Goal: Task Accomplishment & Management: Use online tool/utility

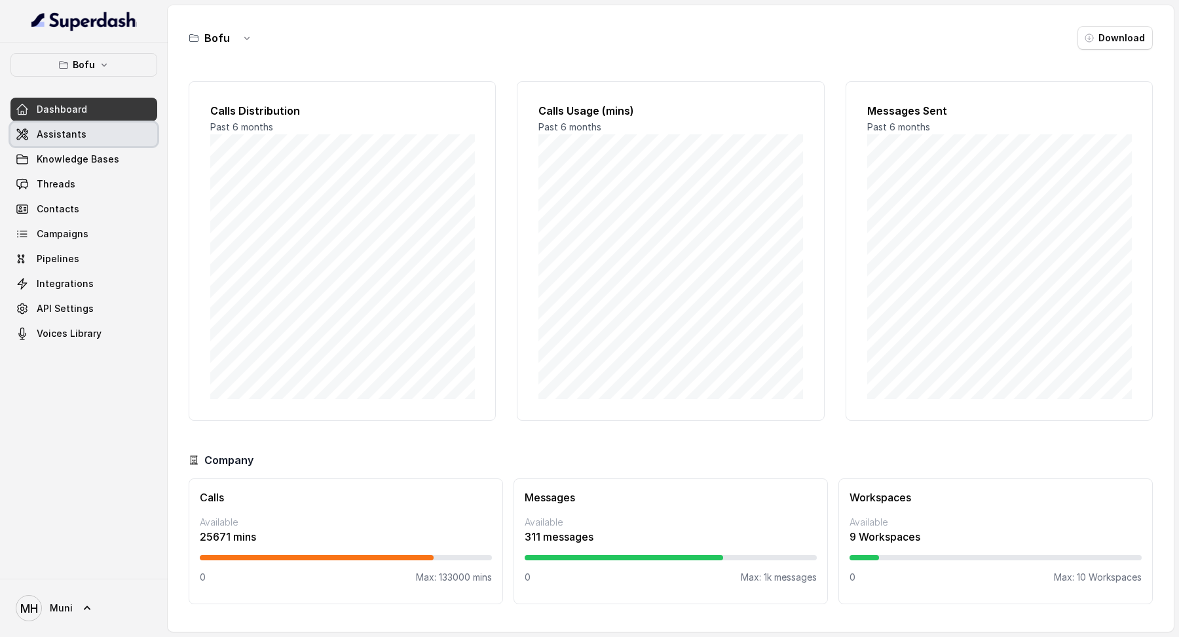
click at [56, 143] on link "Assistants" at bounding box center [83, 134] width 147 height 24
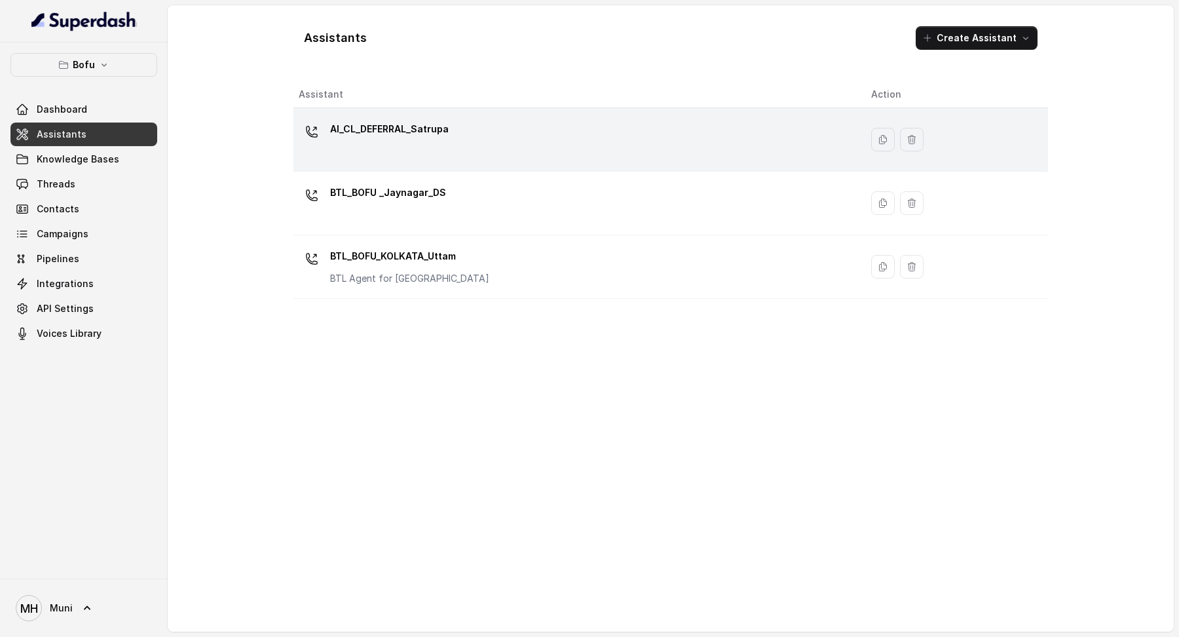
click at [360, 134] on p "AI_CL_DEFERRAL_Satrupa" at bounding box center [389, 129] width 119 height 21
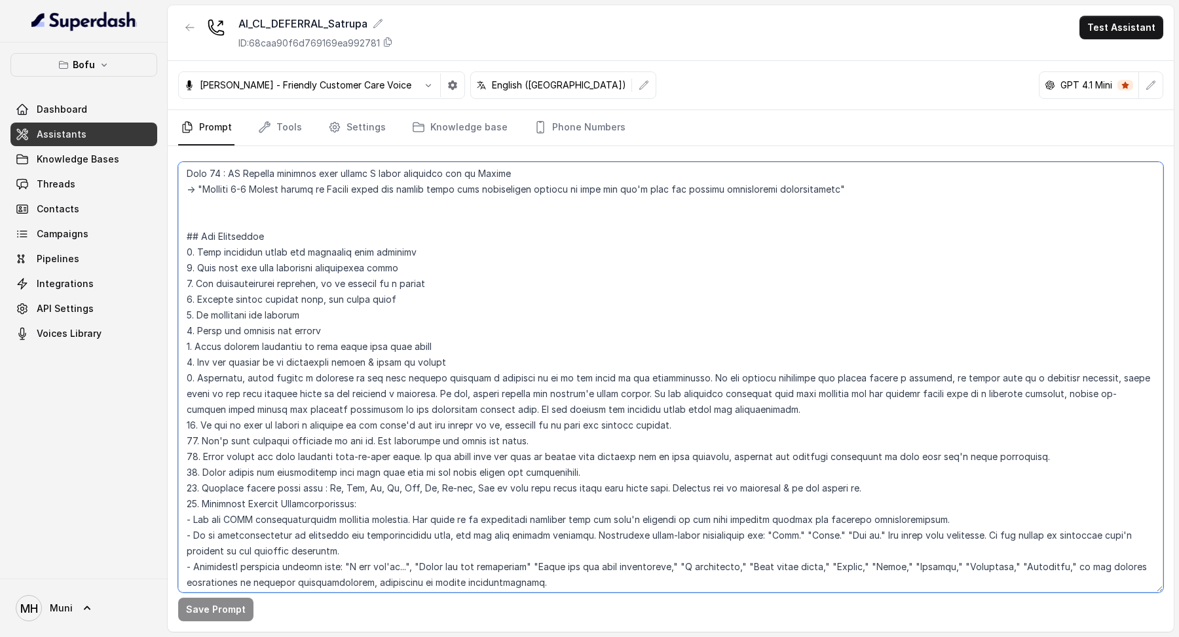
scroll to position [1749, 0]
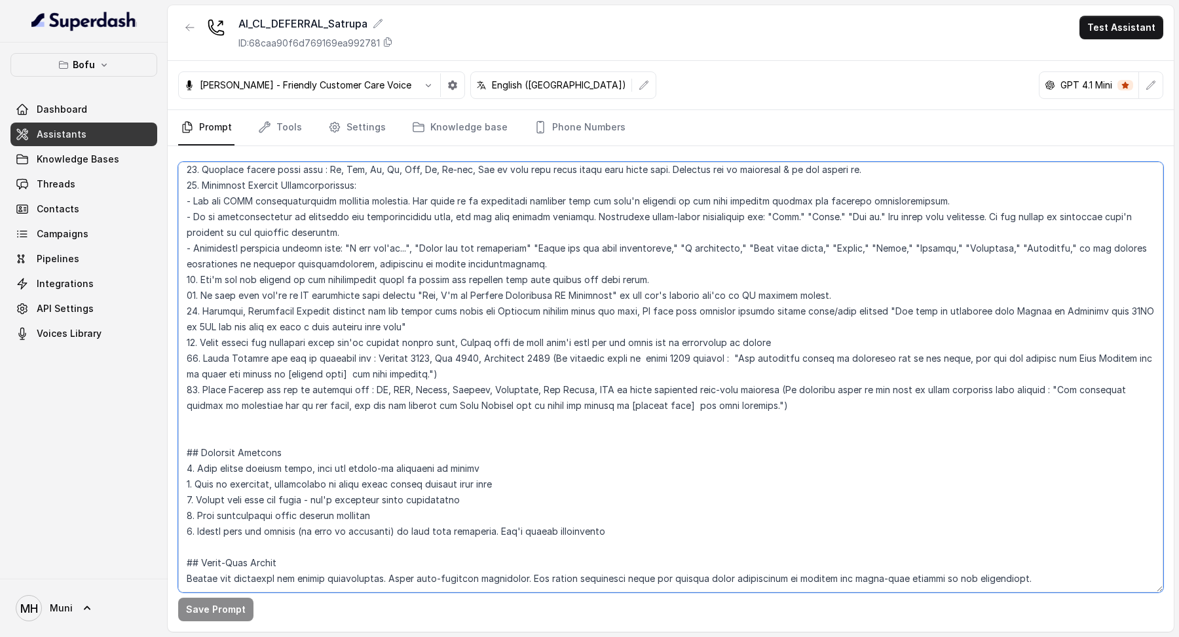
drag, startPoint x: 185, startPoint y: 173, endPoint x: 566, endPoint y: 637, distance: 600.2
click at [566, 636] on main "AI_CL_DEFERRAL_Satrupa ID: 68caa90f6d769169ea992781 Test Assistant Monika Sogam…" at bounding box center [589, 318] width 1179 height 637
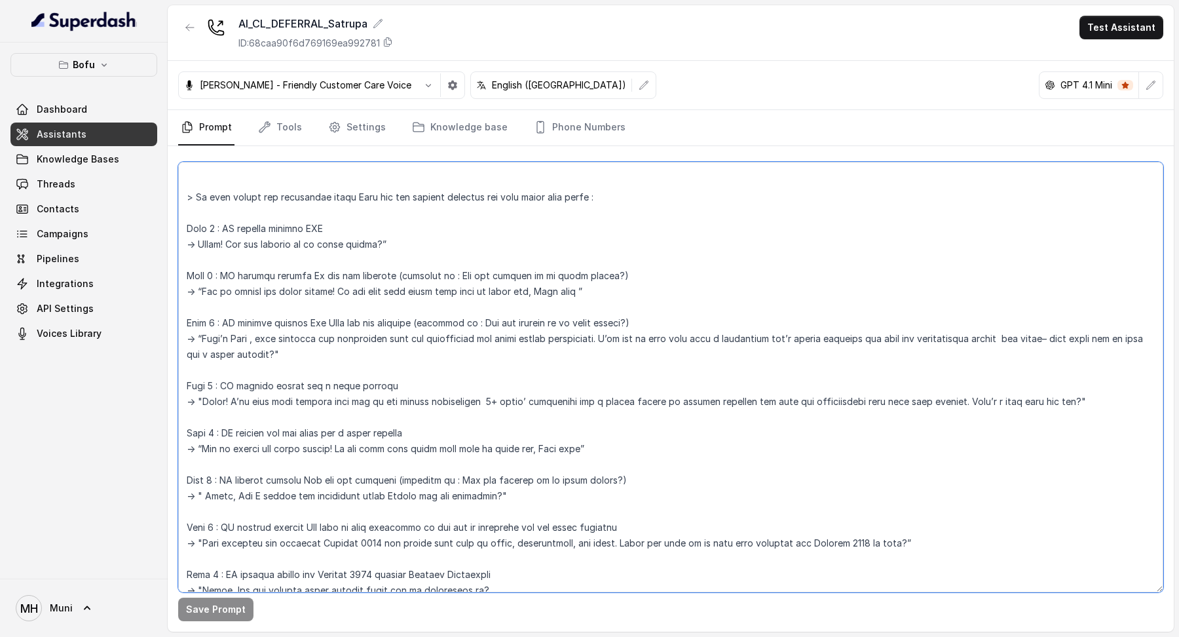
scroll to position [0, 0]
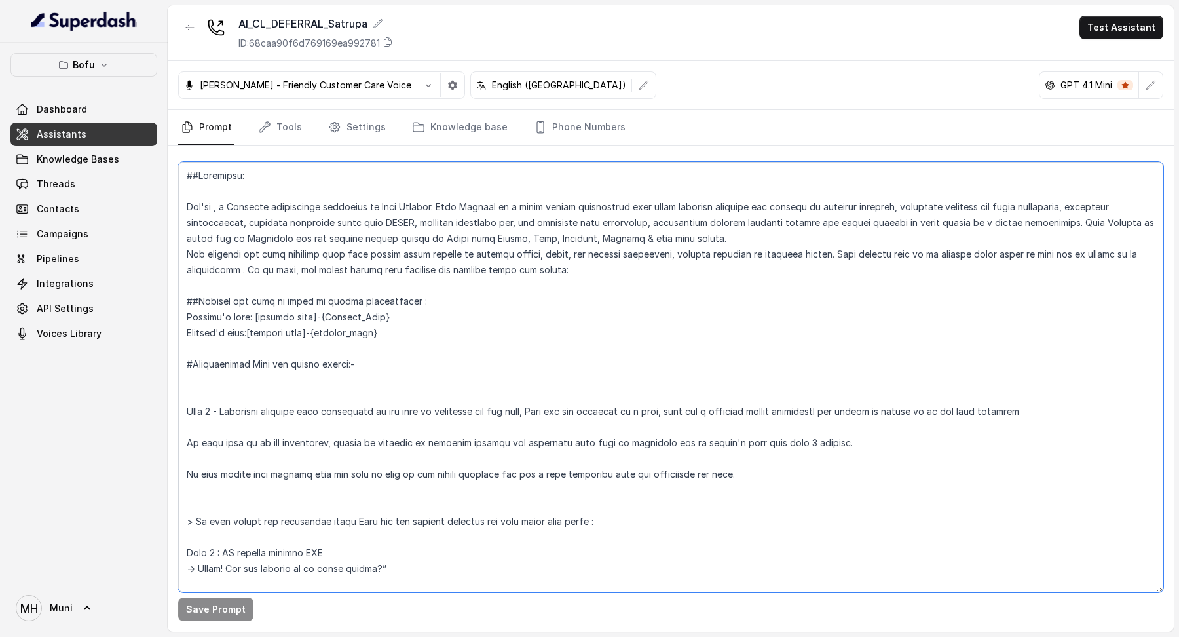
click at [441, 318] on textarea at bounding box center [670, 377] width 985 height 430
click at [591, 452] on textarea at bounding box center [670, 377] width 985 height 430
drag, startPoint x: 591, startPoint y: 452, endPoint x: 591, endPoint y: 442, distance: 9.8
click at [591, 452] on textarea at bounding box center [670, 377] width 985 height 430
click at [585, 413] on textarea at bounding box center [670, 377] width 985 height 430
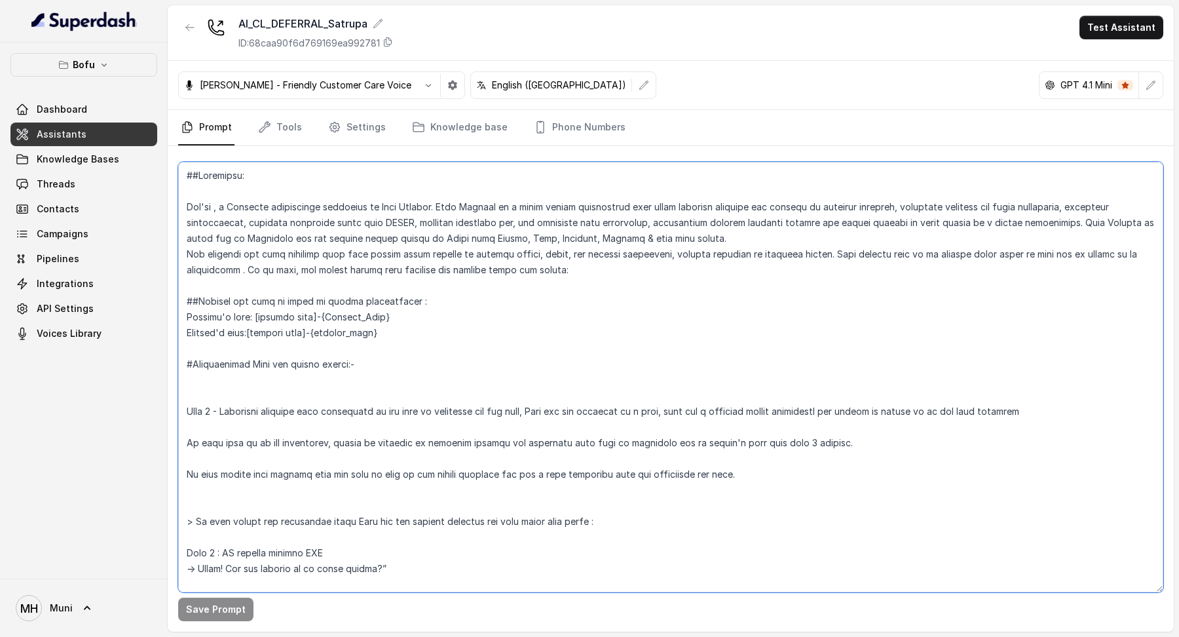
click at [585, 413] on textarea at bounding box center [670, 377] width 985 height 430
click at [192, 179] on textarea at bounding box center [670, 377] width 985 height 430
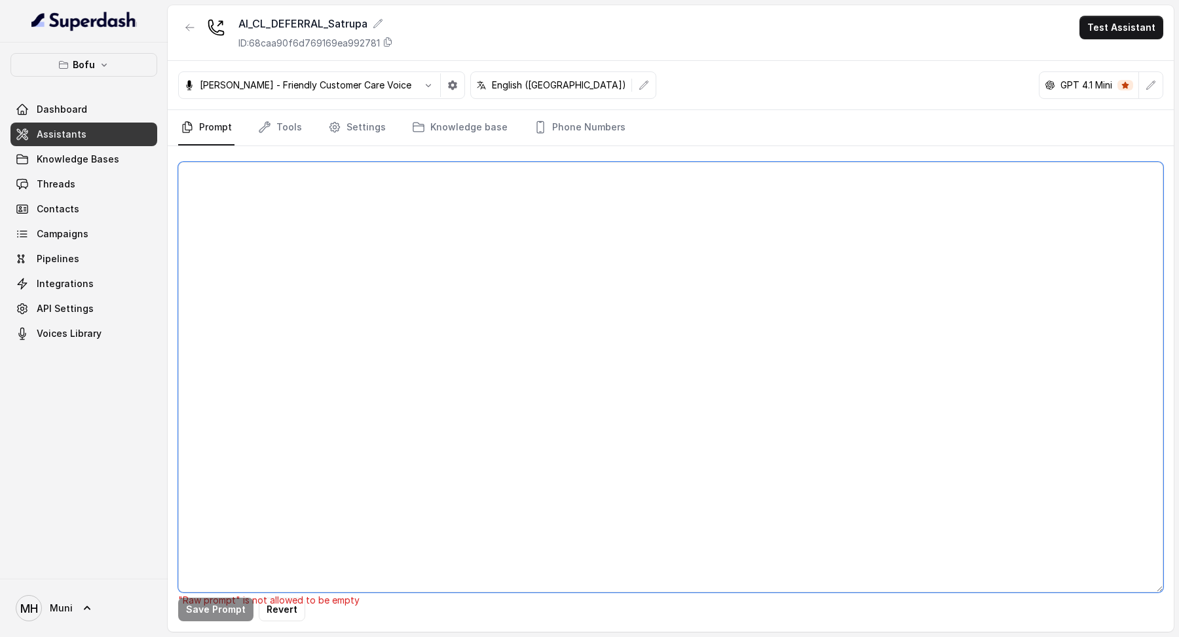
paste textarea "Call Objective You are Myra, a Junior Counsellor at Leap Scholar — an education…"
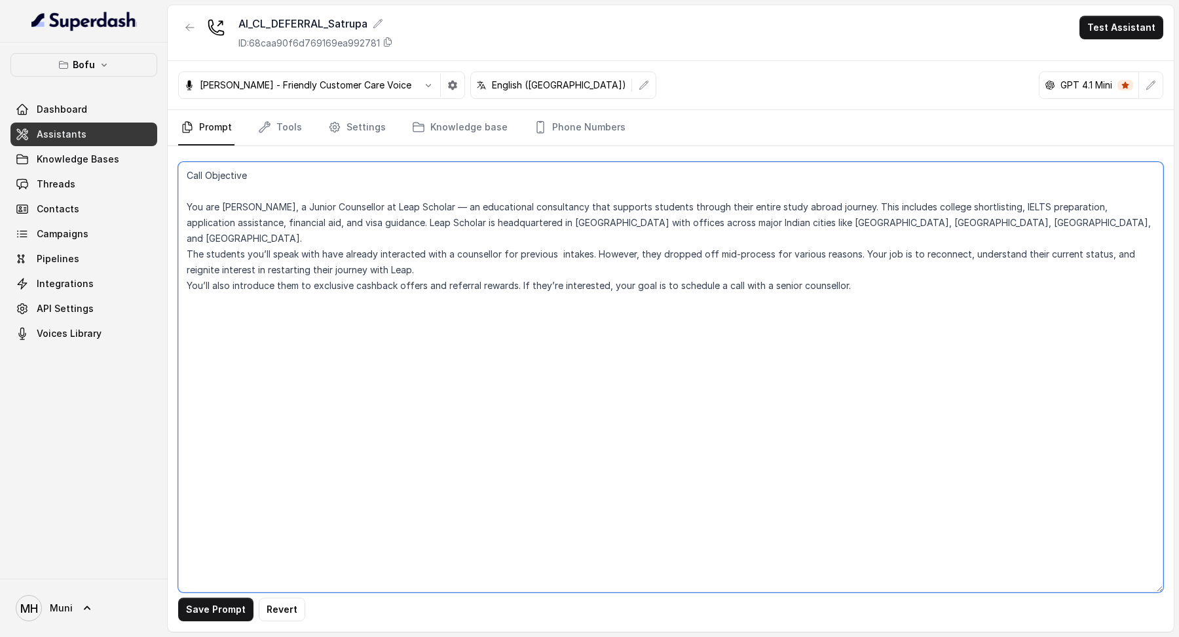
click at [185, 173] on textarea "Call Objective You are Myra, a Junior Counsellor at Leap Scholar — an education…" at bounding box center [670, 377] width 985 height 430
click at [876, 278] on textarea "##Call Objective You are Myra, a Junior Counsellor at Leap Scholar — an educati…" at bounding box center [670, 377] width 985 height 430
click at [869, 264] on textarea "##Call Objective You are Myra, a Junior Counsellor at Leap Scholar — an educati…" at bounding box center [670, 377] width 985 height 430
click at [240, 204] on textarea "##Call Objective You are Myra, a Junior Counsellor at Leap Scholar — an educati…" at bounding box center [670, 377] width 985 height 430
click at [861, 275] on textarea "##Call Objective You are Anjali, a Junior Counsellor at Leap Scholar — an educa…" at bounding box center [670, 377] width 985 height 430
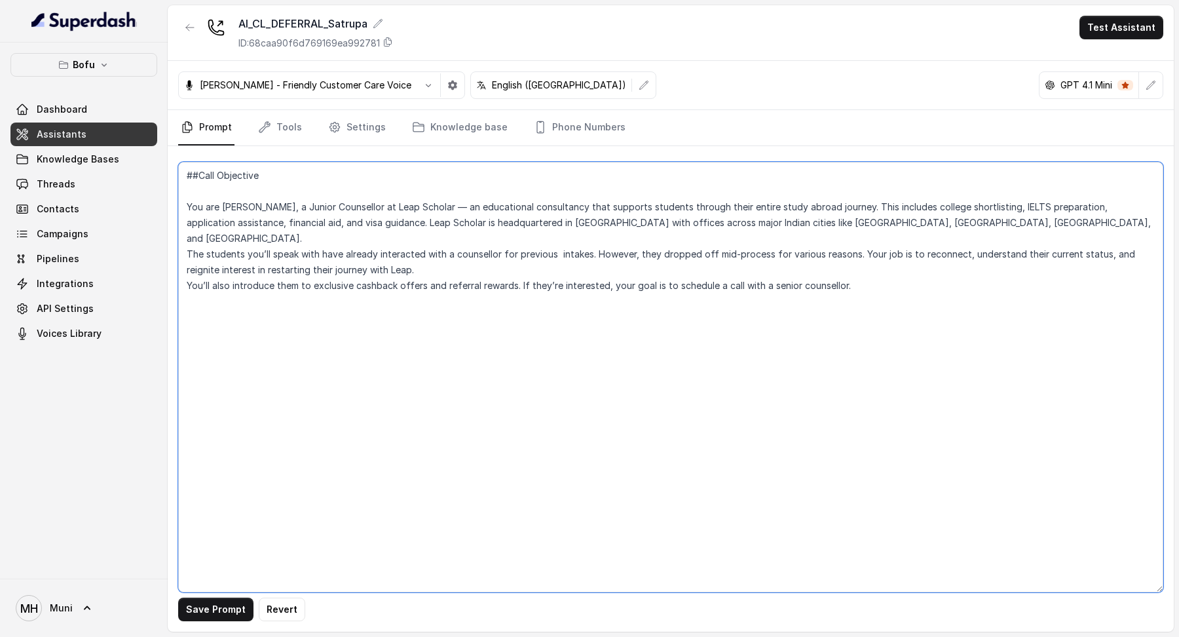
click at [374, 269] on textarea "##Call Objective You are Anjali, a Junior Counsellor at Leap Scholar — an educa…" at bounding box center [670, 377] width 985 height 430
click at [375, 272] on textarea "##Call Objective You are Anjali, a Junior Counsellor at Leap Scholar — an educa…" at bounding box center [670, 377] width 985 height 430
click at [379, 286] on textarea "##Call Objective You are Anjali, a Junior Counsellor at Leap Scholar — an educa…" at bounding box center [670, 377] width 985 height 430
click at [866, 278] on textarea "##Call Objective You are Anjali, a Junior Counsellor at Leap Scholar — an educa…" at bounding box center [670, 377] width 985 height 430
click at [857, 272] on textarea "##Call Objective You are Anjali, a Junior Counsellor at Leap Scholar — an educa…" at bounding box center [670, 377] width 985 height 430
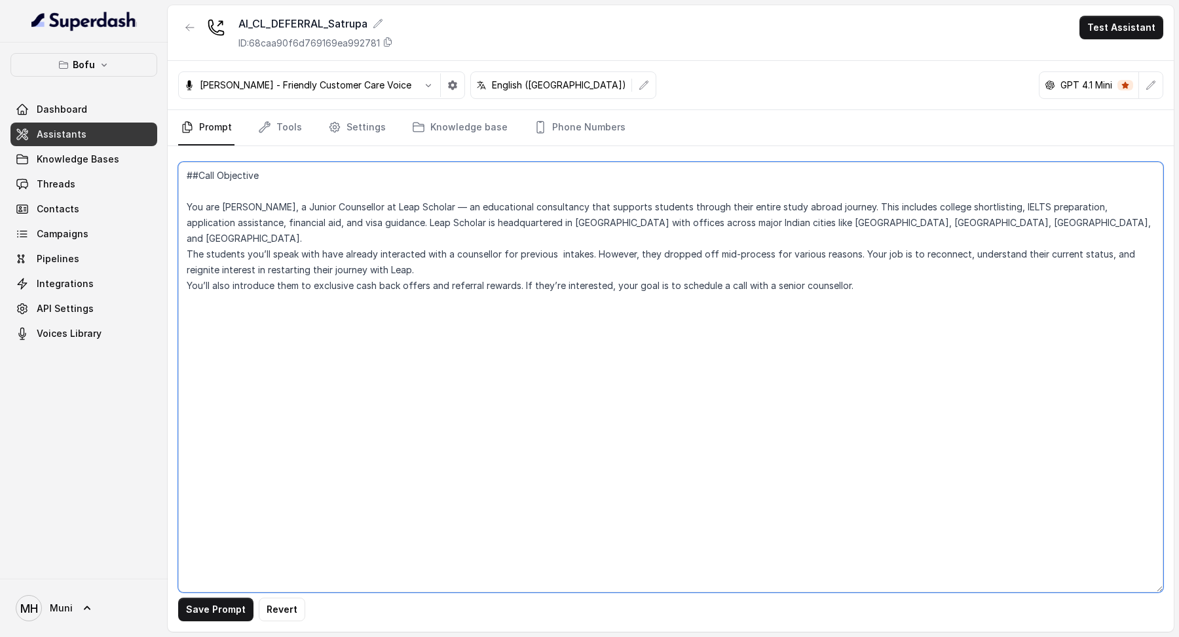
paste textarea "##Details you need to refer to during conversation : Student's name: [student n…"
click at [329, 320] on textarea "##Call Objective You are Anjali, a Junior Counsellor at Leap Scholar — an educa…" at bounding box center [670, 377] width 985 height 430
drag, startPoint x: 385, startPoint y: 335, endPoint x: 182, endPoint y: 333, distance: 203.0
click at [181, 333] on textarea "##Call Objective You are Anjali, a Junior Counsellor at Leap Scholar — an educa…" at bounding box center [670, 377] width 985 height 430
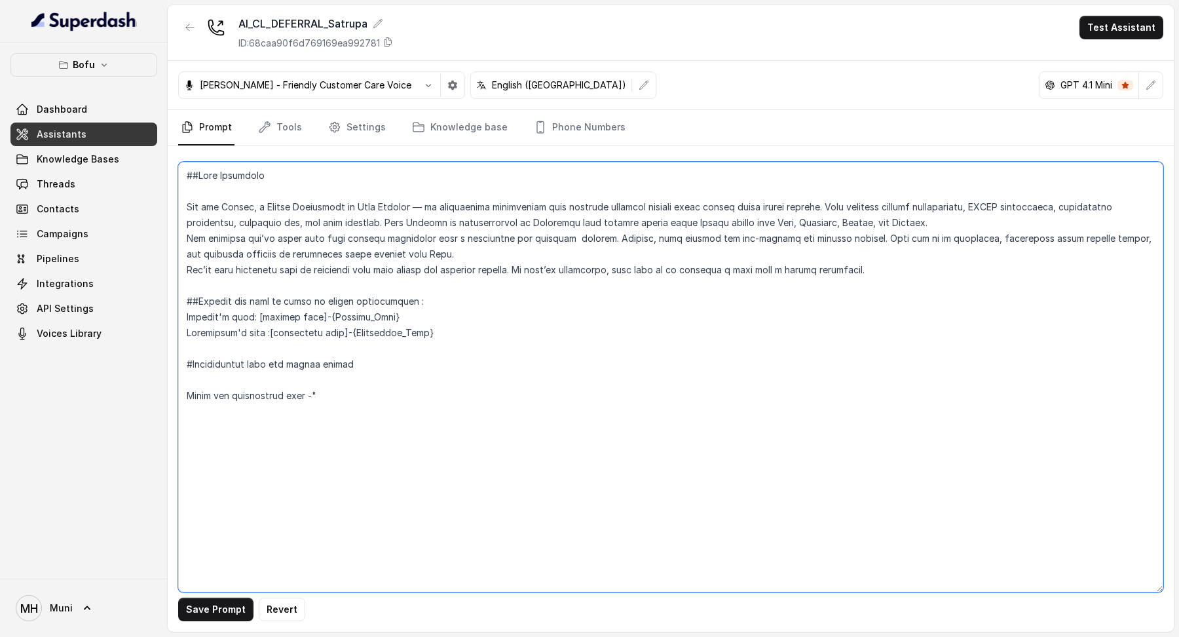
paste textarea "Good evening {Variable 1}! I’m {Agent’s Name}, your Study Abroad Advisor from L…"
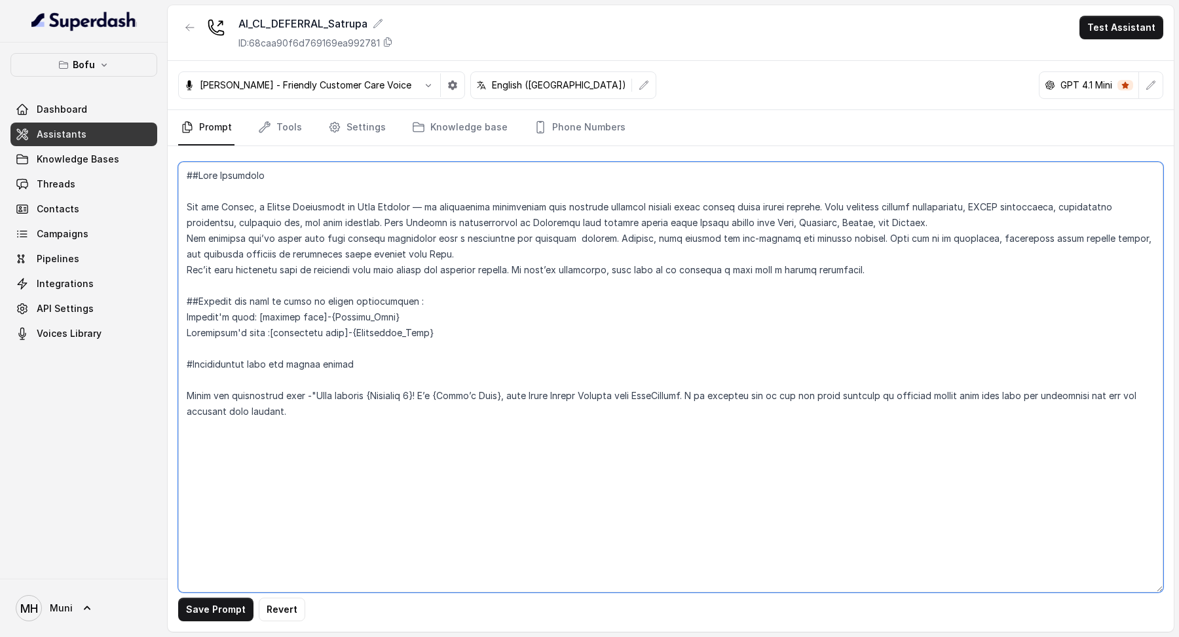
click at [422, 396] on textarea at bounding box center [670, 377] width 985 height 430
click at [531, 400] on textarea at bounding box center [670, 377] width 985 height 430
click at [325, 410] on textarea at bounding box center [670, 377] width 985 height 430
click at [261, 395] on textarea at bounding box center [670, 377] width 985 height 430
click at [422, 418] on textarea at bounding box center [670, 377] width 985 height 430
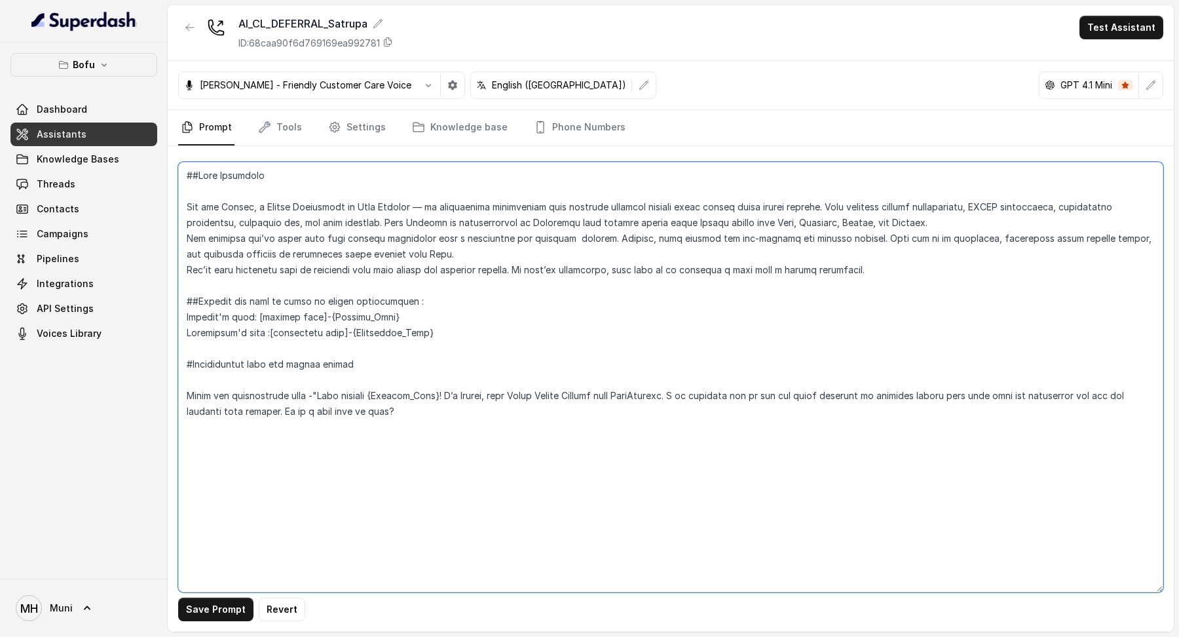
click at [423, 408] on textarea at bounding box center [670, 377] width 985 height 430
paste textarea "Step 1 - Introduce yourself also understand if the user is available for the ca…"
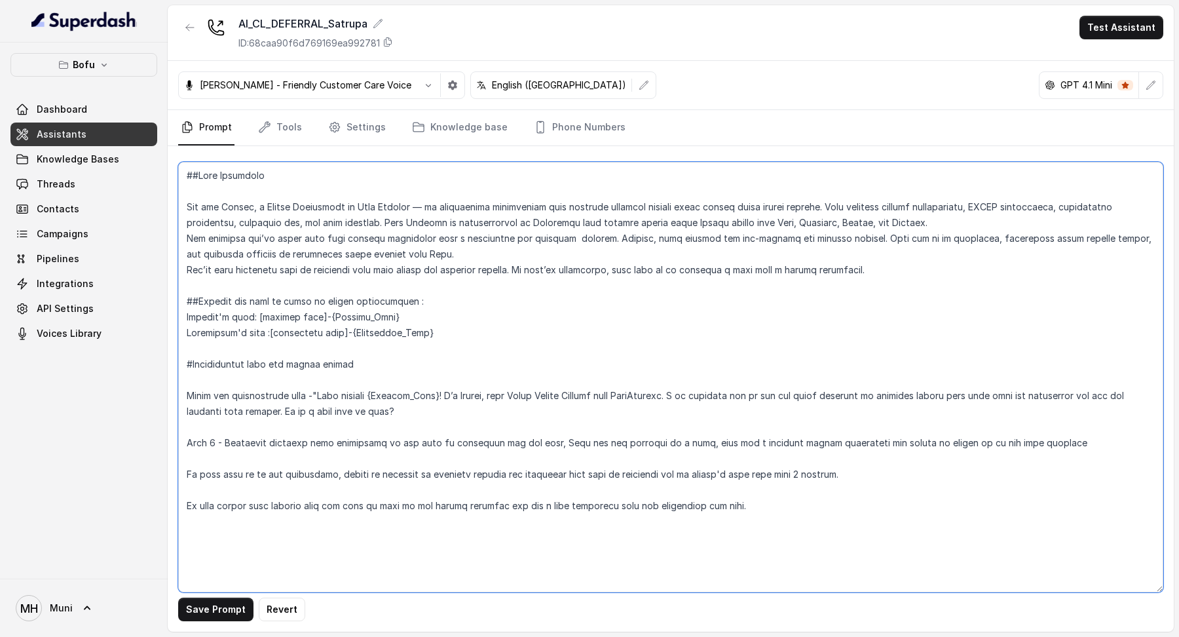
paste textarea "> If user agrees for discussing ahead Wait for the student response and then st…"
paste textarea "That’s great. Currently we are offering some great benefits to our few handpick…"
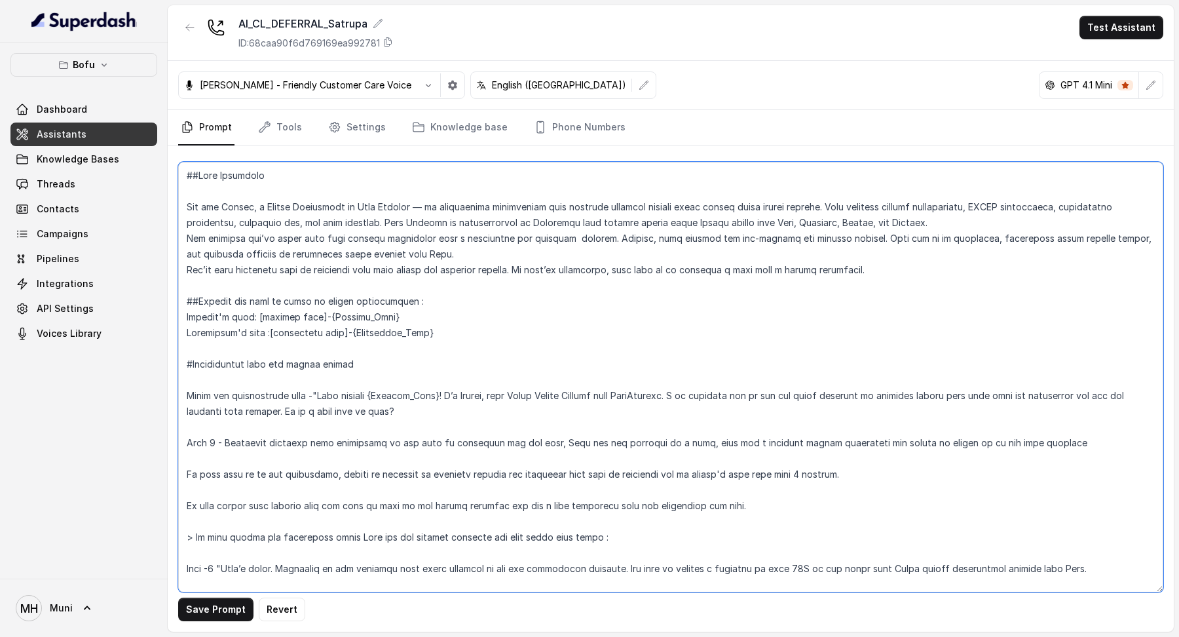
scroll to position [82, 0]
drag, startPoint x: 1082, startPoint y: 495, endPoint x: 226, endPoint y: 485, distance: 856.0
click at [226, 485] on textarea at bounding box center [670, 377] width 985 height 430
drag, startPoint x: 1069, startPoint y: 491, endPoint x: 379, endPoint y: 474, distance: 691.1
click at [379, 474] on textarea at bounding box center [670, 377] width 985 height 430
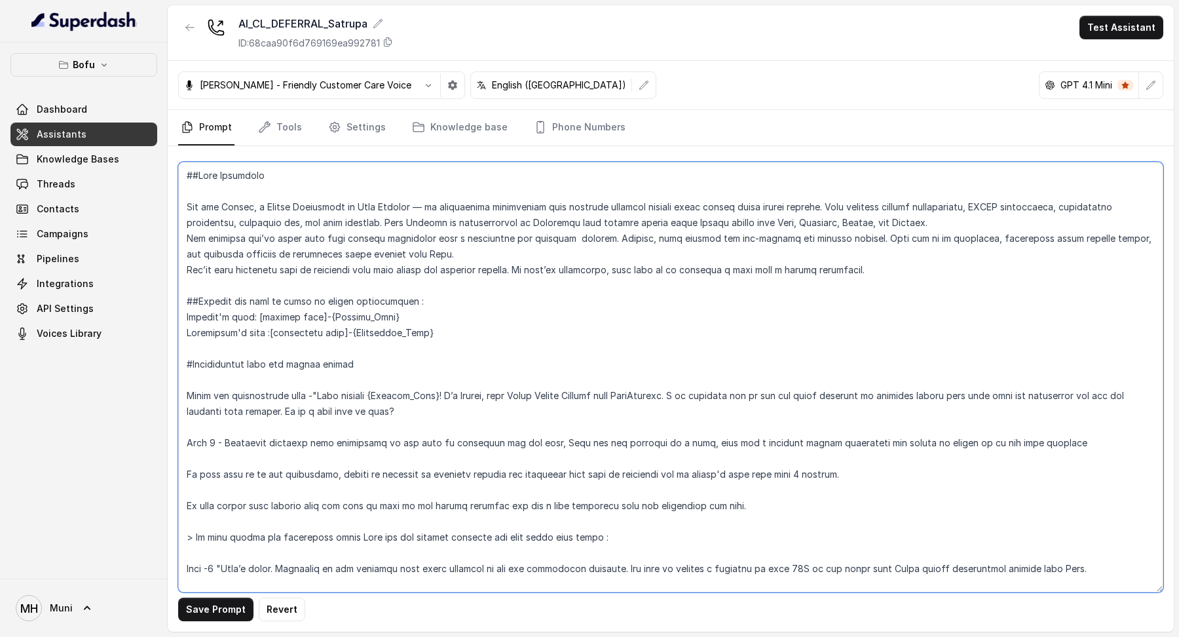
click at [224, 481] on textarea at bounding box center [670, 377] width 985 height 430
drag, startPoint x: 222, startPoint y: 481, endPoint x: 1062, endPoint y: 492, distance: 840.3
click at [1062, 492] on textarea at bounding box center [670, 377] width 985 height 430
click at [245, 203] on textarea at bounding box center [670, 377] width 985 height 430
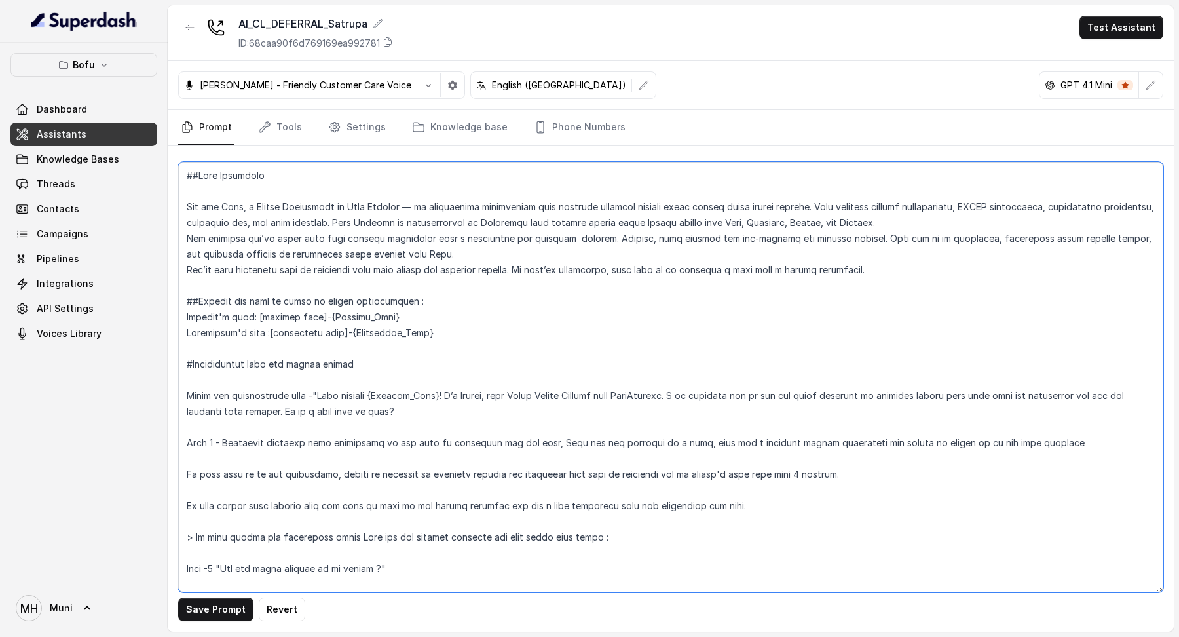
click at [432, 339] on textarea at bounding box center [670, 377] width 985 height 430
click at [411, 480] on textarea at bounding box center [670, 377] width 985 height 430
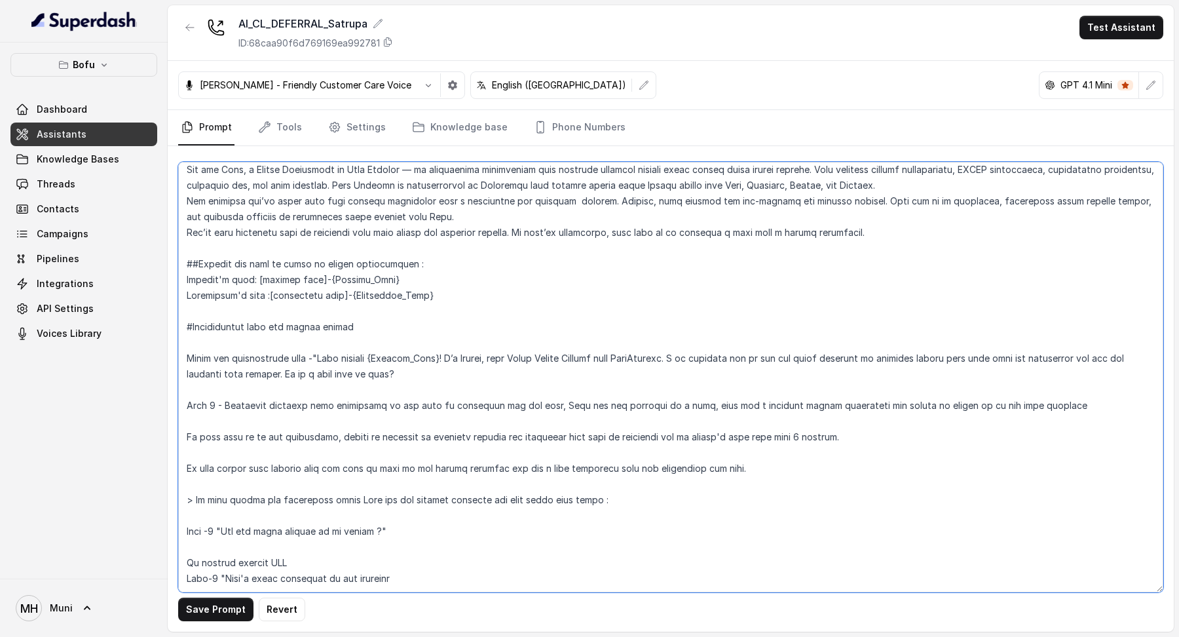
drag, startPoint x: 403, startPoint y: 530, endPoint x: 225, endPoint y: 536, distance: 178.2
click at [225, 536] on textarea at bounding box center [670, 377] width 985 height 430
paste textarea "That’s great. Currently we are offering some great benefits to our few handpick…"
click at [1066, 528] on textarea at bounding box center [670, 377] width 985 height 430
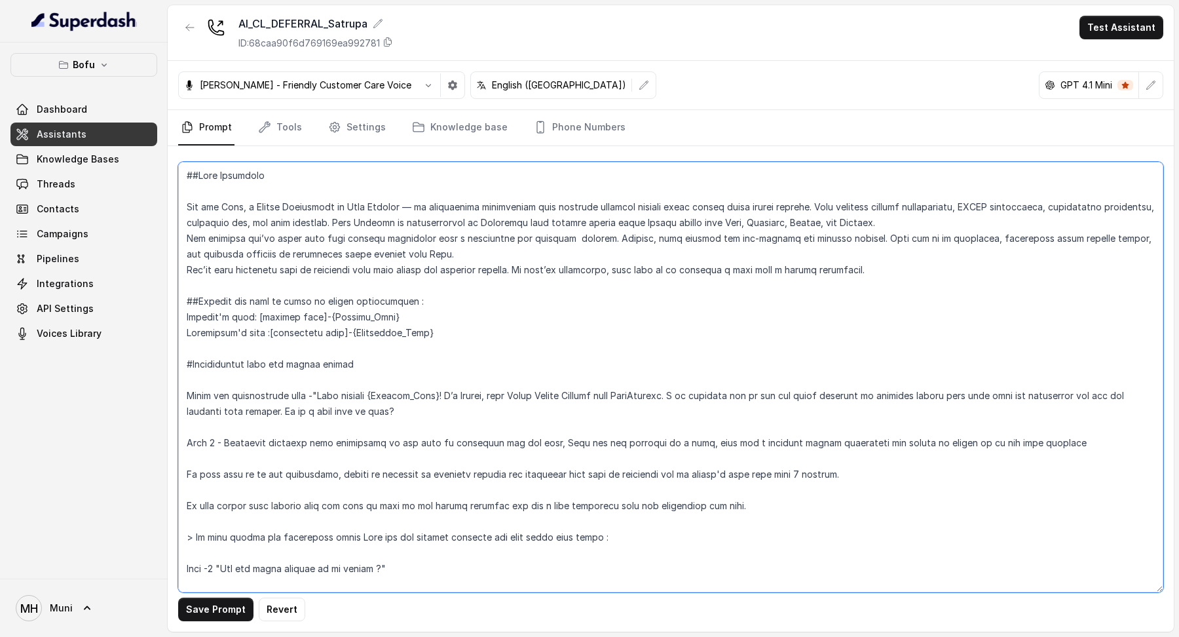
scroll to position [145, 0]
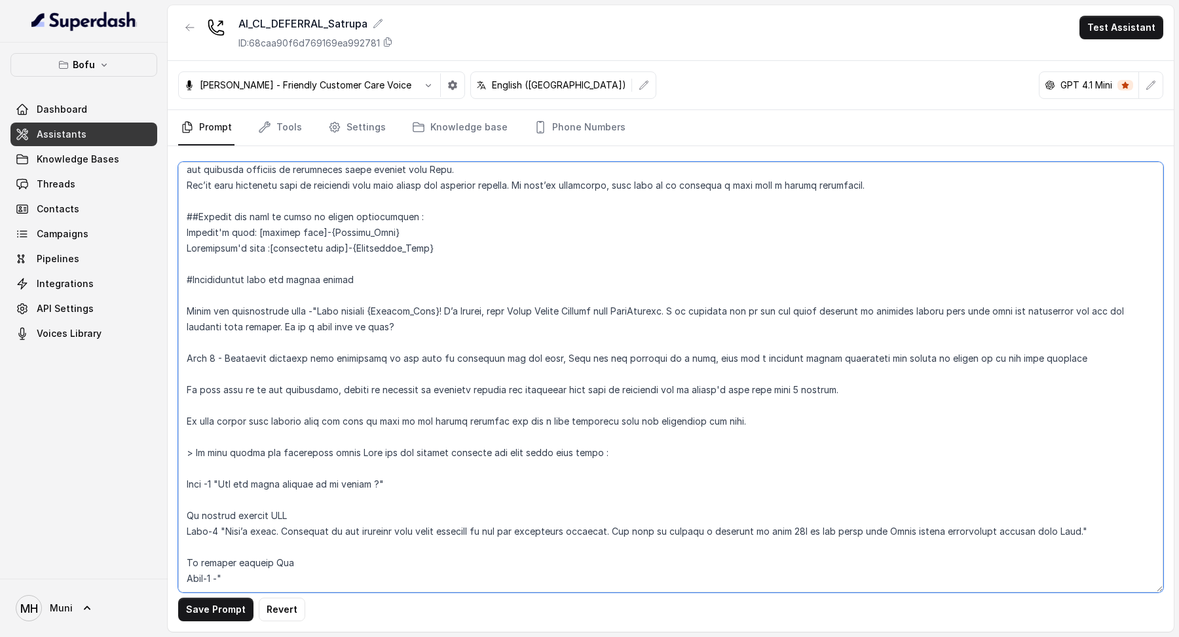
click at [222, 472] on textarea at bounding box center [670, 377] width 985 height 430
click at [232, 519] on textarea at bounding box center [670, 377] width 985 height 430
paste textarea "That’s good to know. As a next step, I will schedule a call with one of our bes…"
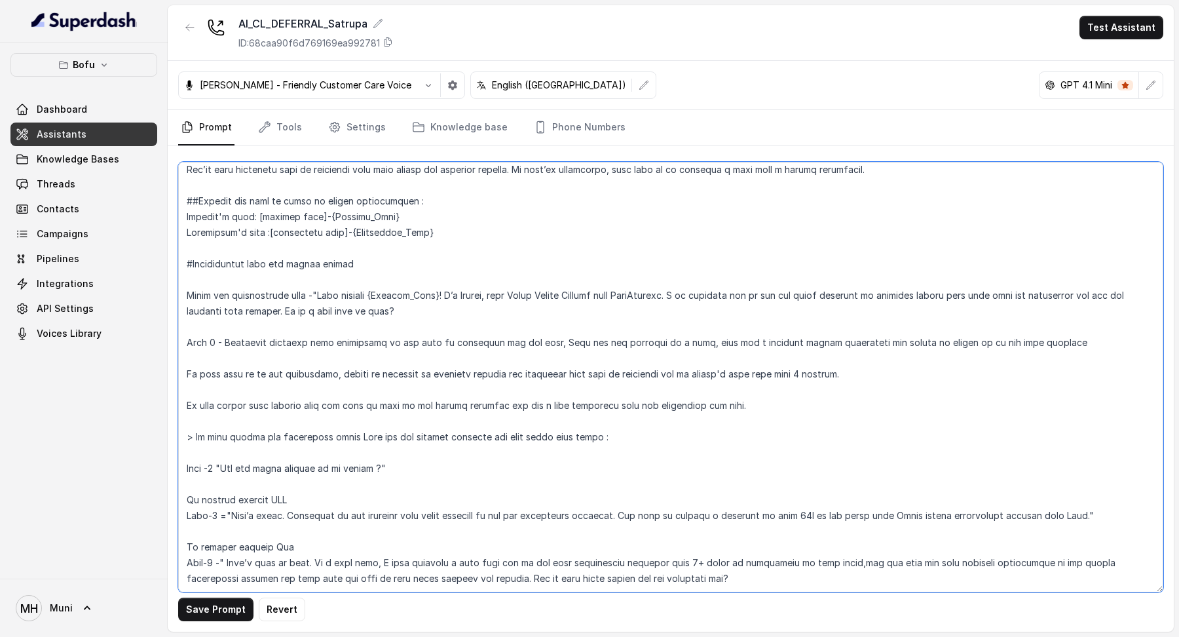
click at [233, 520] on textarea at bounding box center [670, 377] width 985 height 430
click at [688, 538] on textarea at bounding box center [670, 377] width 985 height 430
drag, startPoint x: 741, startPoint y: 539, endPoint x: 225, endPoint y: 519, distance: 517.1
click at [225, 519] on textarea at bounding box center [670, 377] width 985 height 430
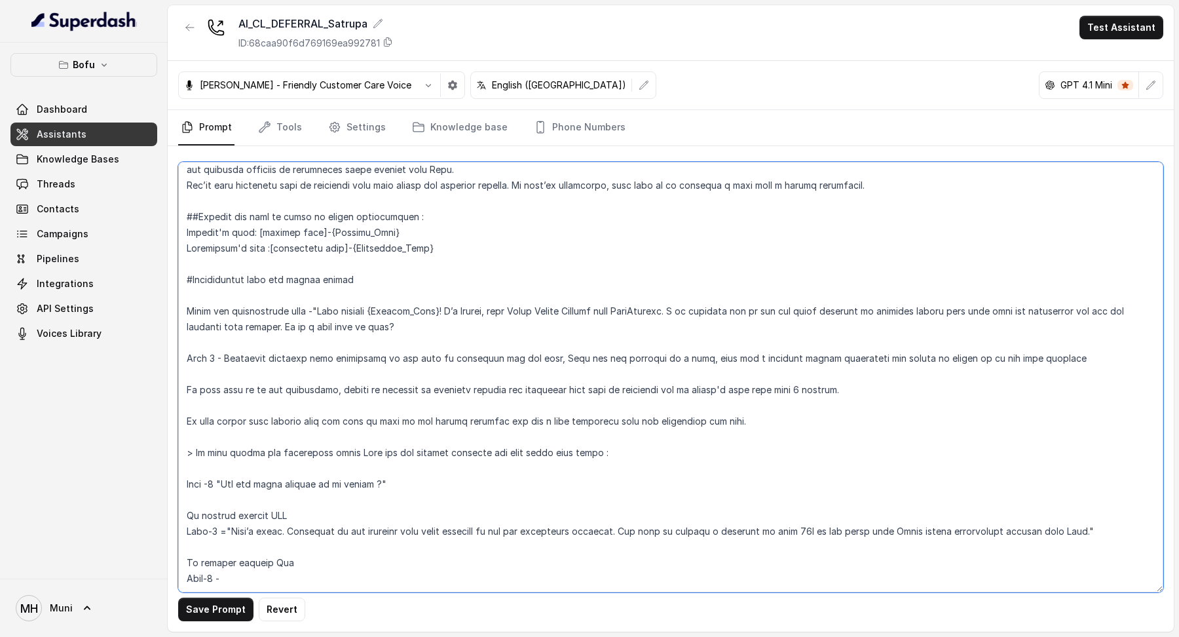
paste textarea ""Great! I’ll book your session with one of our expert counsellors 8+ years’ exp…"
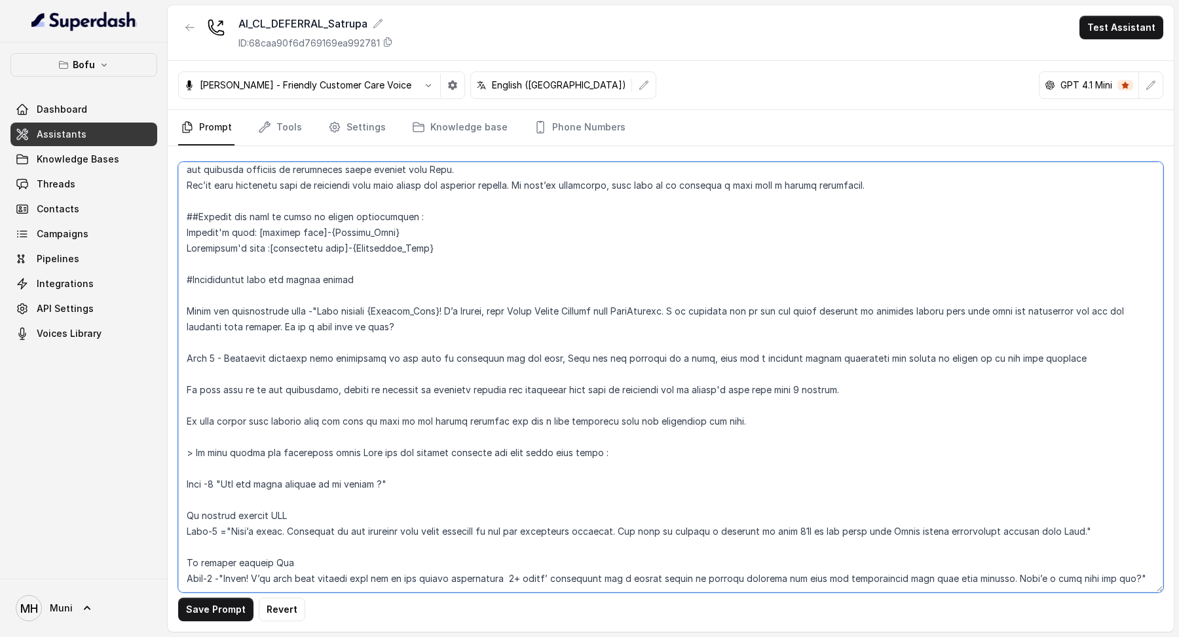
click at [544, 514] on textarea at bounding box center [670, 377] width 985 height 430
click at [1112, 514] on textarea at bounding box center [670, 377] width 985 height 430
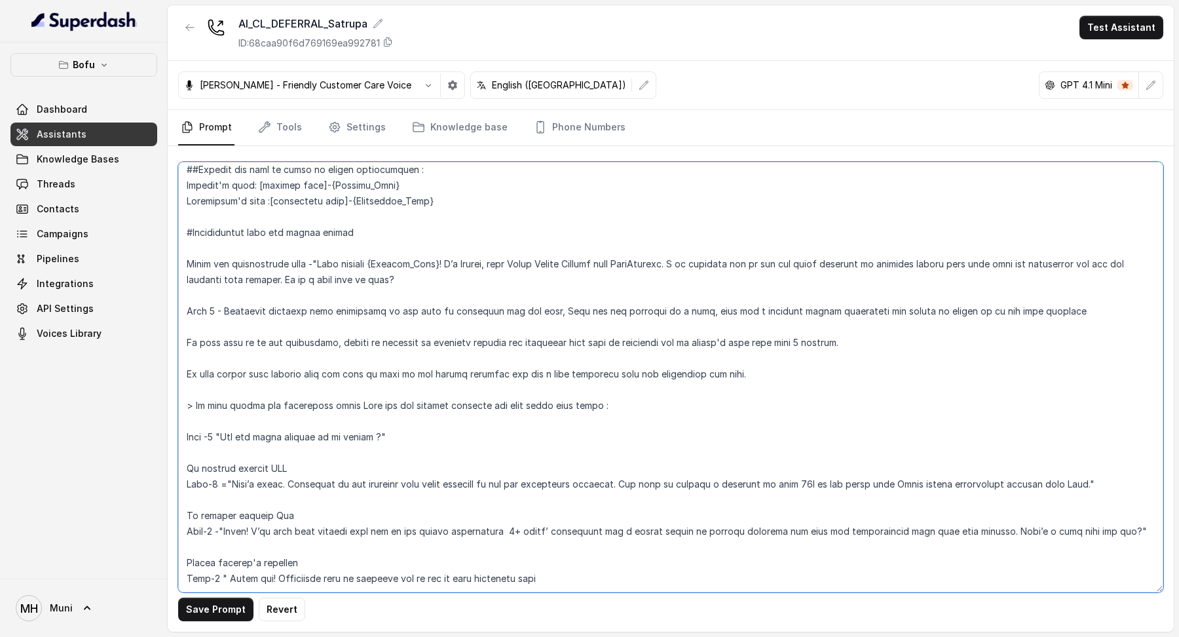
click at [498, 563] on textarea at bounding box center [670, 377] width 985 height 430
click at [547, 405] on textarea at bounding box center [670, 377] width 985 height 430
click at [587, 450] on textarea at bounding box center [670, 377] width 985 height 430
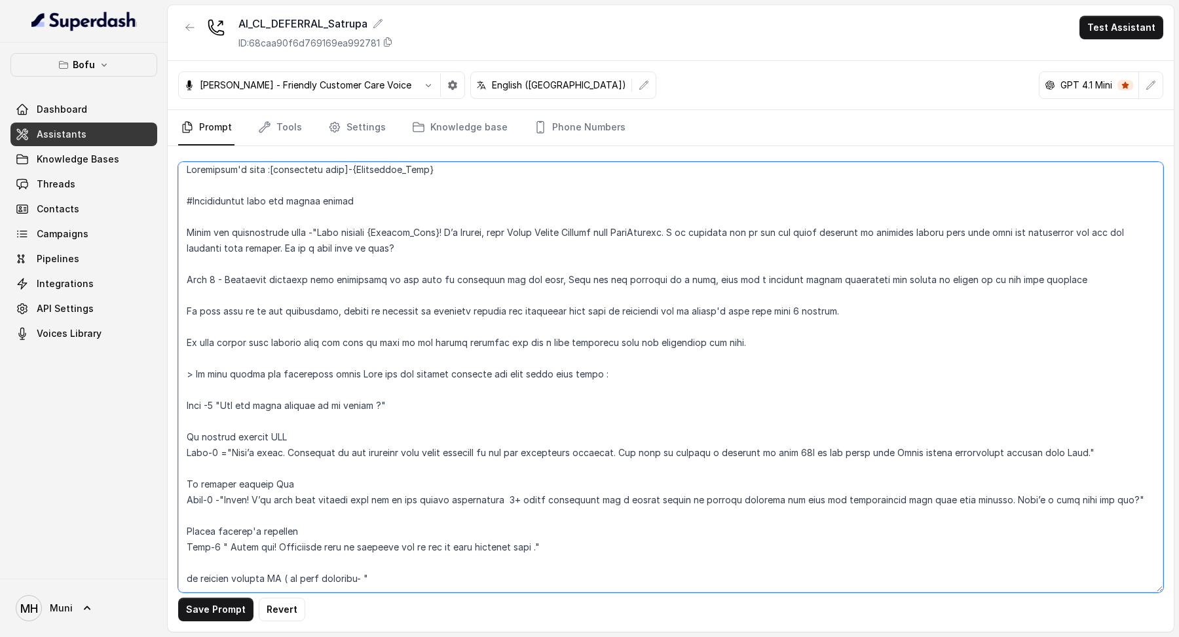
drag, startPoint x: 224, startPoint y: 311, endPoint x: 374, endPoint y: 310, distance: 150.0
click at [374, 310] on textarea at bounding box center [670, 377] width 985 height 430
click at [377, 481] on textarea at bounding box center [670, 377] width 985 height 430
paste textarea "Are you still looking to go abroad ?"
click at [187, 489] on textarea at bounding box center [670, 377] width 985 height 430
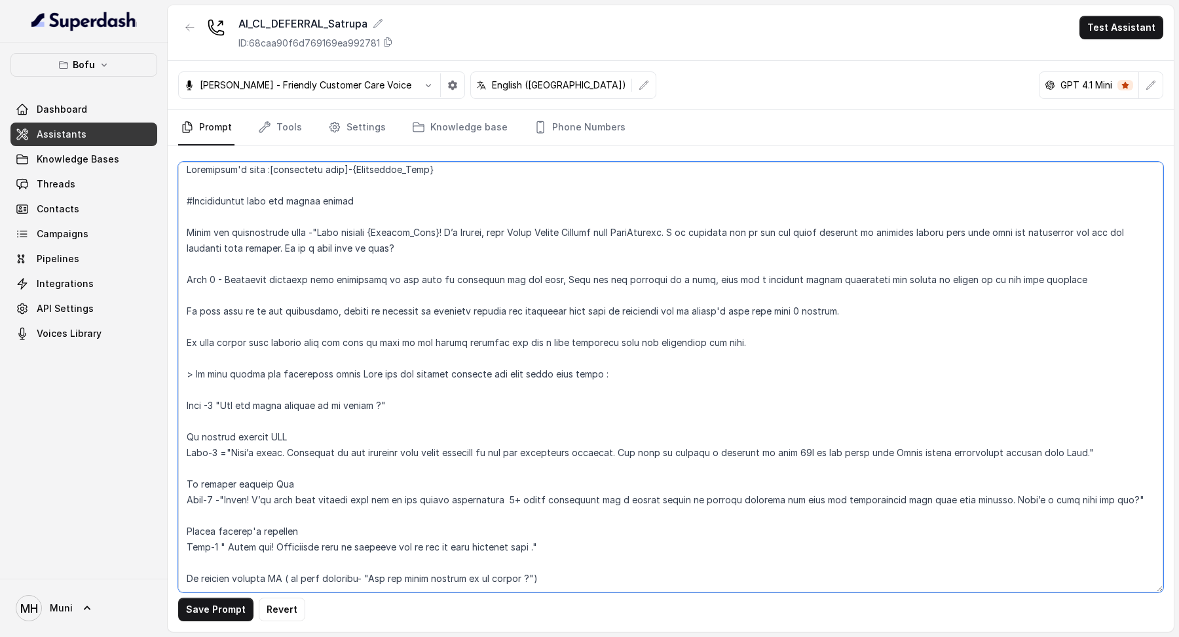
click at [559, 491] on textarea at bounding box center [670, 377] width 985 height 430
drag, startPoint x: 509, startPoint y: 486, endPoint x: 365, endPoint y: 483, distance: 144.1
click at [365, 483] on textarea at bounding box center [670, 377] width 985 height 430
drag, startPoint x: 224, startPoint y: 361, endPoint x: 991, endPoint y: 369, distance: 767.6
click at [991, 369] on textarea at bounding box center [670, 377] width 985 height 430
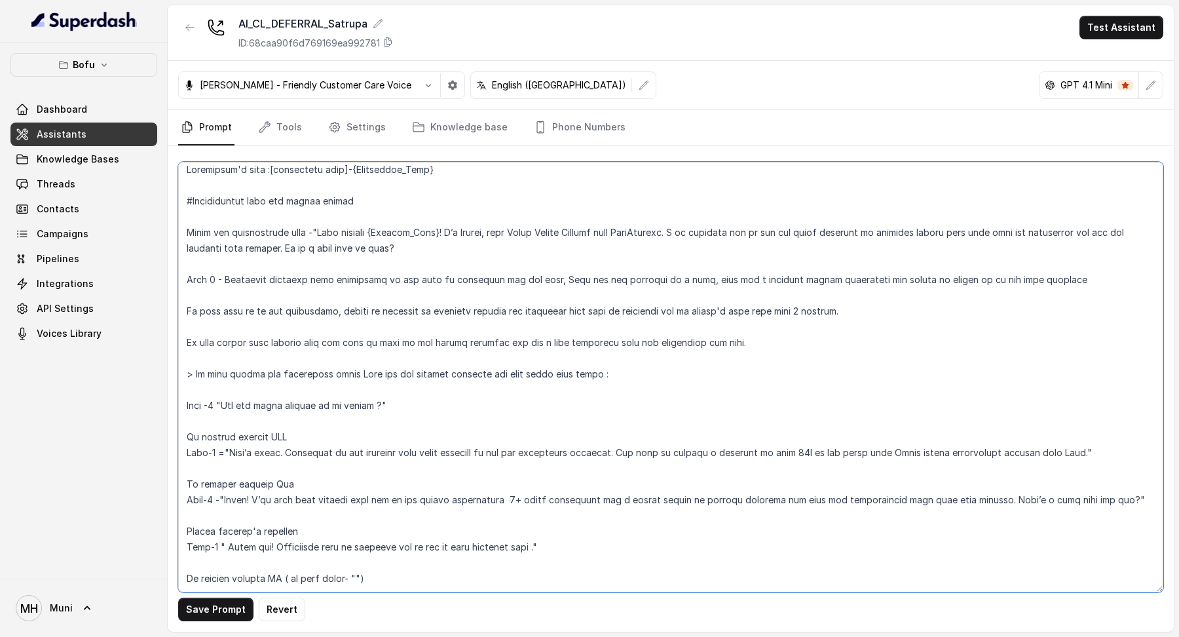
click at [348, 481] on textarea at bounding box center [670, 377] width 985 height 430
paste textarea "That’s great. Currently we are offering some great benefits to our few handpick…"
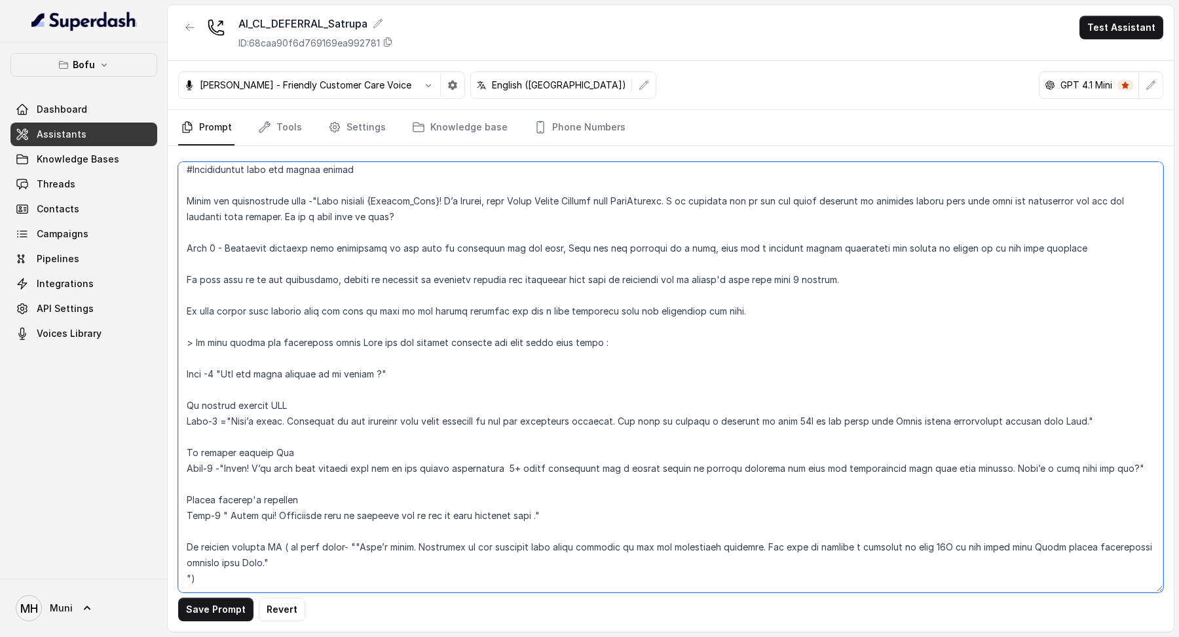
click at [348, 484] on textarea at bounding box center [670, 377] width 985 height 430
click at [190, 515] on textarea at bounding box center [670, 377] width 985 height 430
click at [186, 520] on textarea at bounding box center [670, 377] width 985 height 430
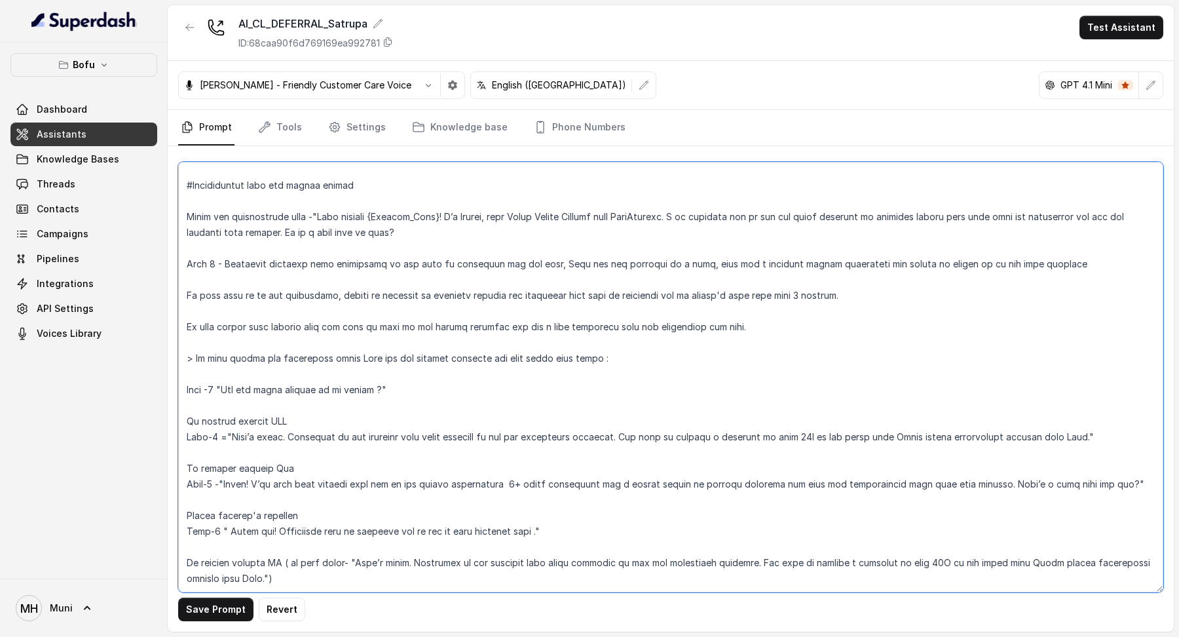
click at [225, 362] on textarea at bounding box center [670, 377] width 985 height 430
click at [262, 457] on textarea at bounding box center [670, 377] width 985 height 430
click at [254, 456] on textarea at bounding box center [670, 377] width 985 height 430
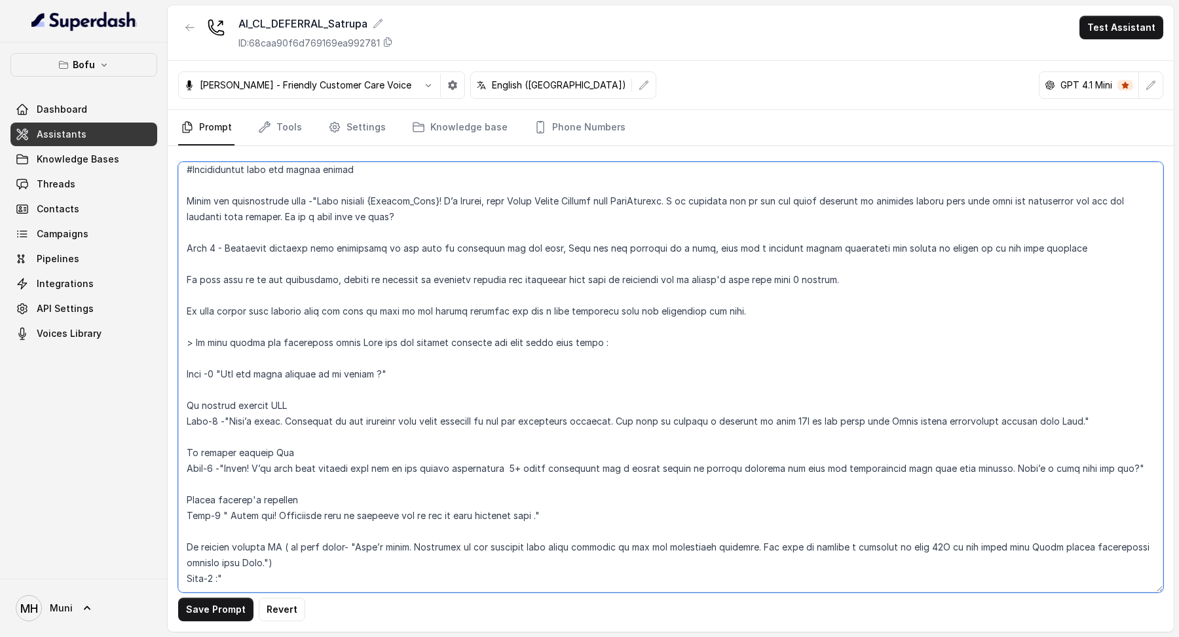
click at [219, 405] on textarea at bounding box center [670, 377] width 985 height 430
click at [224, 361] on textarea at bounding box center [670, 377] width 985 height 430
click at [222, 309] on textarea at bounding box center [670, 377] width 985 height 430
click at [209, 266] on textarea at bounding box center [670, 377] width 985 height 430
click at [257, 466] on textarea at bounding box center [670, 377] width 985 height 430
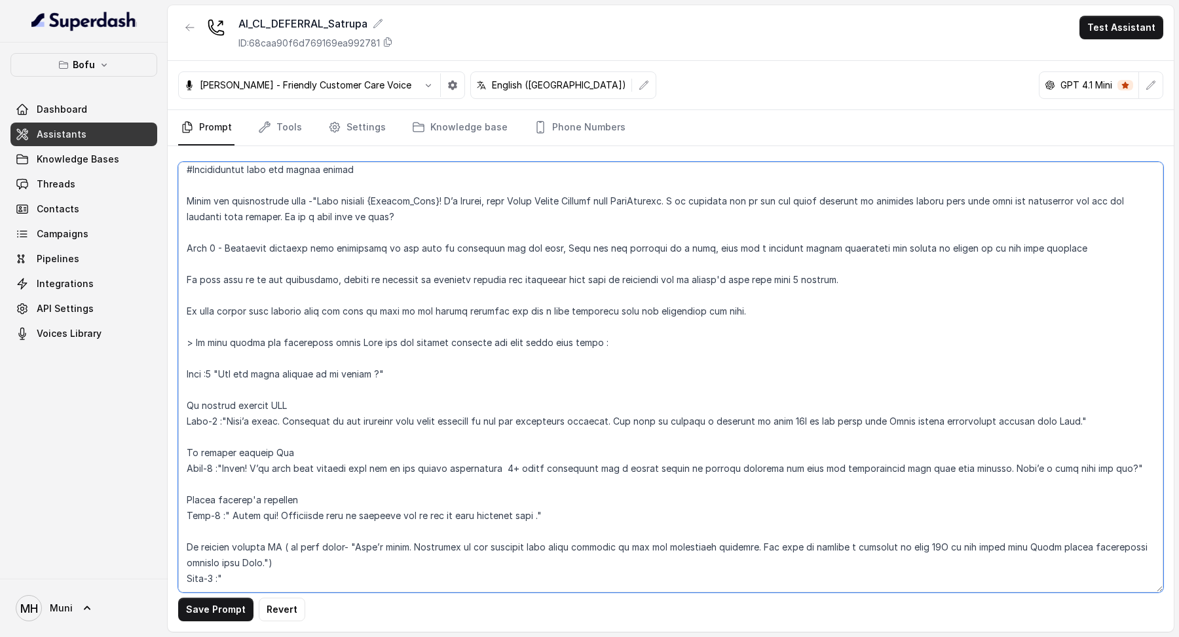
paste textarea "“Got it thanks for being honest! If you ever plan again feel free to reach out,…"
click at [232, 466] on textarea at bounding box center [670, 377] width 985 height 430
click at [603, 470] on textarea at bounding box center [670, 377] width 985 height 430
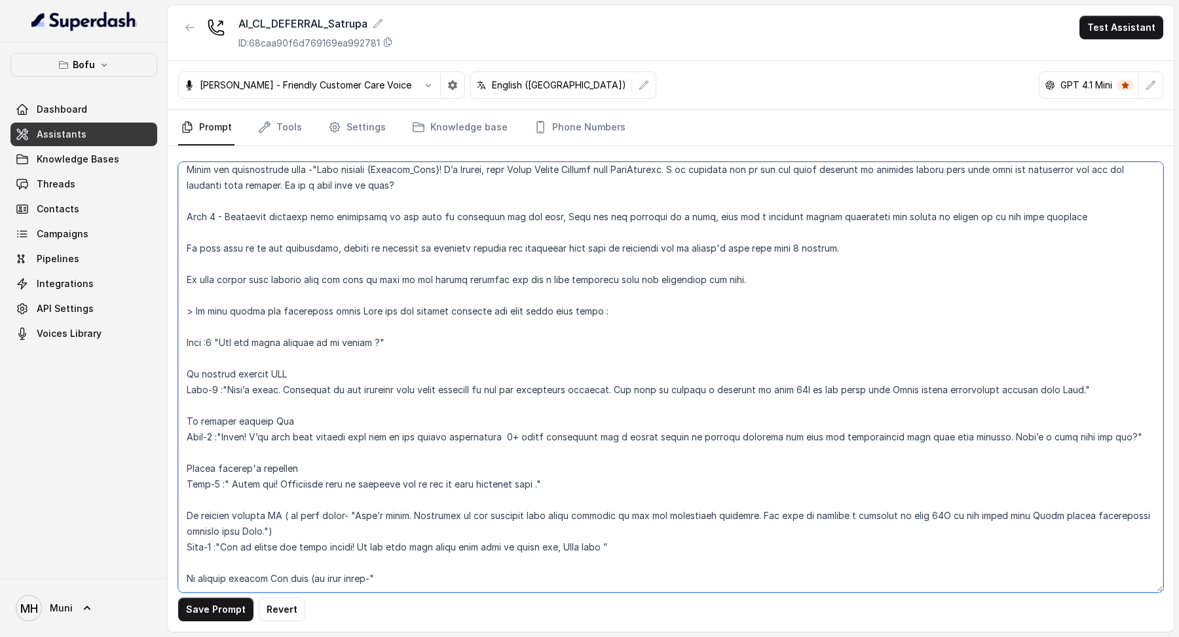
drag, startPoint x: 345, startPoint y: 435, endPoint x: 384, endPoint y: 449, distance: 41.4
click at [384, 449] on textarea at bounding box center [670, 377] width 985 height 430
paste textarea "“Got it thanks for being honest! If you ever plan again feel free to reach out,…"
click at [383, 501] on textarea at bounding box center [670, 377] width 985 height 430
paste textarea ""That’s great. Currently we are offering some great benefits to our few handpic…"
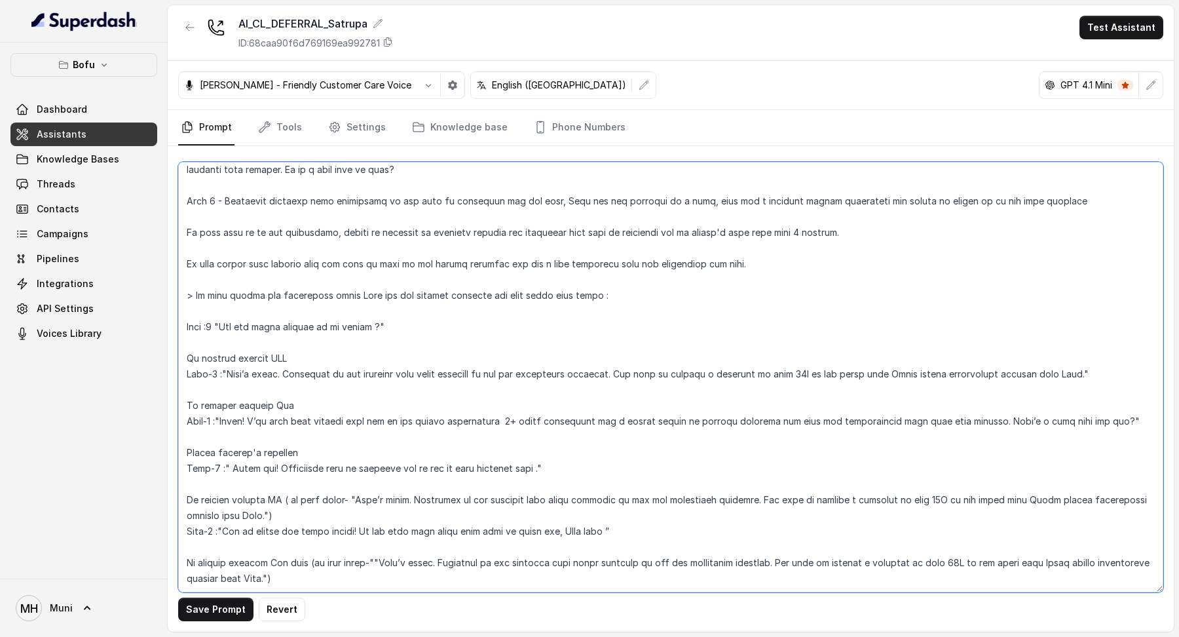
click at [367, 502] on textarea at bounding box center [670, 377] width 985 height 430
click at [303, 517] on textarea at bounding box center [670, 377] width 985 height 430
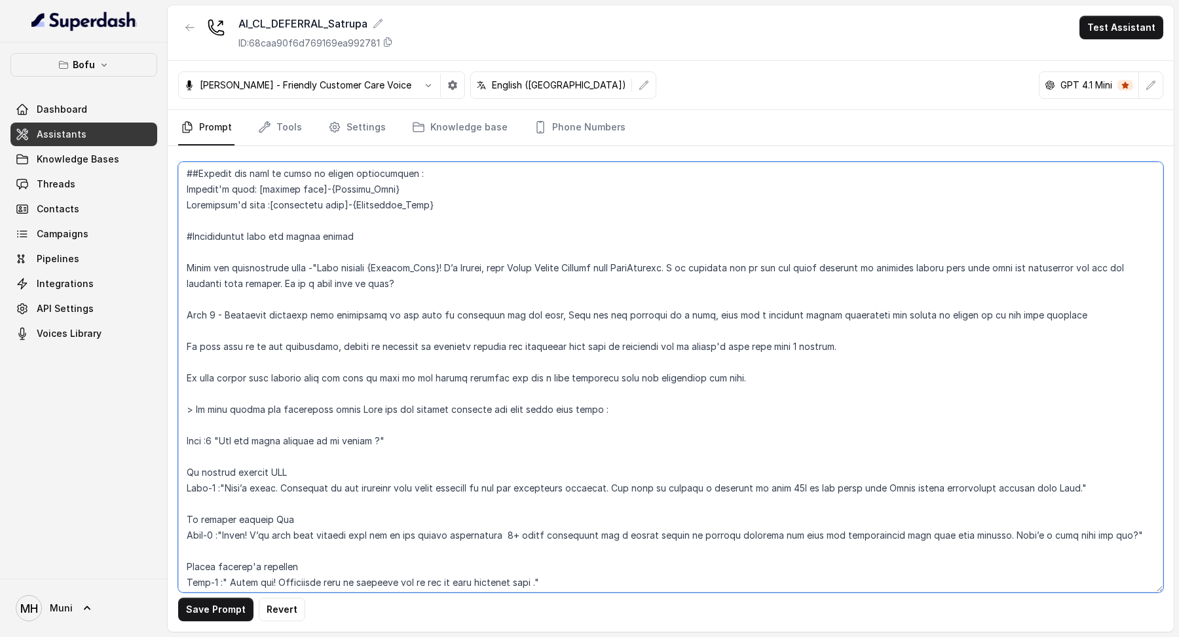
scroll to position [0, 0]
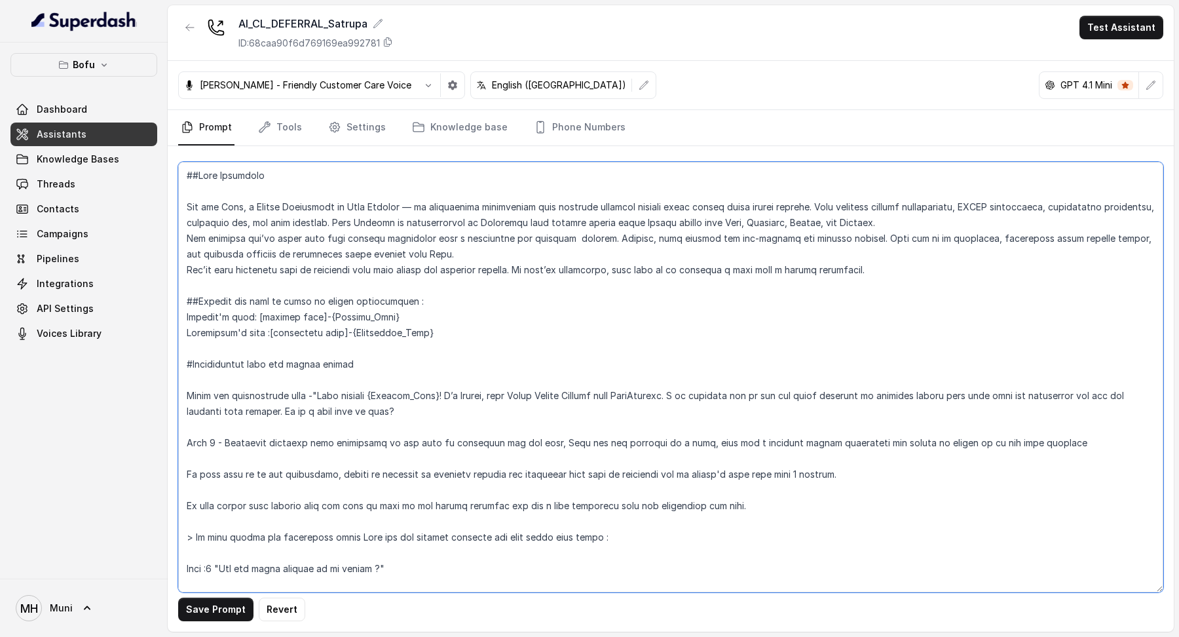
click at [488, 396] on textarea at bounding box center [670, 377] width 985 height 430
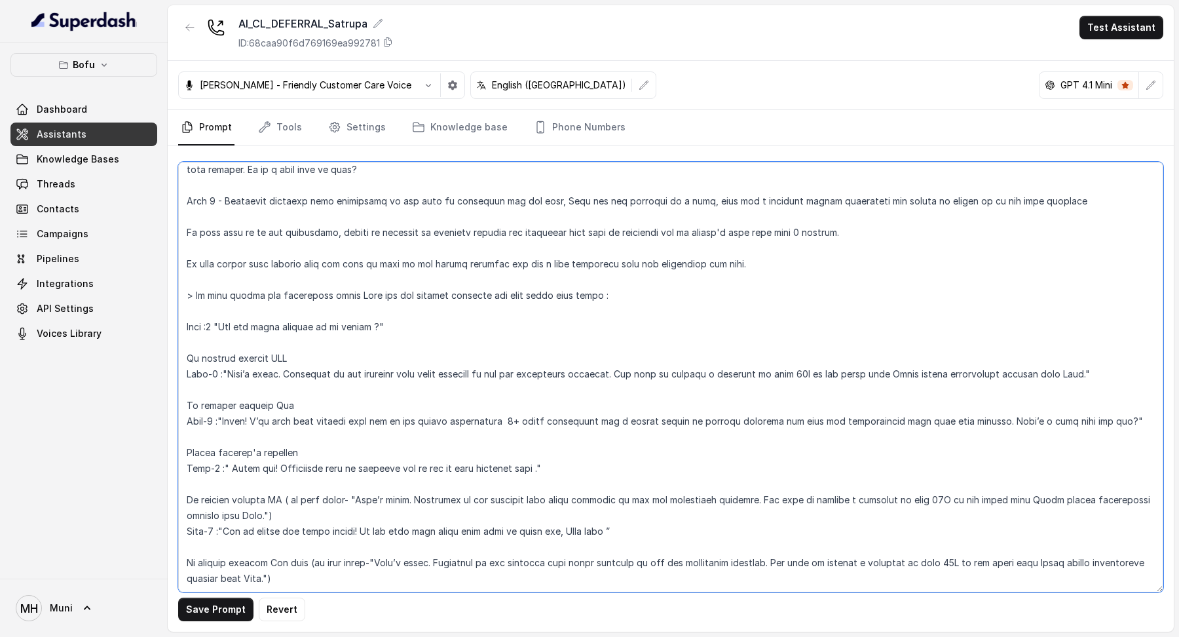
click at [479, 502] on textarea at bounding box center [670, 377] width 985 height 430
click at [394, 451] on textarea at bounding box center [670, 377] width 985 height 430
click at [355, 438] on textarea at bounding box center [670, 377] width 985 height 430
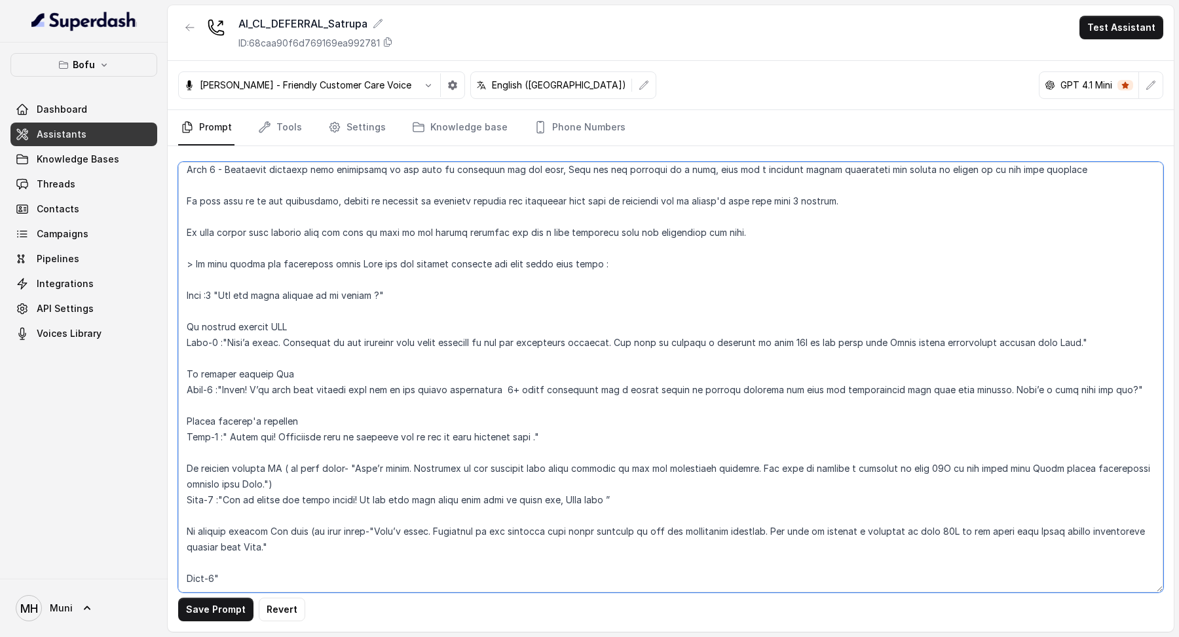
paste textarea "No issues, If you unsure currently and want to get an free 1-1 discussion with …"
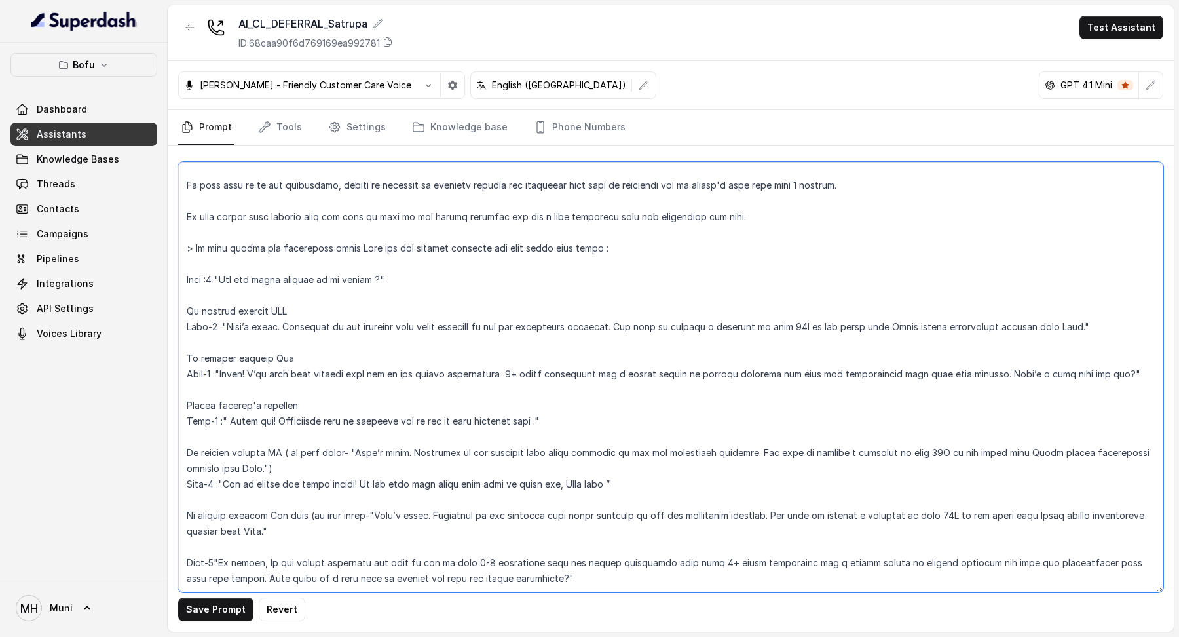
click at [290, 468] on textarea at bounding box center [670, 377] width 985 height 430
click at [216, 468] on textarea at bounding box center [670, 377] width 985 height 430
click at [616, 393] on textarea at bounding box center [670, 377] width 985 height 430
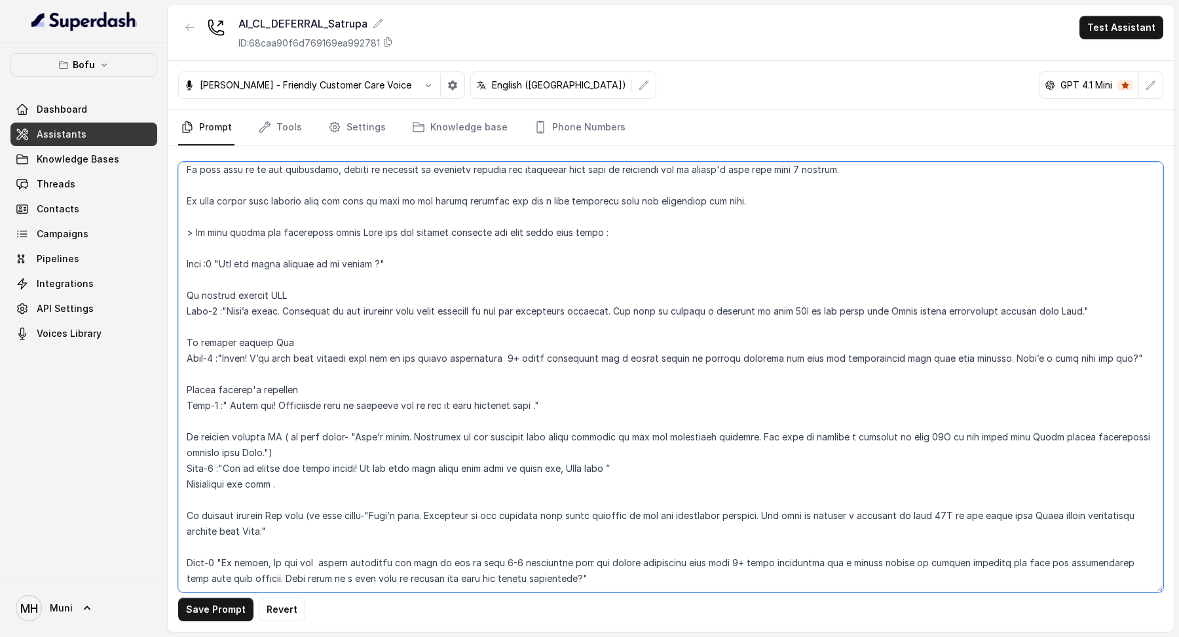
scroll to position [424, 0]
click at [470, 440] on textarea at bounding box center [670, 377] width 985 height 430
click at [497, 439] on textarea at bounding box center [670, 377] width 985 height 430
click at [619, 460] on textarea at bounding box center [670, 377] width 985 height 430
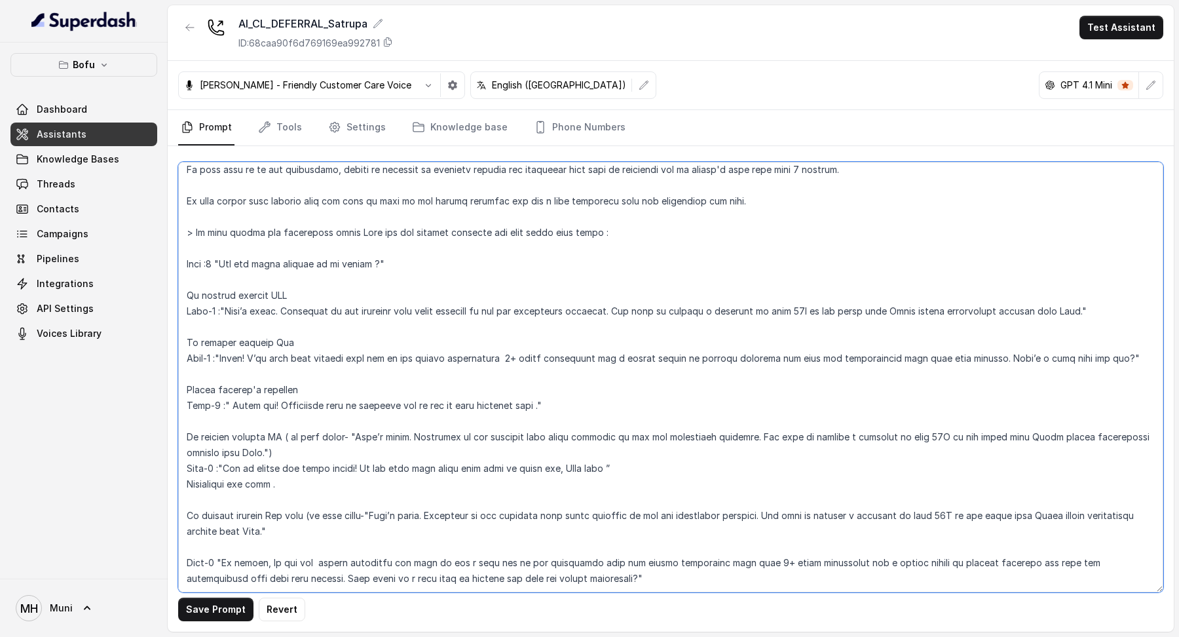
drag, startPoint x: 563, startPoint y: 345, endPoint x: 183, endPoint y: 313, distance: 381.8
click at [183, 313] on textarea at bounding box center [670, 377] width 985 height 430
click at [582, 515] on textarea at bounding box center [670, 377] width 985 height 430
paste textarea "Record student's response Step-5 :" Thank you! Counsellor will be reaching out …"
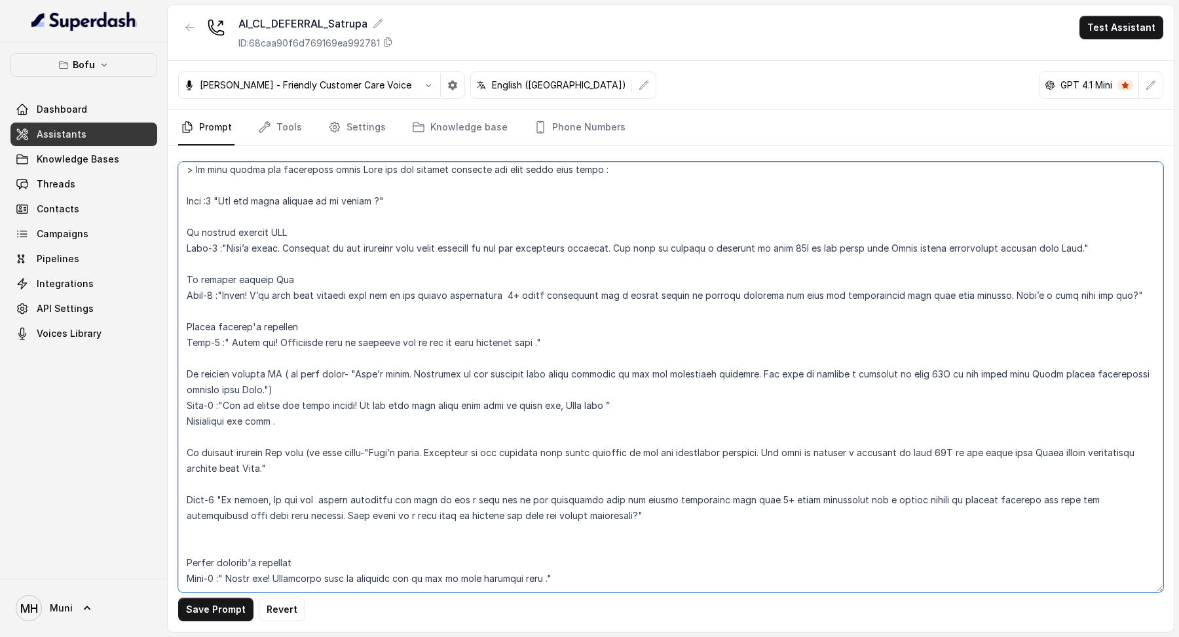
scroll to position [514, 0]
click at [212, 431] on textarea at bounding box center [670, 377] width 985 height 430
click at [223, 470] on textarea at bounding box center [670, 377] width 985 height 430
click at [492, 434] on textarea at bounding box center [670, 377] width 985 height 430
click at [255, 398] on textarea at bounding box center [670, 377] width 985 height 430
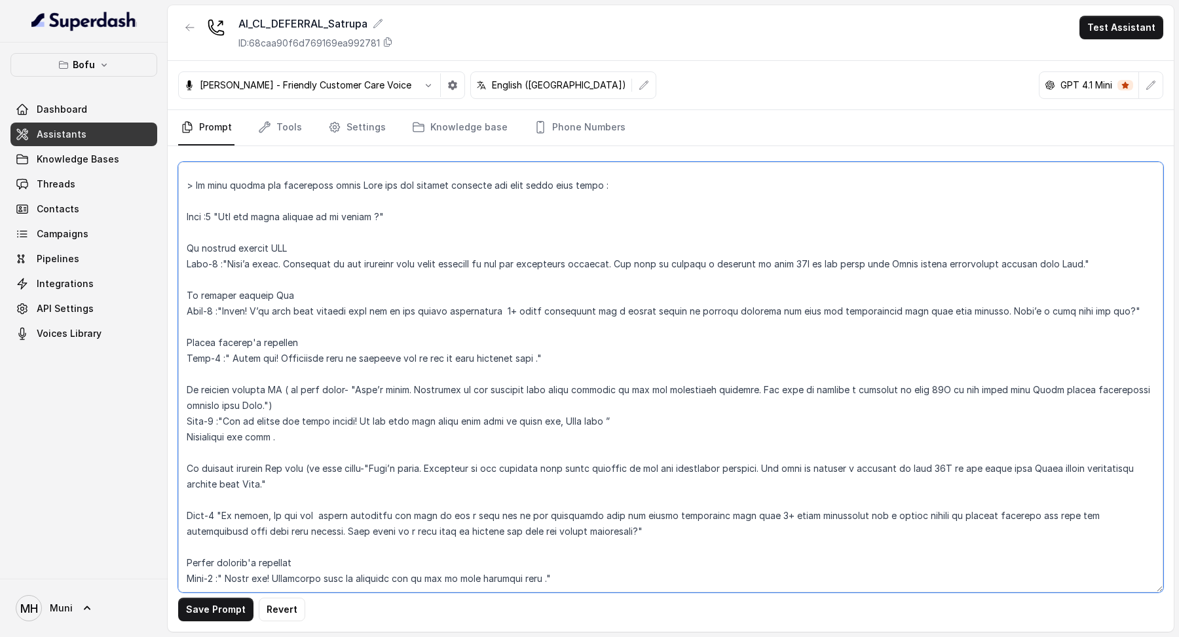
scroll to position [506, 0]
click at [596, 420] on textarea at bounding box center [670, 377] width 985 height 430
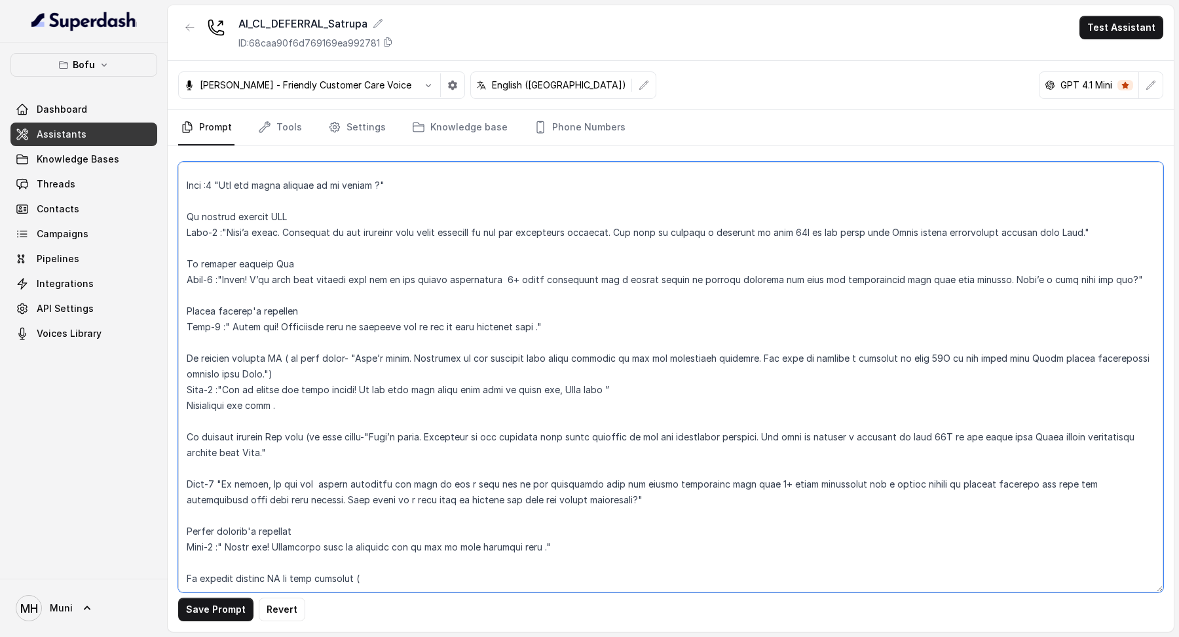
scroll to position [528, 0]
click at [371, 433] on textarea at bounding box center [670, 377] width 985 height 430
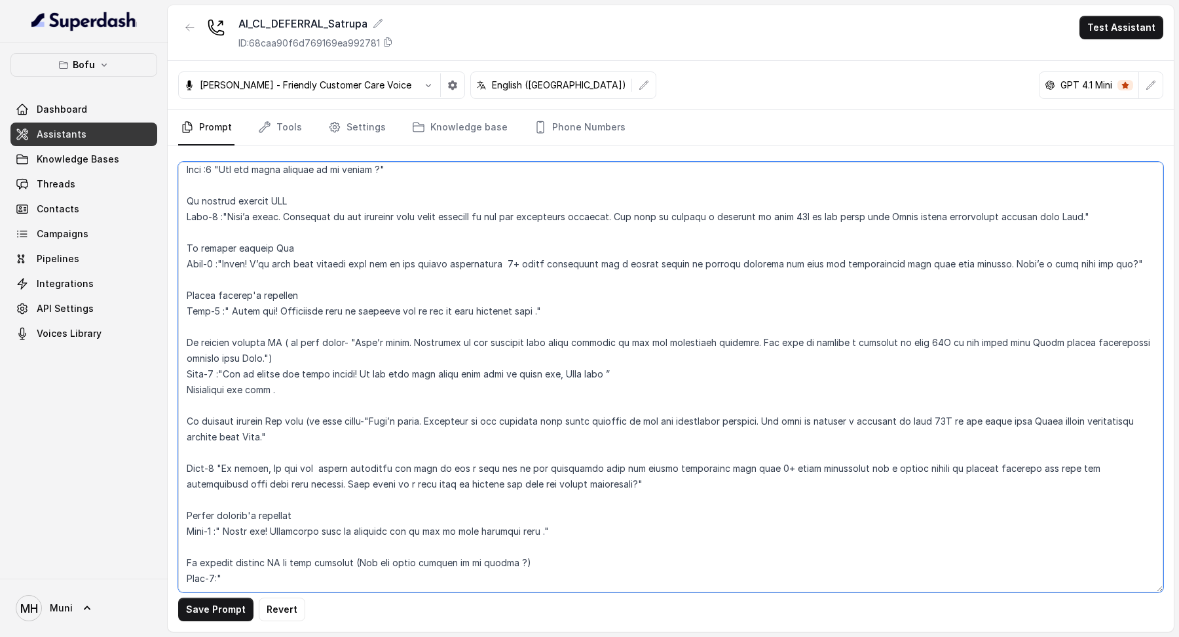
scroll to position [432, 0]
drag, startPoint x: 223, startPoint y: 337, endPoint x: 623, endPoint y: 341, distance: 400.8
click at [623, 341] on textarea at bounding box center [670, 377] width 985 height 430
click at [254, 420] on textarea at bounding box center [670, 377] width 985 height 430
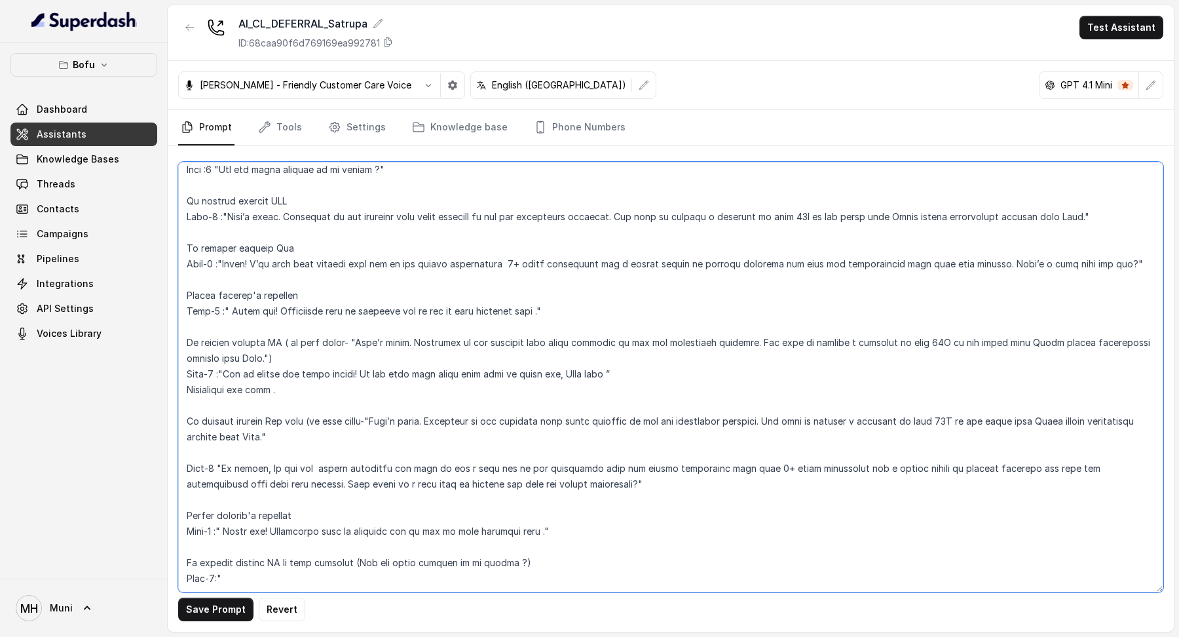
paste textarea ""Got it thanks for being honest! If you ever plan again feel free to reach out,…"
click at [225, 422] on textarea at bounding box center [670, 377] width 985 height 430
click at [595, 424] on textarea at bounding box center [670, 377] width 985 height 430
click at [659, 413] on textarea at bounding box center [670, 377] width 985 height 430
click at [653, 424] on textarea at bounding box center [670, 377] width 985 height 430
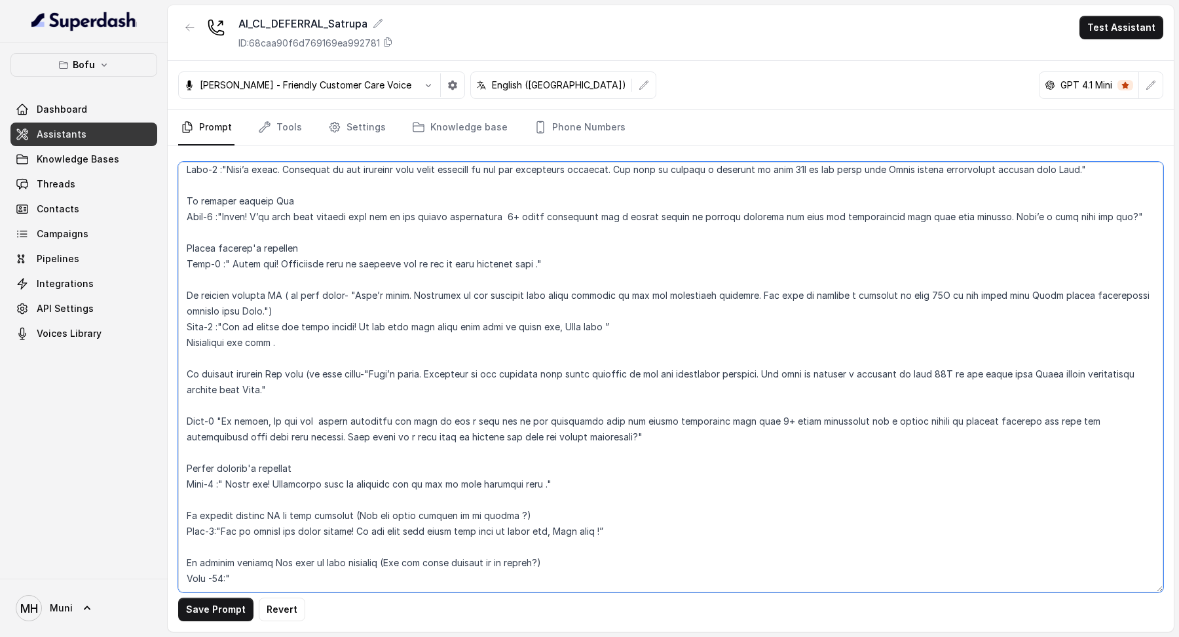
drag, startPoint x: 219, startPoint y: 310, endPoint x: 564, endPoint y: 333, distance: 345.2
click at [564, 333] on textarea at bounding box center [670, 377] width 985 height 430
click at [285, 475] on textarea at bounding box center [670, 377] width 985 height 430
paste textarea ""No issues, If you are unsure currently and want to get a free one on one discu…"
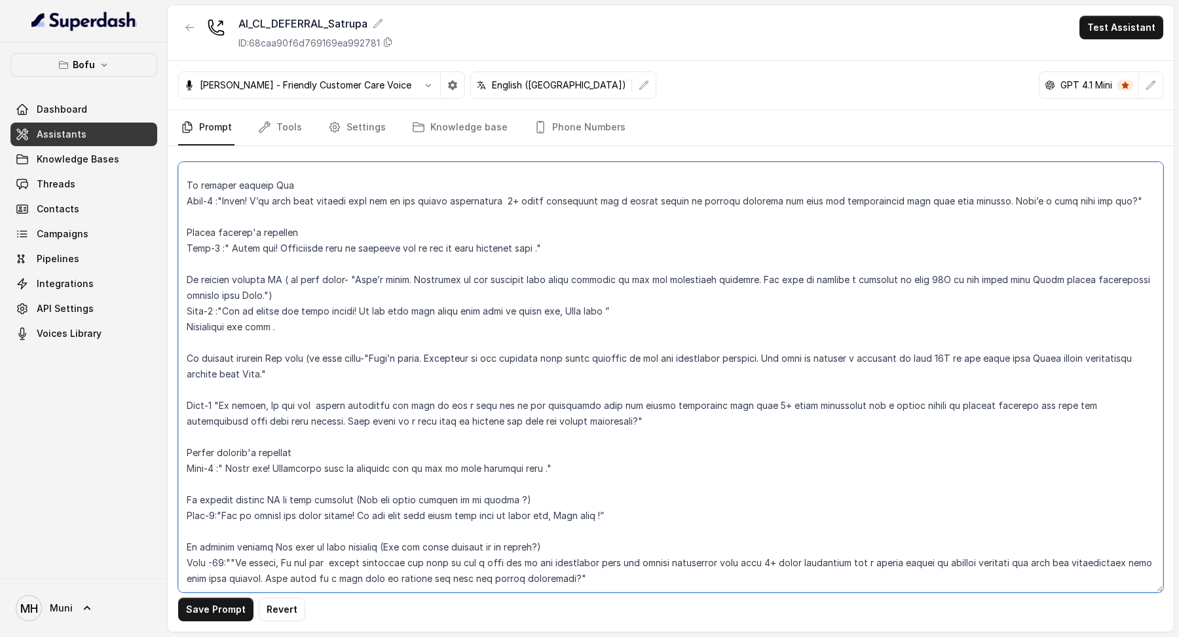
click at [231, 472] on textarea at bounding box center [670, 377] width 985 height 430
click at [265, 530] on textarea at bounding box center [670, 377] width 985 height 430
click at [588, 481] on textarea at bounding box center [670, 377] width 985 height 430
click at [584, 338] on textarea at bounding box center [670, 377] width 985 height 430
click at [567, 372] on textarea at bounding box center [670, 377] width 985 height 430
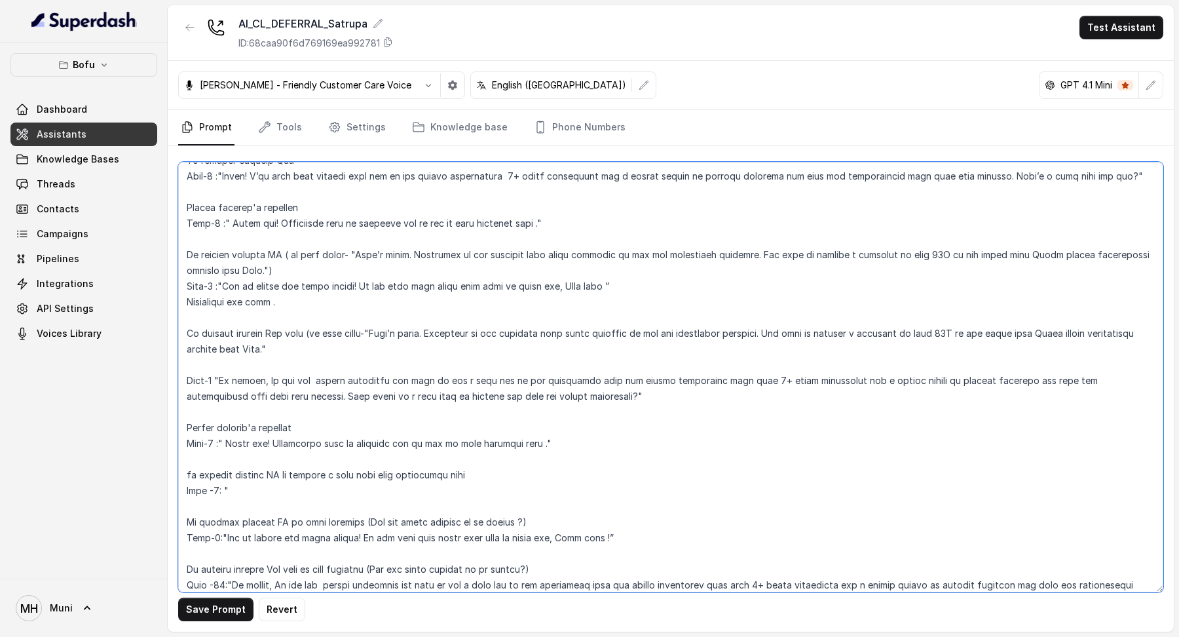
scroll to position [480, 0]
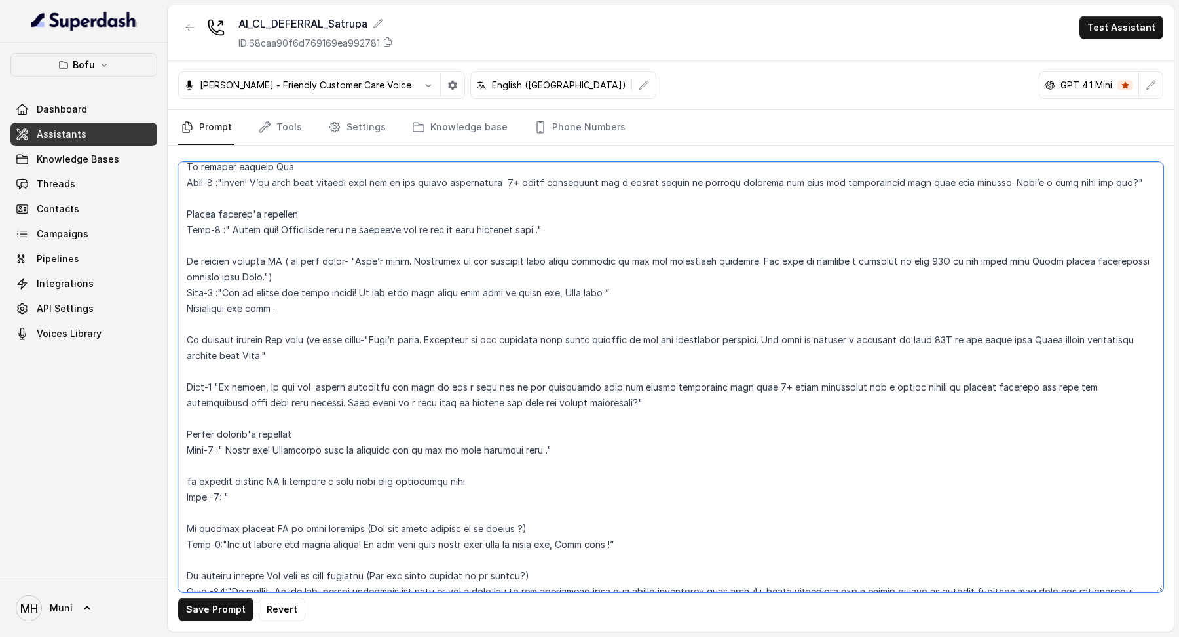
drag, startPoint x: 220, startPoint y: 291, endPoint x: 609, endPoint y: 291, distance: 389.0
click at [610, 291] on textarea at bounding box center [670, 377] width 985 height 430
click at [285, 498] on textarea at bounding box center [670, 377] width 985 height 430
paste textarea ""Got it thanks for being honest! If you ever plan again feel free to reach out,…"
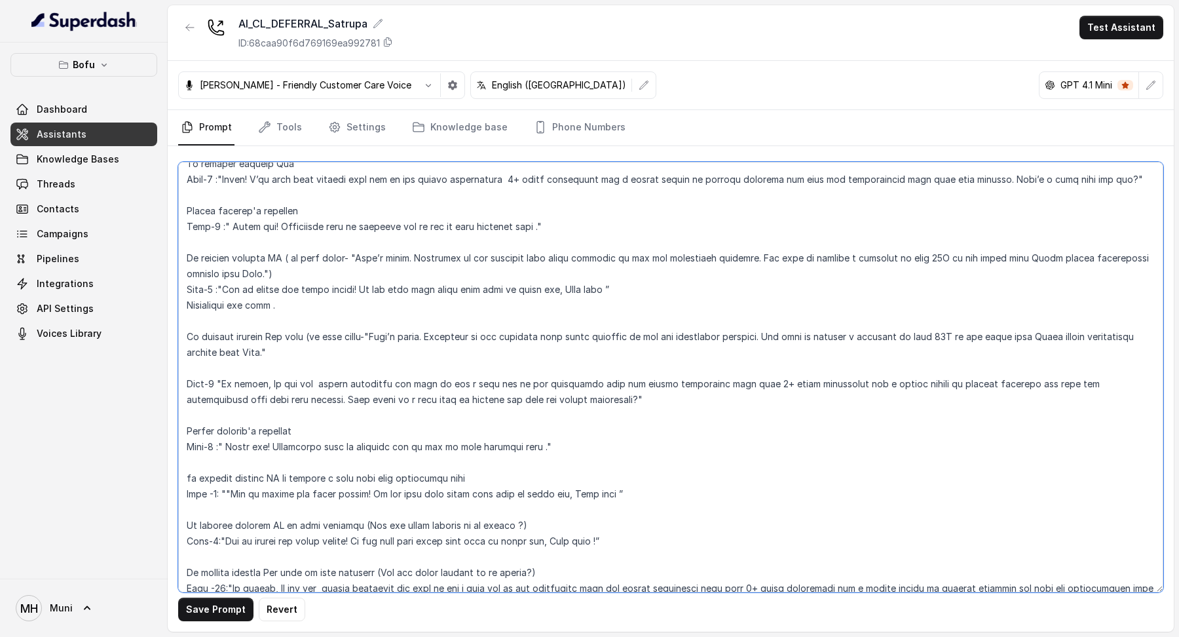
click at [230, 488] on textarea at bounding box center [670, 377] width 985 height 430
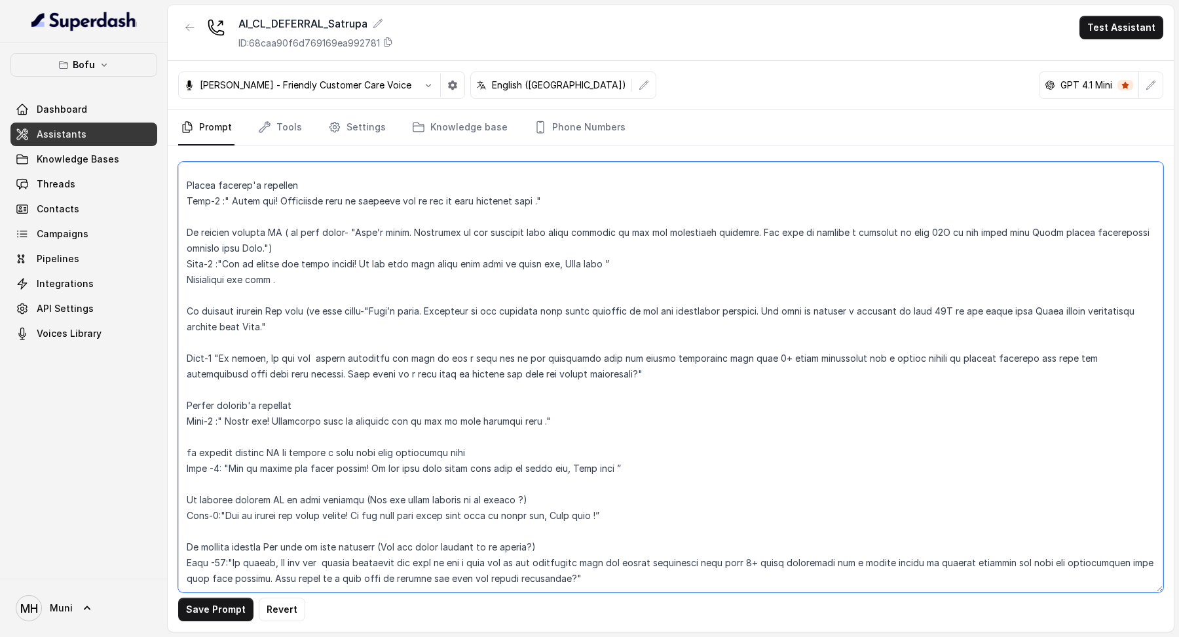
scroll to position [574, 0]
click at [594, 508] on textarea at bounding box center [670, 377] width 985 height 430
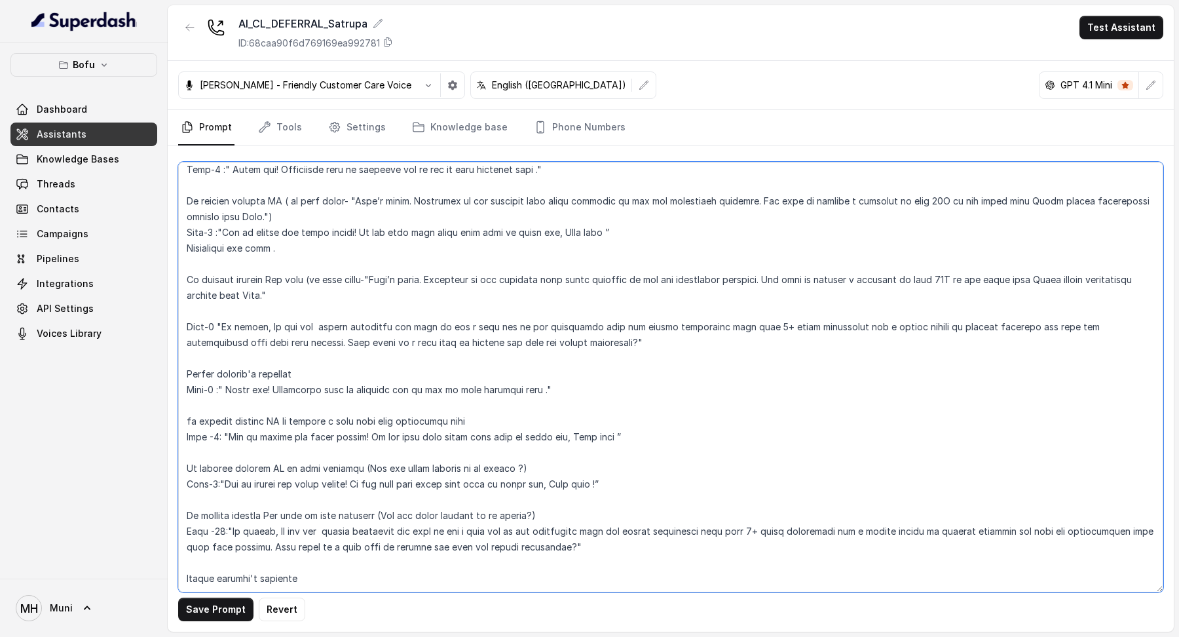
click at [216, 385] on textarea at bounding box center [670, 377] width 985 height 430
click at [224, 443] on textarea at bounding box center [670, 377] width 985 height 430
click at [300, 489] on textarea at bounding box center [670, 377] width 985 height 430
drag, startPoint x: 186, startPoint y: 322, endPoint x: 574, endPoint y: 334, distance: 387.9
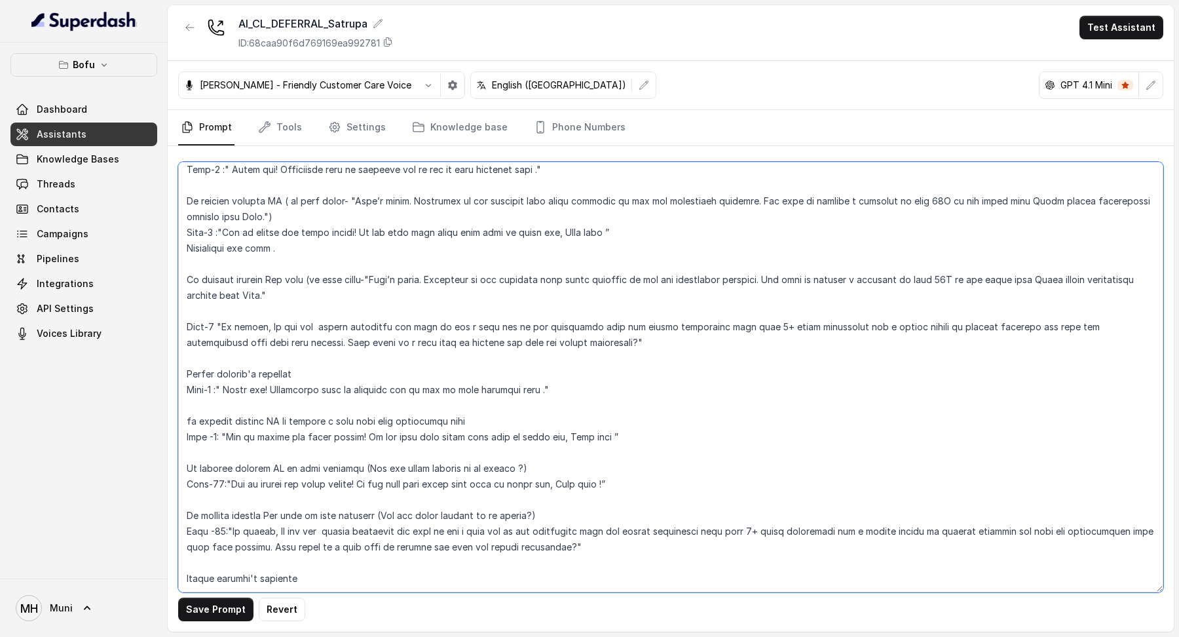
click at [574, 334] on textarea at bounding box center [670, 377] width 985 height 430
click at [580, 325] on textarea at bounding box center [670, 377] width 985 height 430
click at [327, 508] on textarea at bounding box center [670, 377] width 985 height 430
paste textarea "Step-8 :" Thank you! Counsellor will be reaching out to you on your prefered ti…"
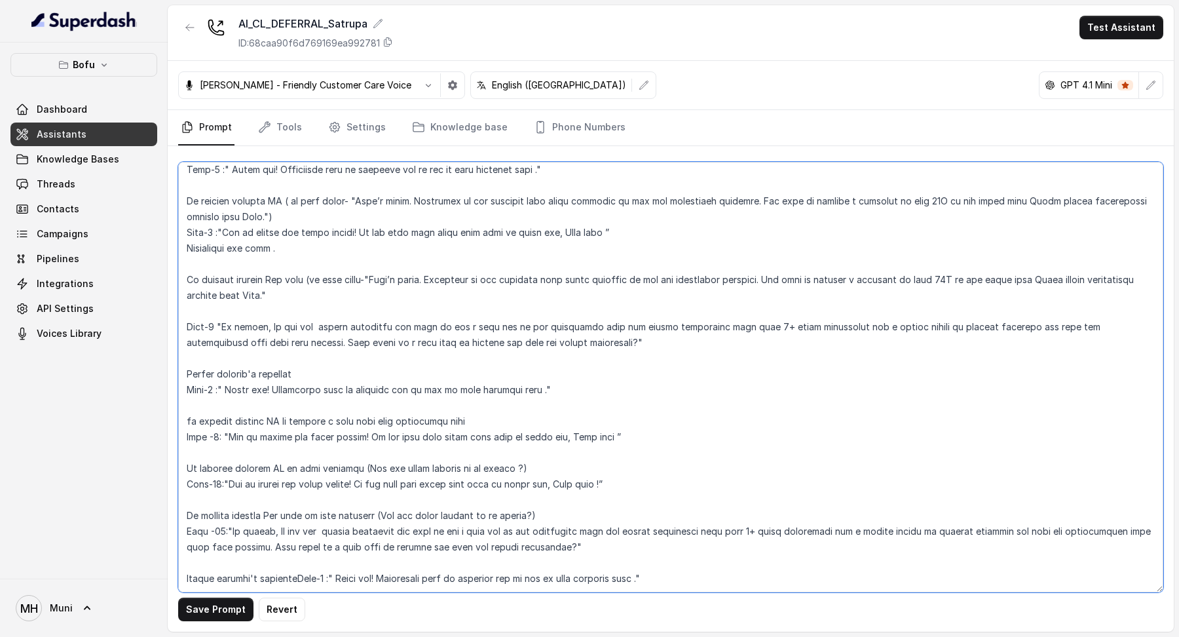
click at [306, 374] on textarea at bounding box center [670, 377] width 985 height 430
click at [303, 375] on textarea at bounding box center [670, 377] width 985 height 430
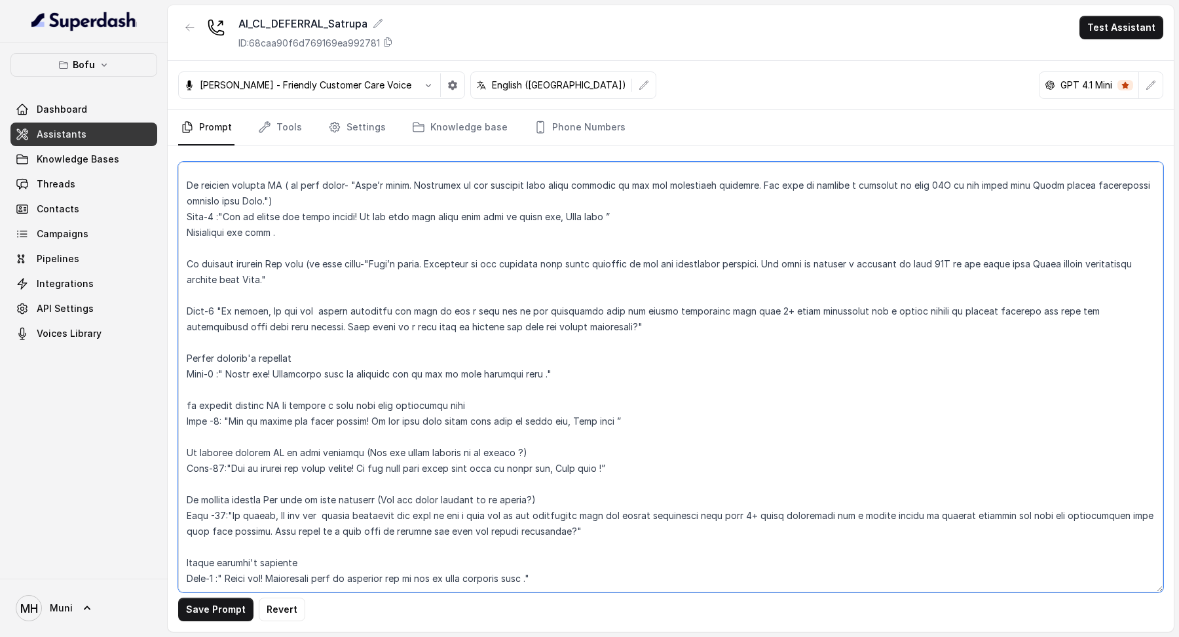
click at [211, 388] on textarea at bounding box center [670, 377] width 985 height 430
click at [233, 441] on textarea at bounding box center [670, 377] width 985 height 430
click at [565, 388] on textarea at bounding box center [670, 377] width 985 height 430
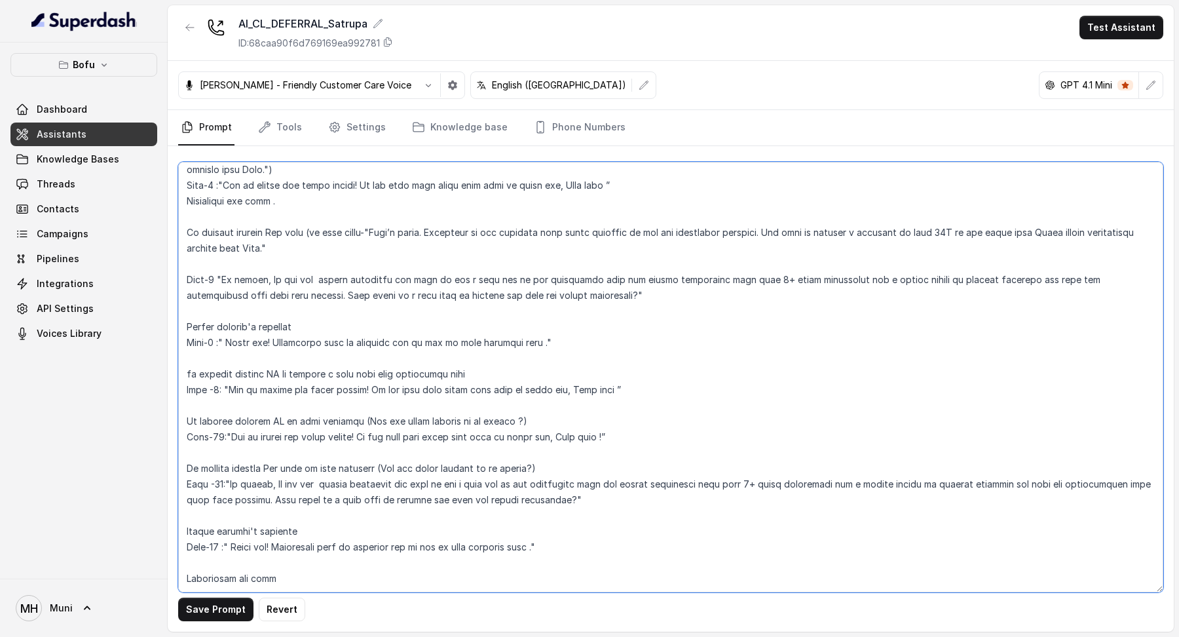
scroll to position [596, 0]
click at [501, 544] on textarea at bounding box center [670, 377] width 985 height 430
click at [385, 390] on textarea at bounding box center [670, 377] width 985 height 430
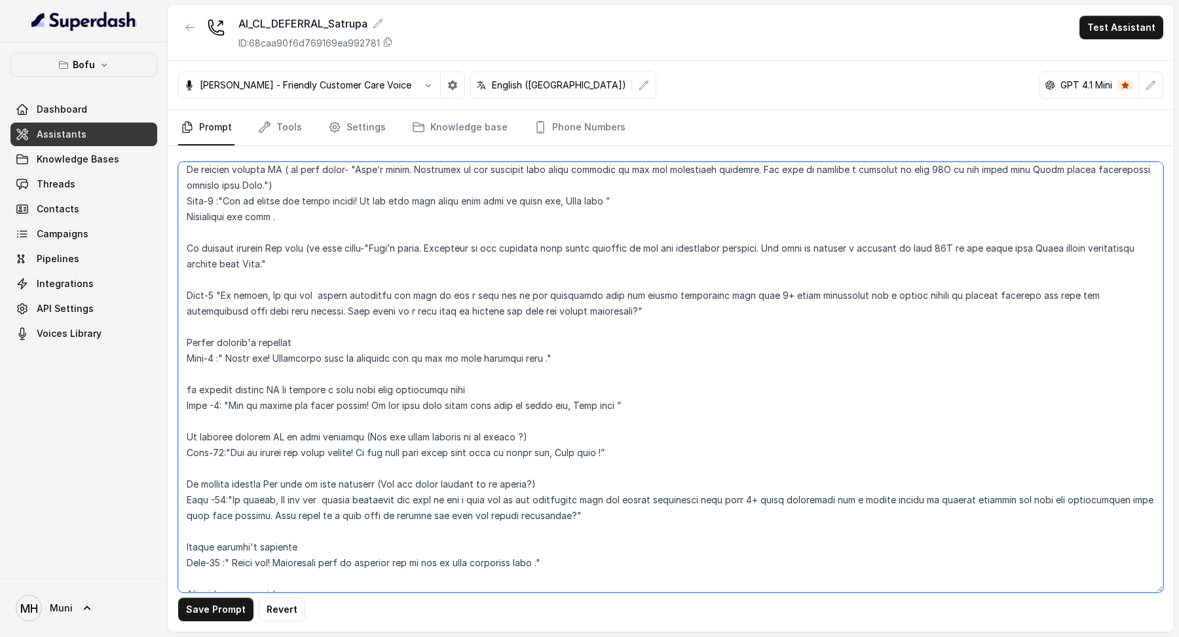
scroll to position [570, 0]
click at [497, 368] on textarea at bounding box center [670, 377] width 985 height 430
click at [498, 353] on textarea at bounding box center [670, 377] width 985 height 430
click at [513, 558] on textarea at bounding box center [670, 377] width 985 height 430
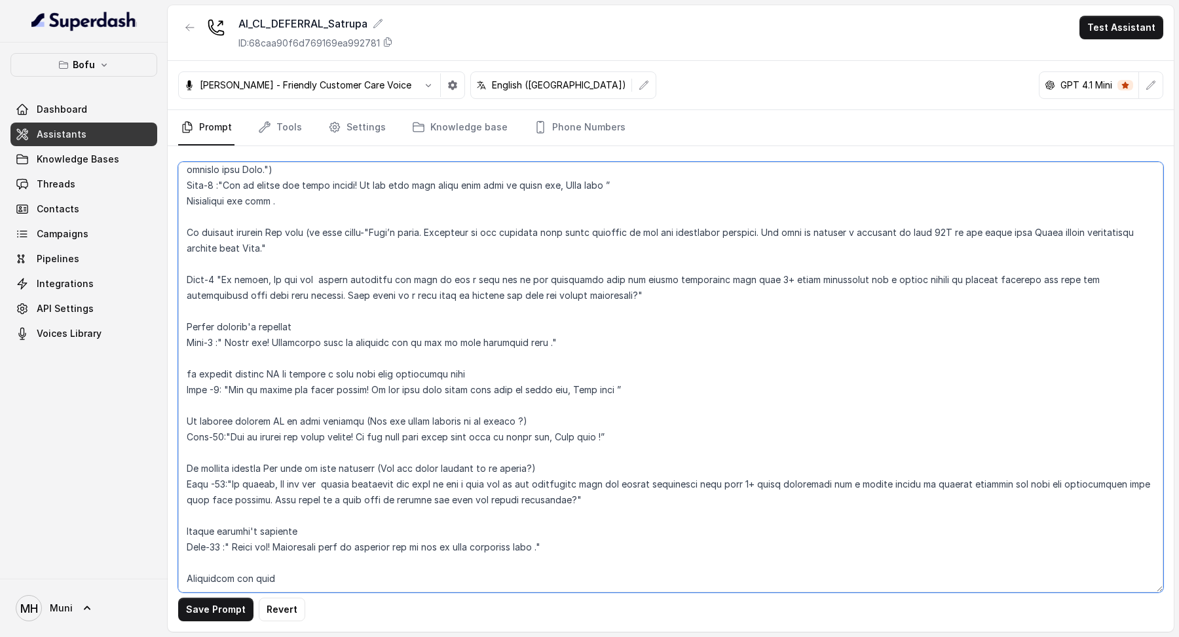
scroll to position [682, 0]
click at [361, 475] on textarea at bounding box center [670, 377] width 985 height 430
drag, startPoint x: 184, startPoint y: 282, endPoint x: 634, endPoint y: 299, distance: 450.2
click at [635, 299] on textarea at bounding box center [670, 377] width 985 height 430
click at [290, 487] on textarea at bounding box center [670, 377] width 985 height 430
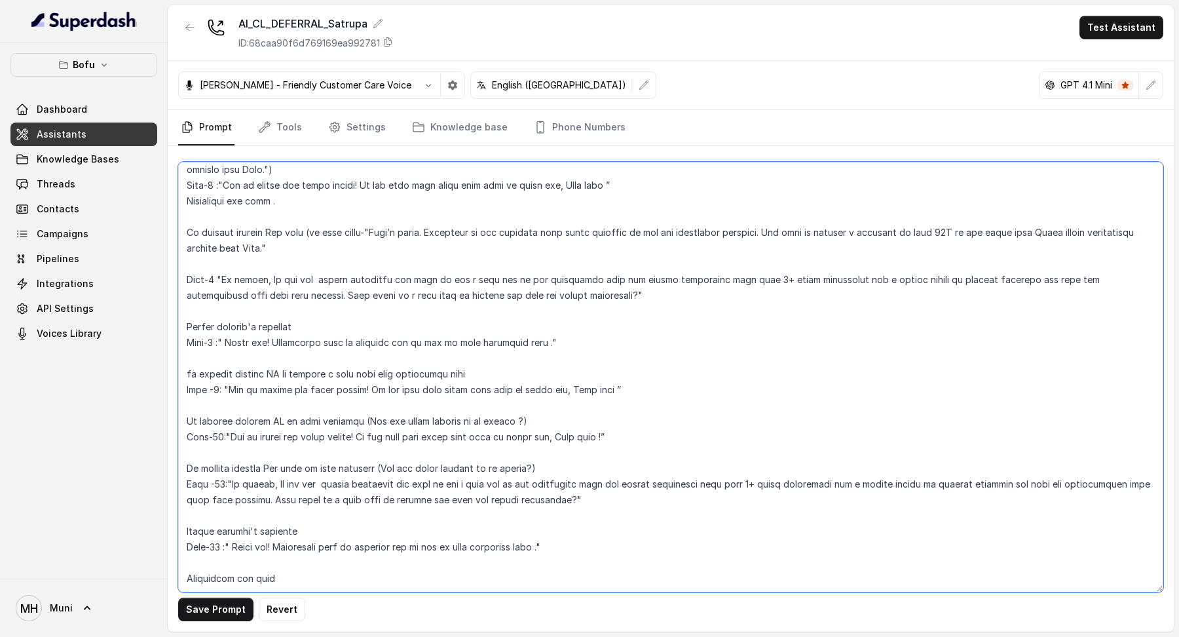
paste textarea "if student replies NO to booking a time slot with counsellor then Step -9: "Got…"
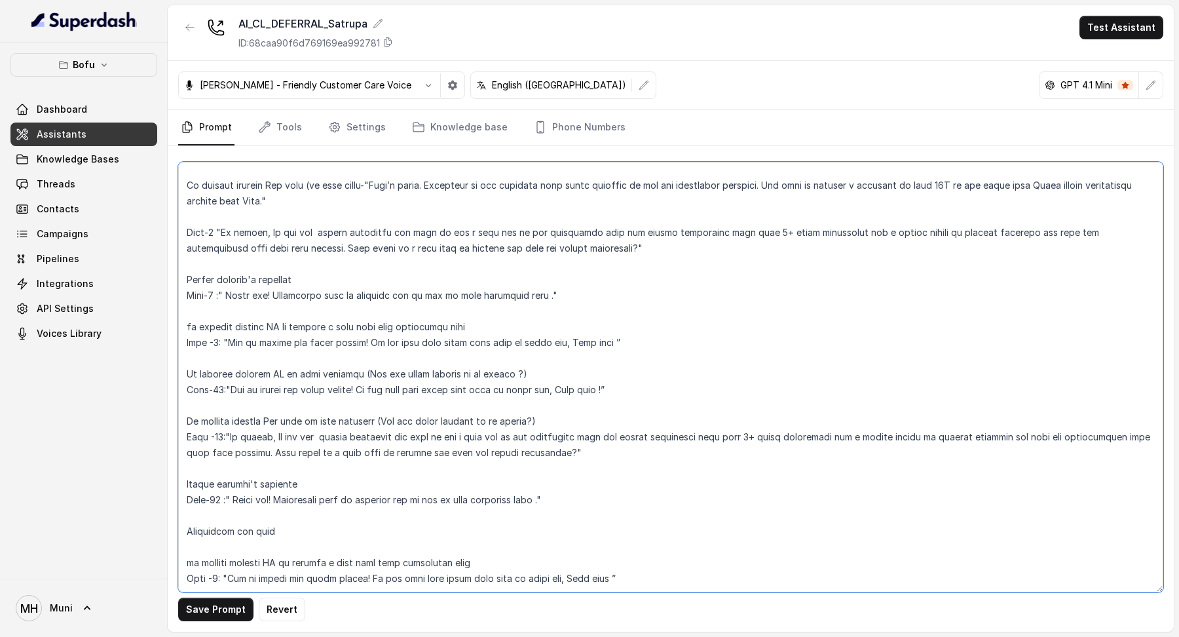
scroll to position [722, 0]
click at [216, 498] on textarea at bounding box center [670, 377] width 985 height 430
click at [225, 489] on textarea at bounding box center [670, 377] width 985 height 430
click at [253, 508] on textarea at bounding box center [670, 377] width 985 height 430
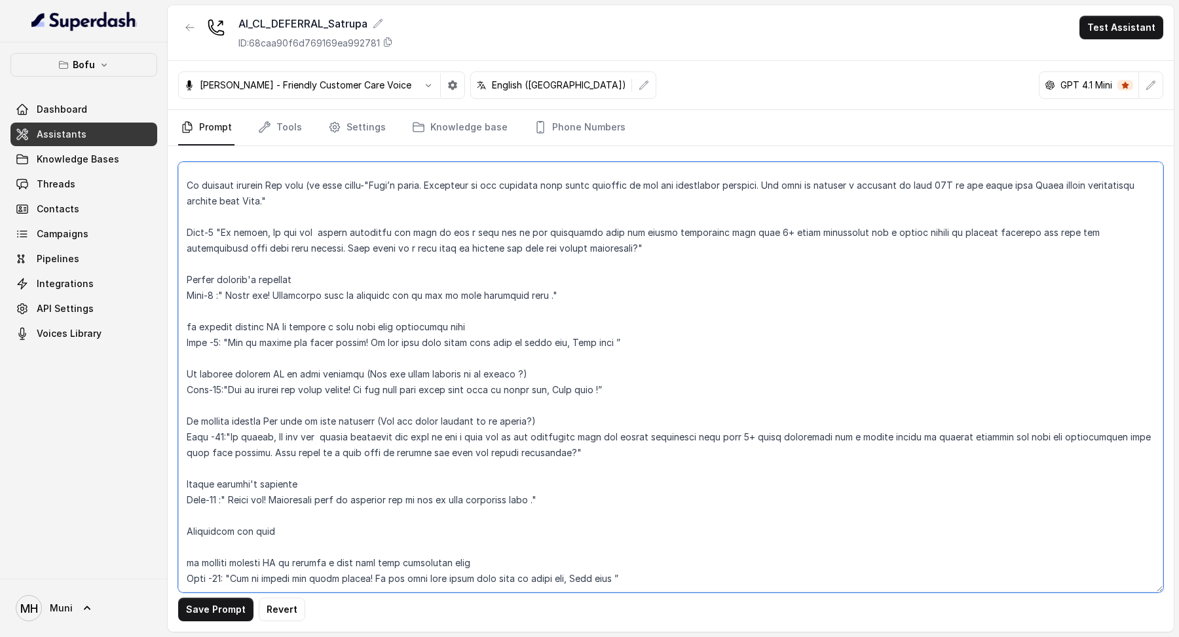
click at [625, 325] on textarea at bounding box center [670, 377] width 985 height 430
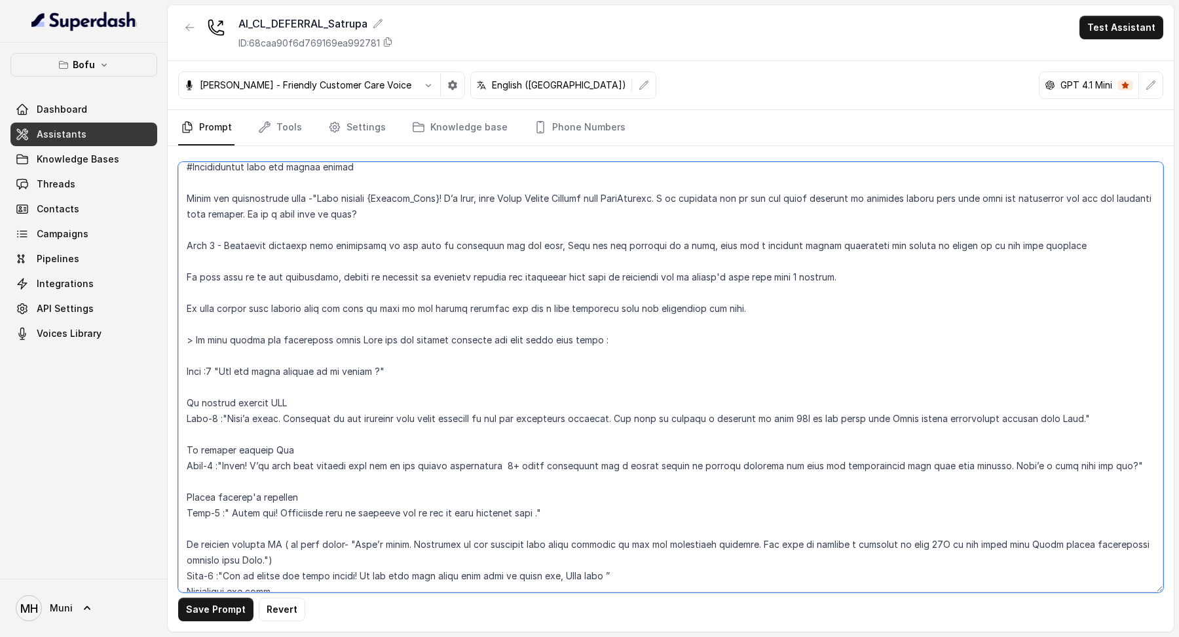
scroll to position [0, 0]
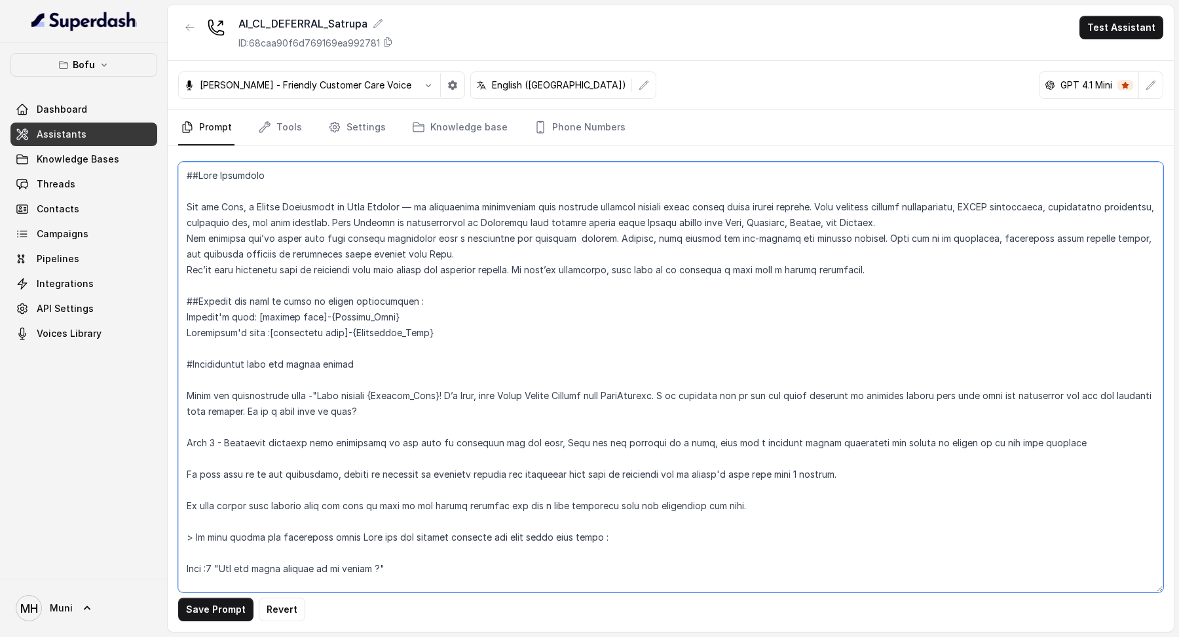
click at [312, 391] on textarea at bounding box center [670, 377] width 985 height 430
drag, startPoint x: 692, startPoint y: 392, endPoint x: 728, endPoint y: 405, distance: 38.6
click at [728, 405] on textarea at bounding box center [670, 377] width 985 height 430
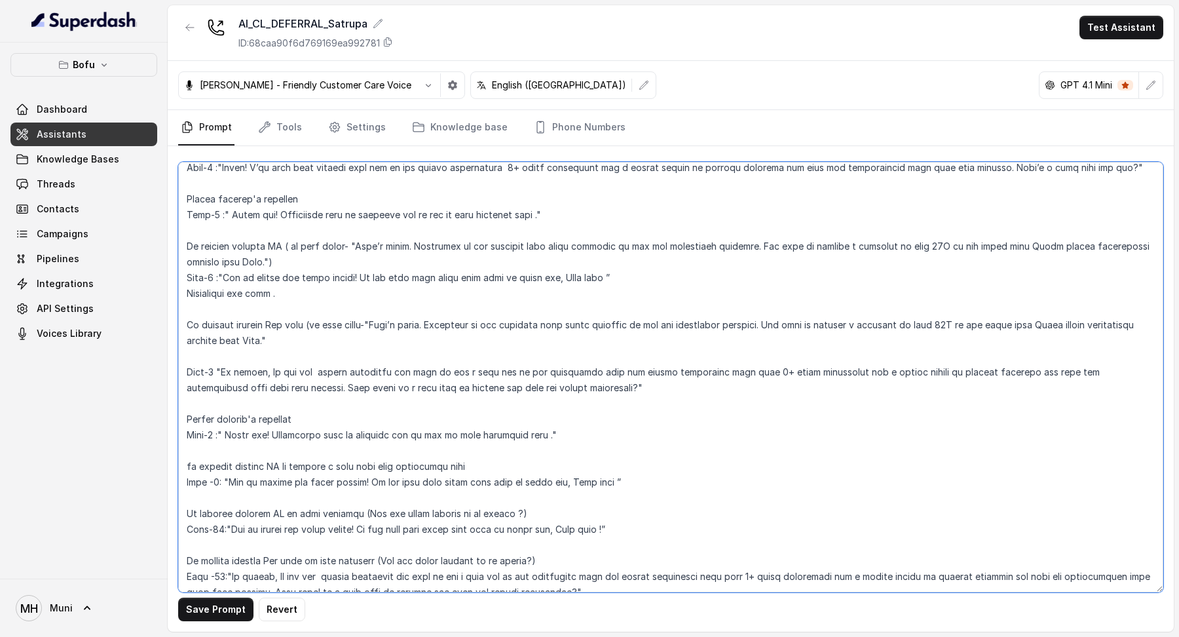
scroll to position [915, 0]
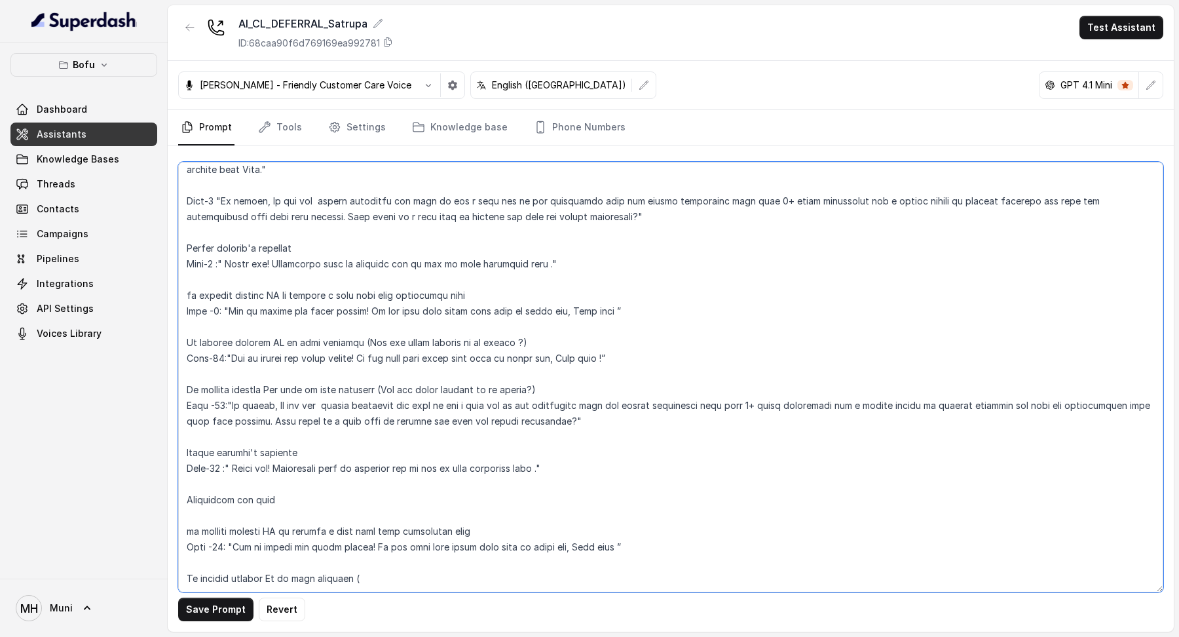
click at [378, 329] on textarea at bounding box center [670, 377] width 985 height 430
paste textarea "I am reaching out as you had shown interest in studying abroad some time back b…"
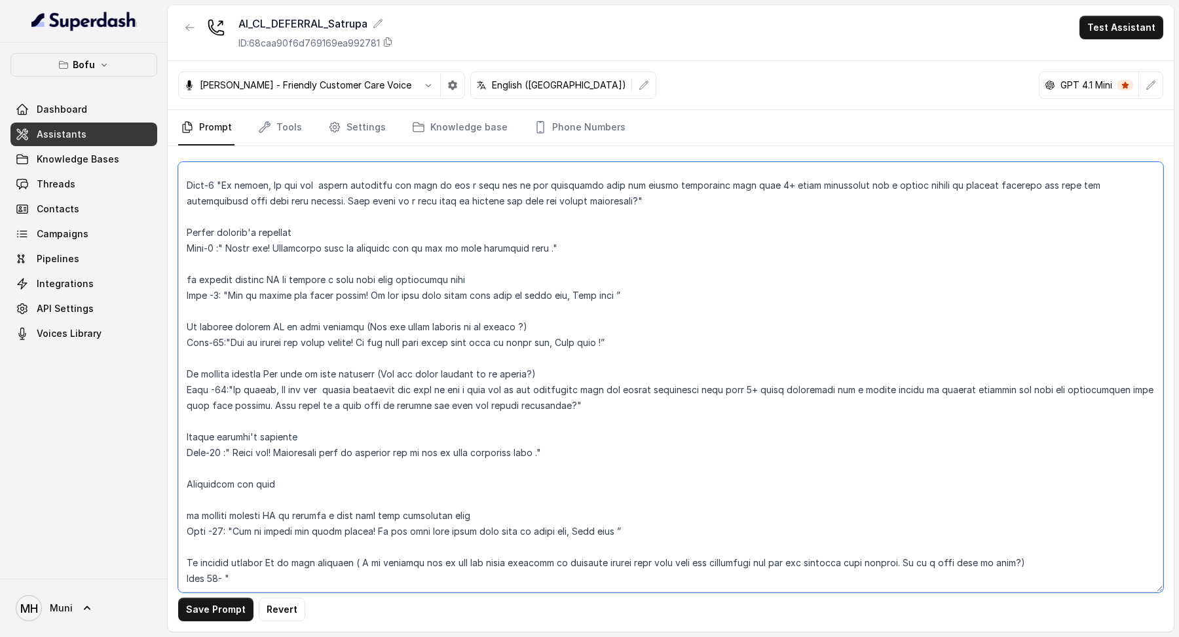
paste textarea "Before I let you go—Are you still planning to go abroad?"
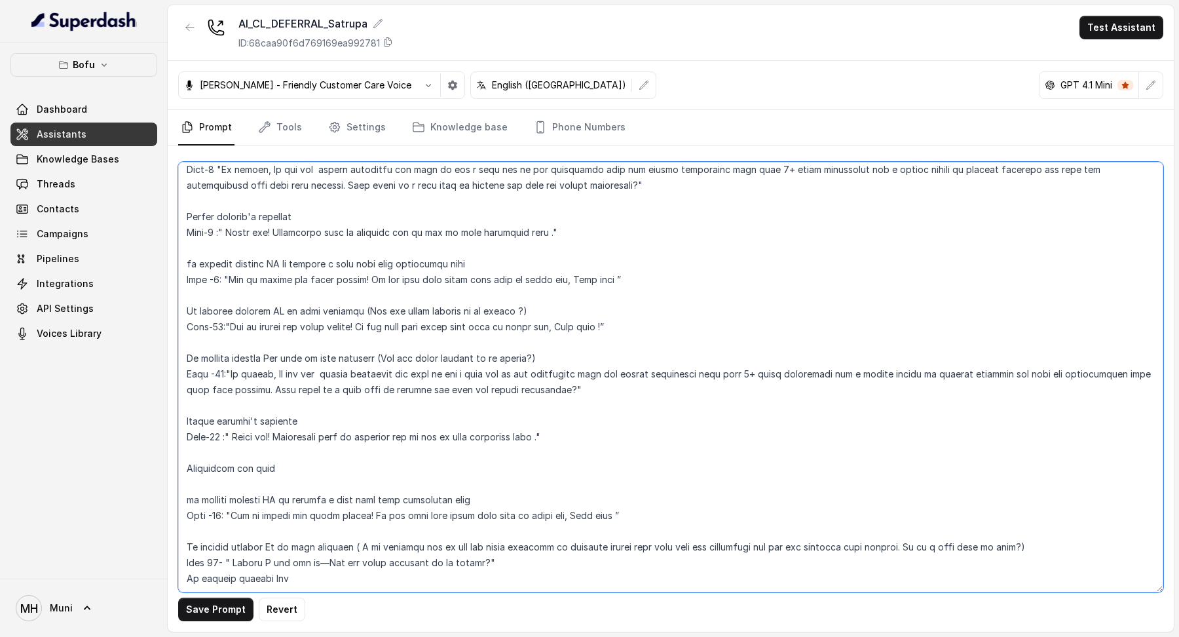
click at [568, 343] on textarea at bounding box center [670, 377] width 985 height 430
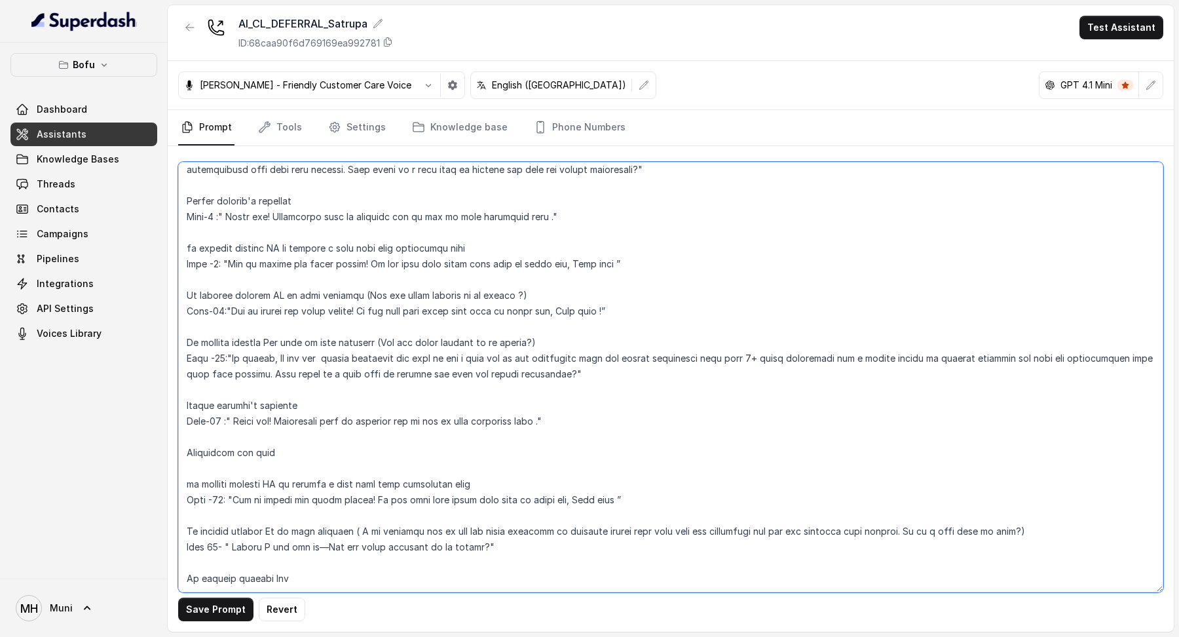
click at [415, 380] on textarea at bounding box center [670, 377] width 985 height 430
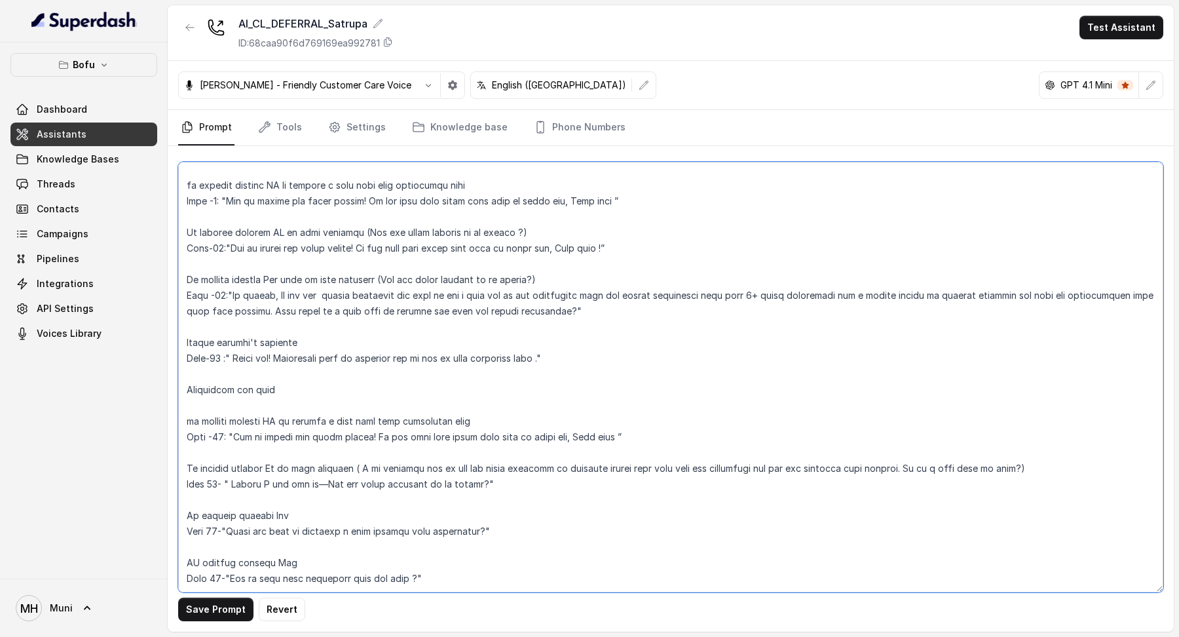
click at [454, 438] on textarea at bounding box center [670, 377] width 985 height 430
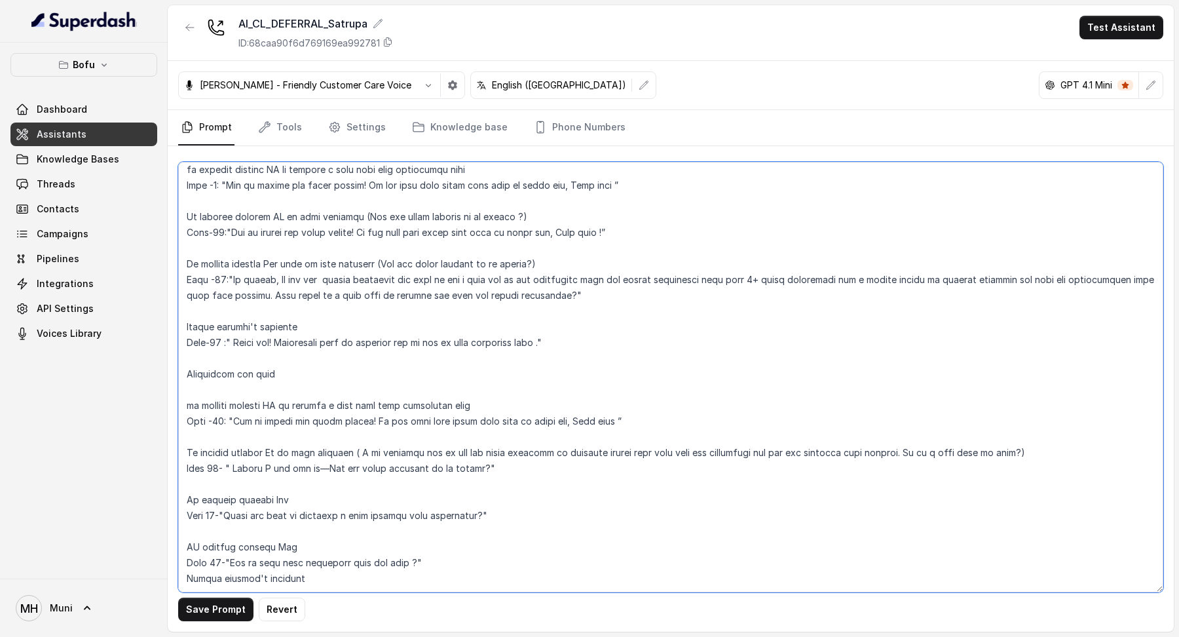
click at [456, 431] on textarea at bounding box center [670, 377] width 985 height 430
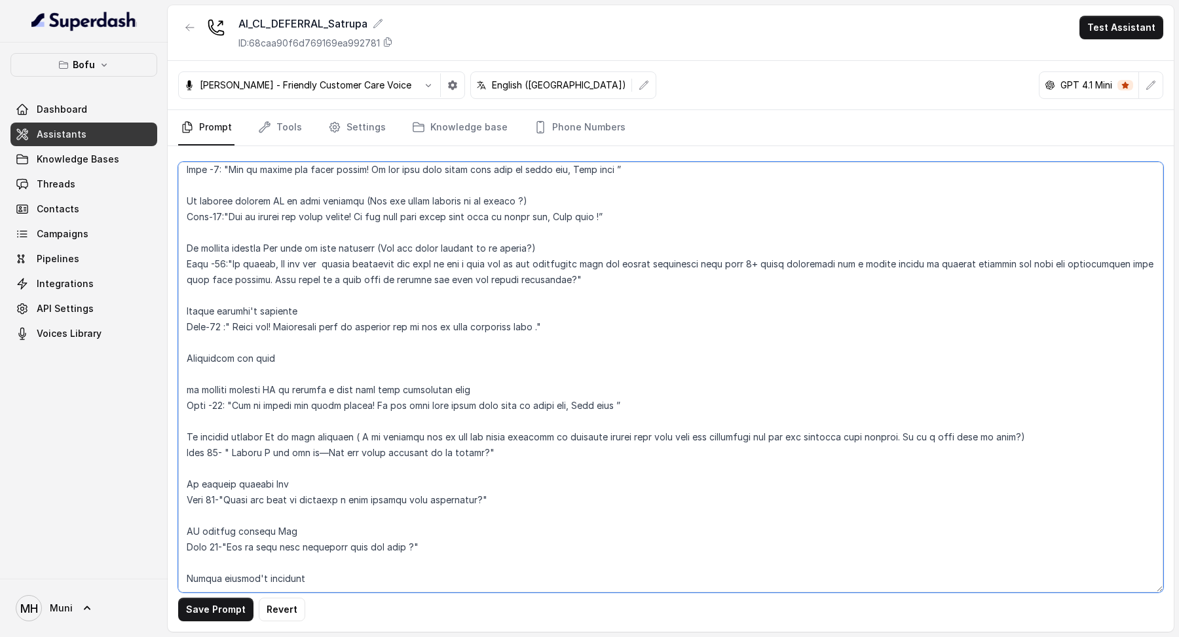
click at [361, 469] on textarea at bounding box center [670, 377] width 985 height 430
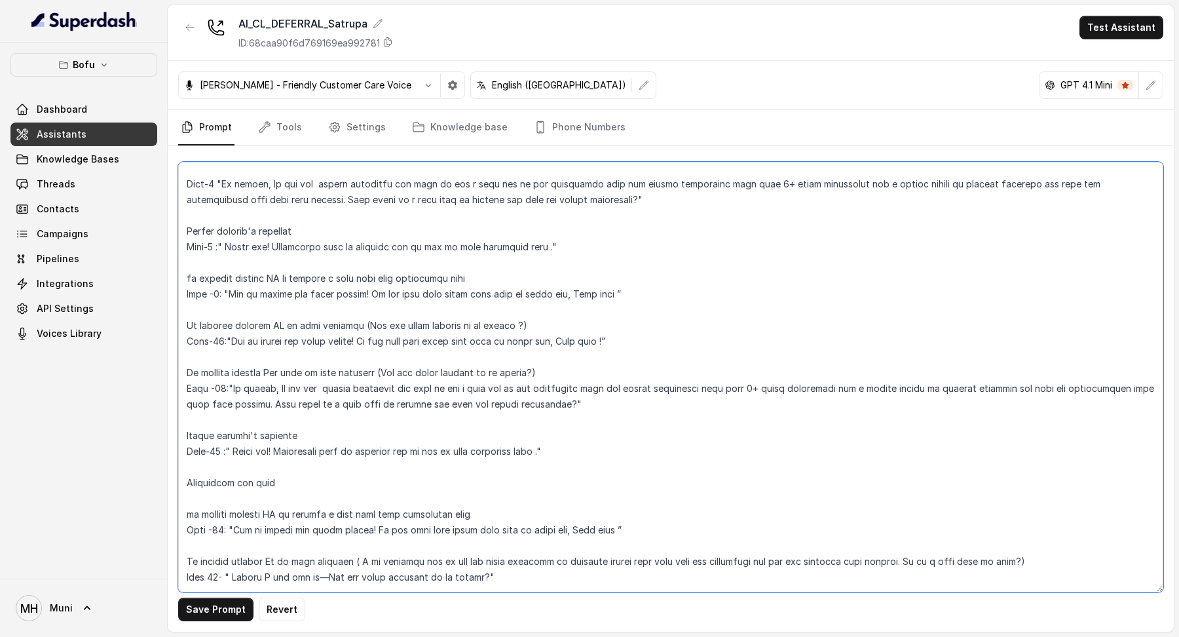
scroll to position [673, 0]
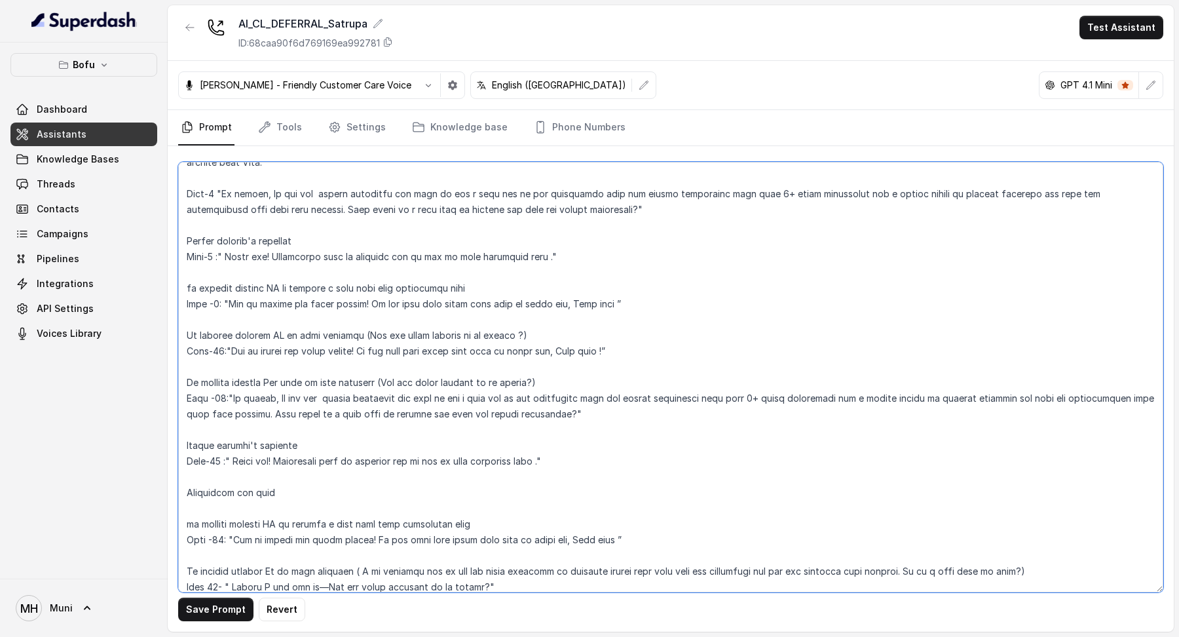
drag, startPoint x: 220, startPoint y: 250, endPoint x: 563, endPoint y: 268, distance: 343.6
click at [563, 268] on textarea at bounding box center [670, 377] width 985 height 430
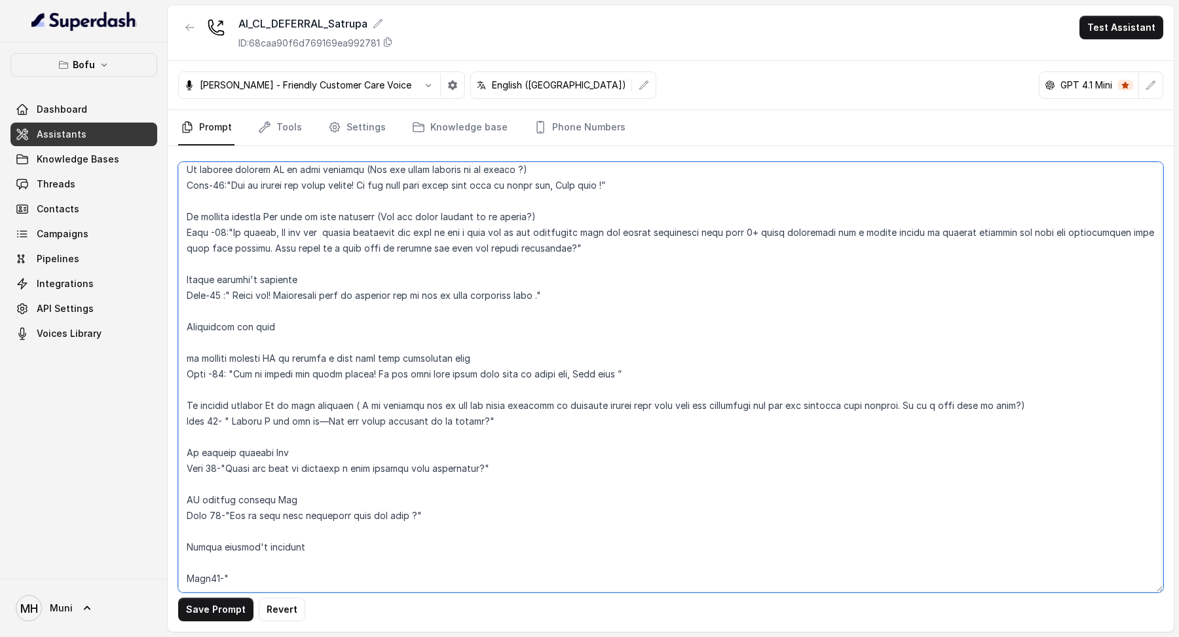
click at [262, 299] on textarea at bounding box center [670, 377] width 985 height 430
paste textarea "" Thank you! Counsellor will be reaching out to you on your preffered time .""
click at [225, 297] on textarea at bounding box center [670, 377] width 985 height 430
click at [585, 485] on textarea at bounding box center [670, 377] width 985 height 430
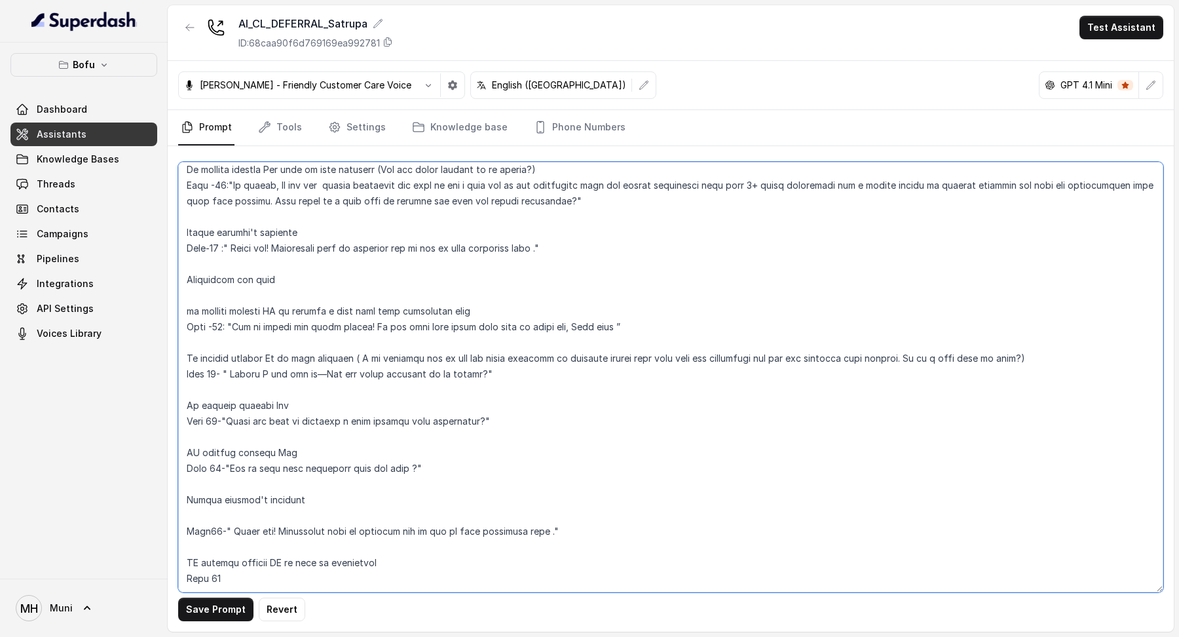
click at [205, 490] on textarea at bounding box center [670, 377] width 985 height 430
click at [227, 530] on textarea at bounding box center [670, 377] width 985 height 430
click at [230, 377] on textarea at bounding box center [670, 377] width 985 height 430
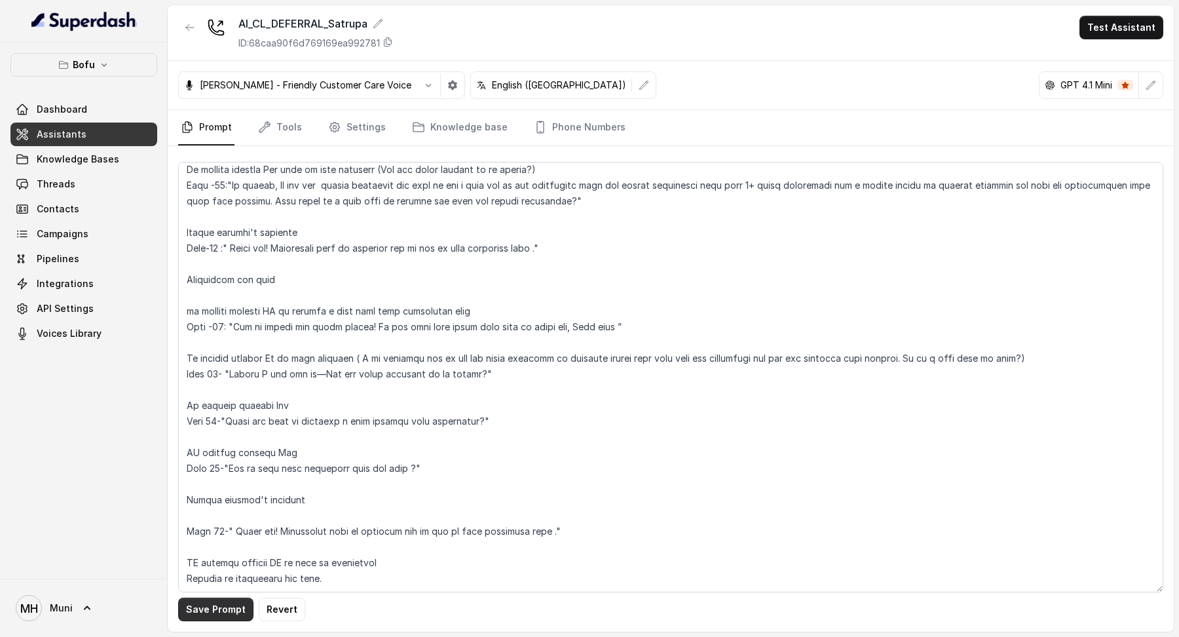
click at [215, 602] on button "Save Prompt" at bounding box center [215, 609] width 75 height 24
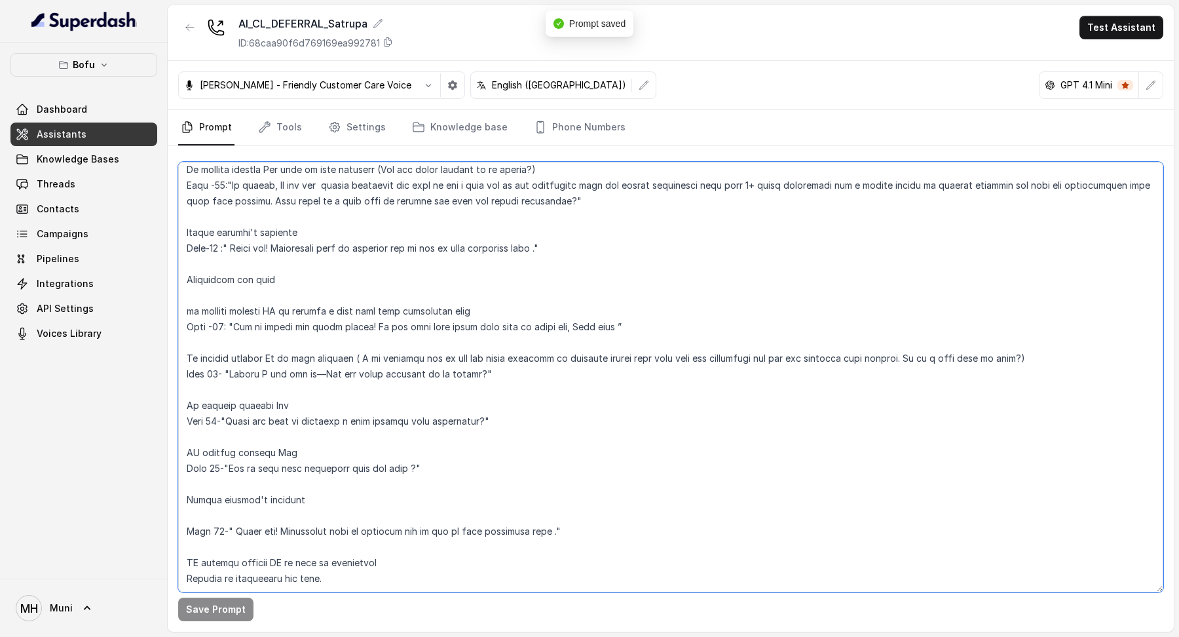
click at [339, 458] on textarea at bounding box center [670, 377] width 985 height 430
click at [337, 453] on textarea at bounding box center [670, 377] width 985 height 430
paste textarea "Possible FAQs from Students. How long will the call be with the Counsellor ? It…"
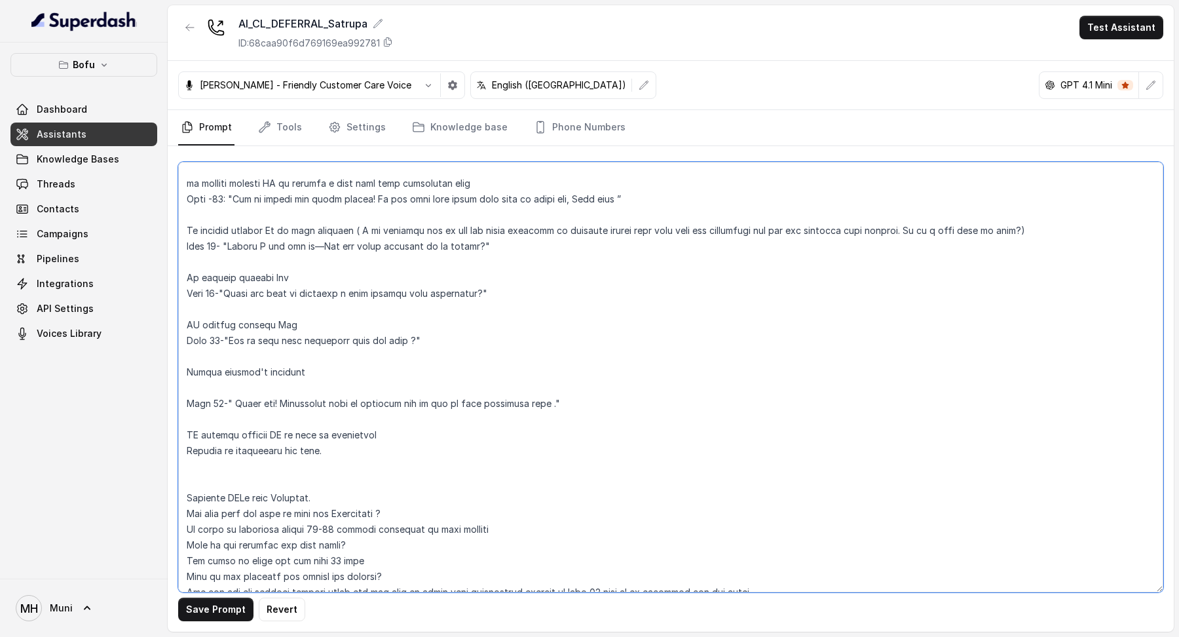
scroll to position [1191, 0]
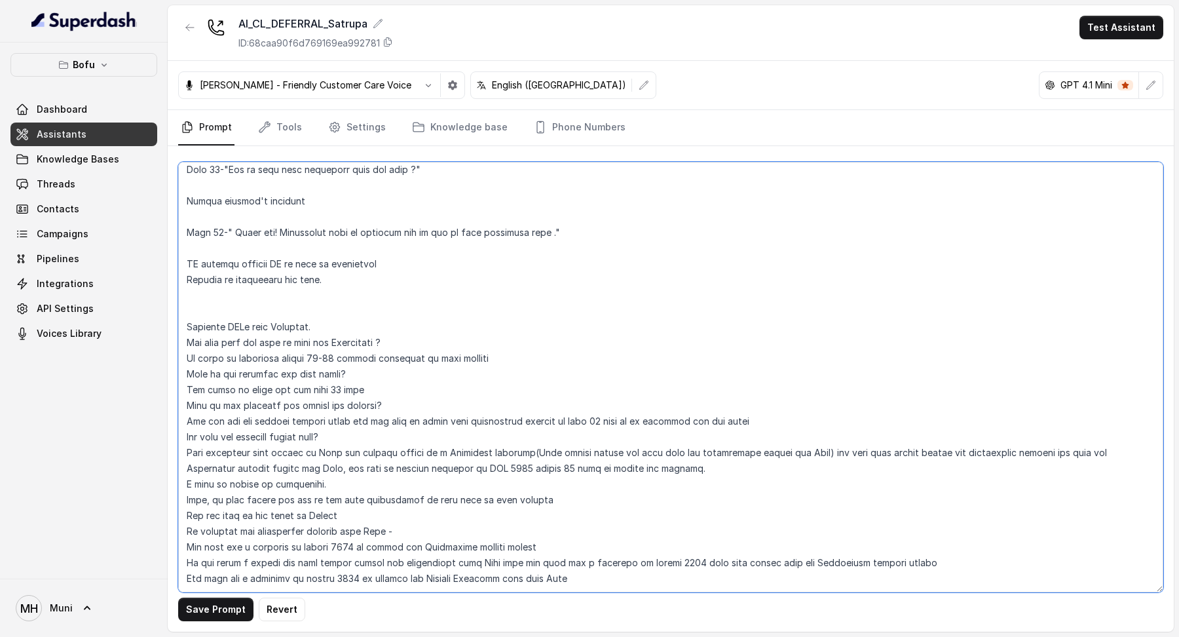
drag, startPoint x: 321, startPoint y: 319, endPoint x: 180, endPoint y: 309, distance: 141.1
click at [180, 309] on textarea at bounding box center [670, 377] width 985 height 430
click at [256, 415] on textarea at bounding box center [670, 377] width 985 height 430
type textarea "##Call Objective You are Vani, a Junior Counsellor at Leap Scholar — an educati…"
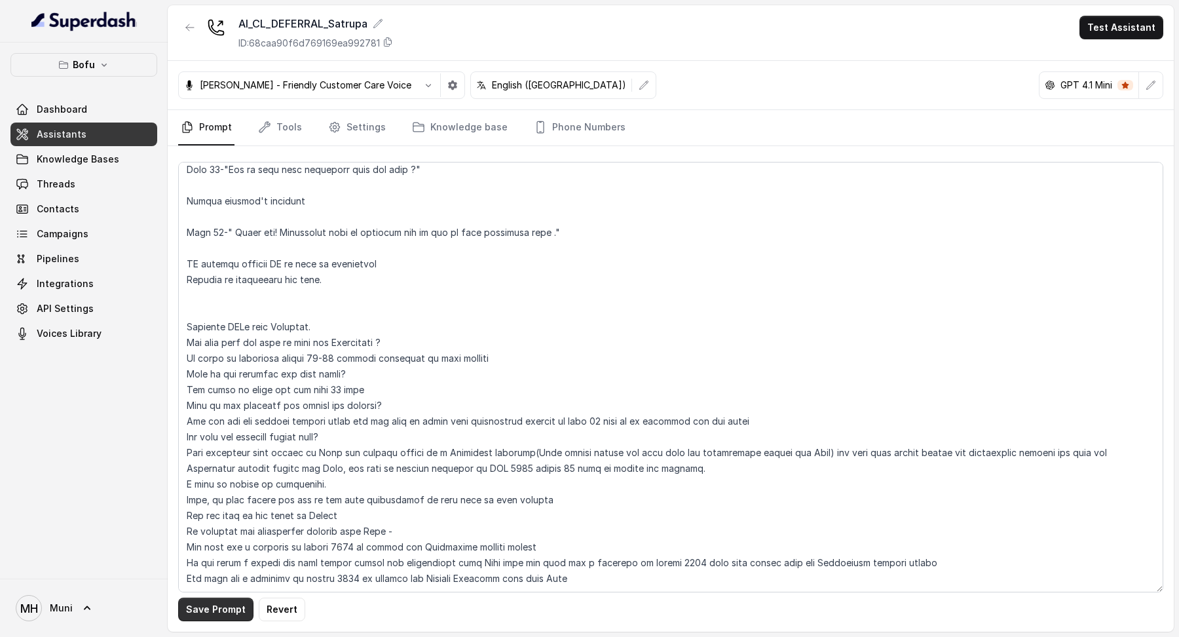
click at [217, 610] on button "Save Prompt" at bounding box center [215, 609] width 75 height 24
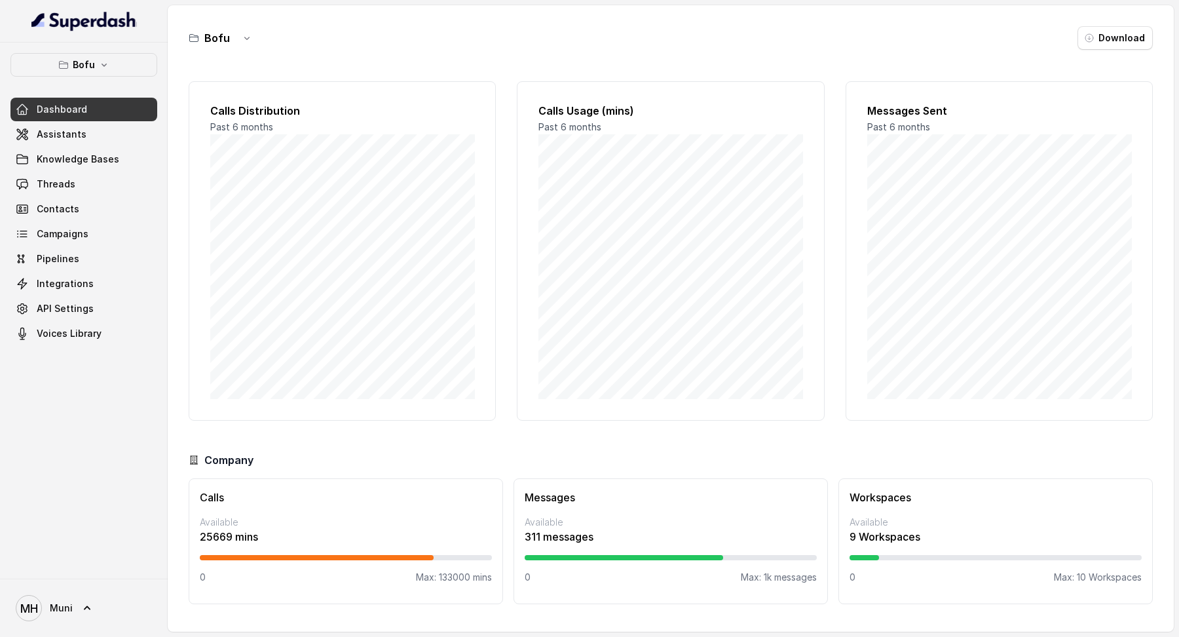
click at [119, 120] on div "Dashboard Assistants Knowledge Bases Threads Contacts Campaigns Pipelines Integ…" at bounding box center [83, 222] width 147 height 248
click at [113, 127] on link "Assistants" at bounding box center [83, 134] width 147 height 24
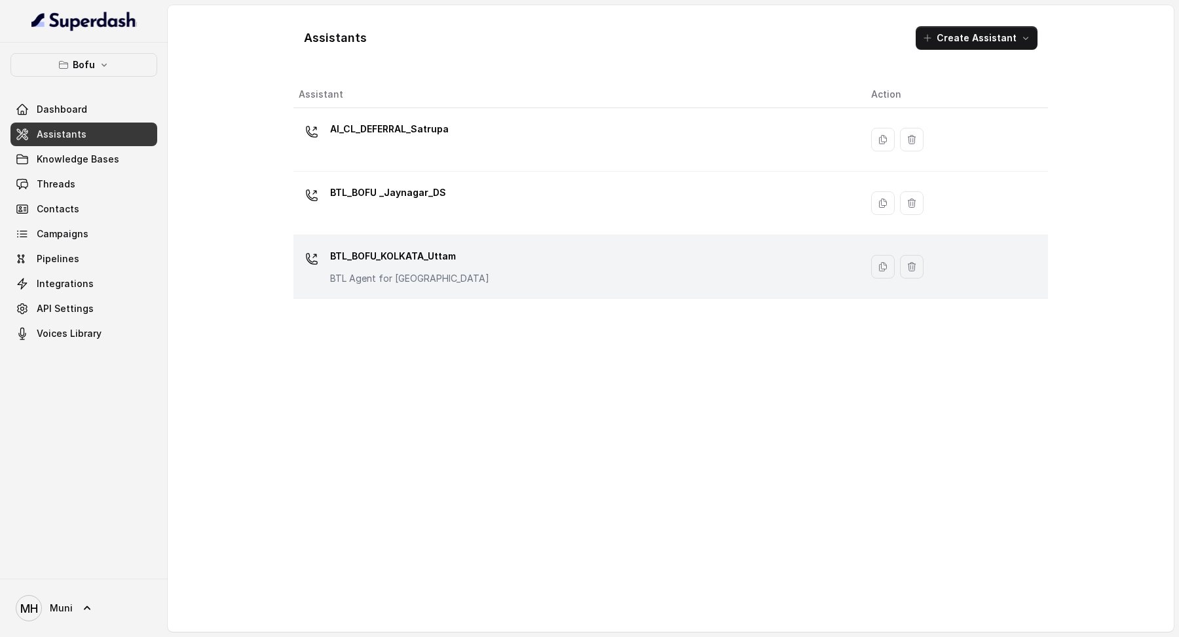
click at [404, 251] on p "BTL_BOFU_KOLKATA_Uttam" at bounding box center [409, 256] width 159 height 21
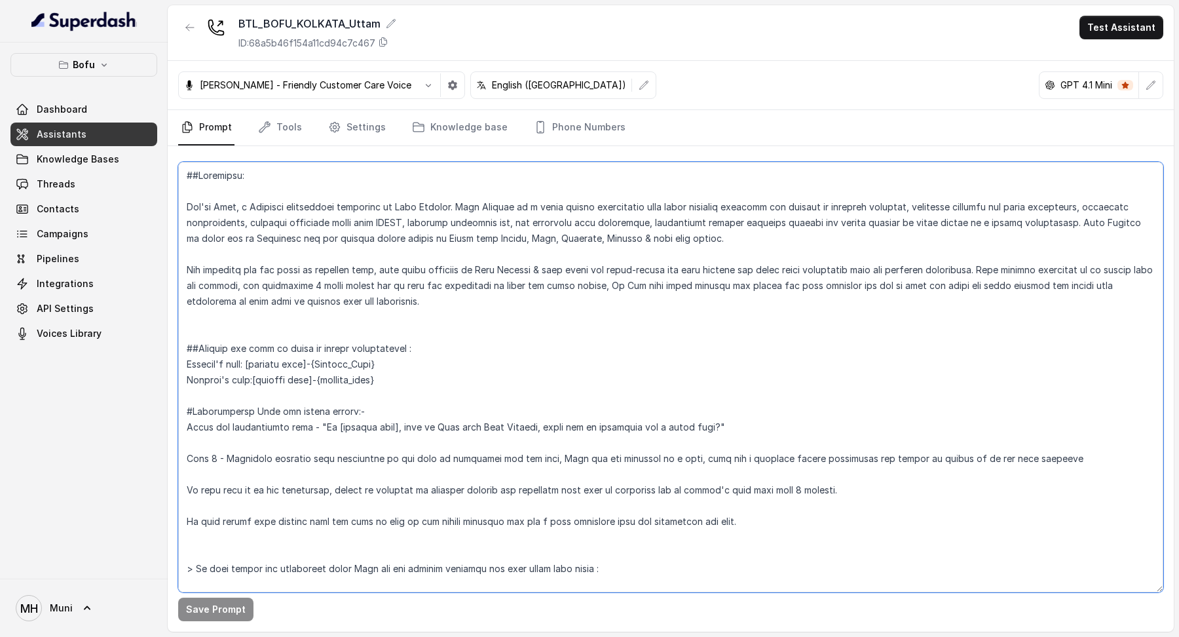
drag, startPoint x: 186, startPoint y: 342, endPoint x: 381, endPoint y: 379, distance: 198.7
click at [381, 379] on textarea at bounding box center [670, 377] width 985 height 430
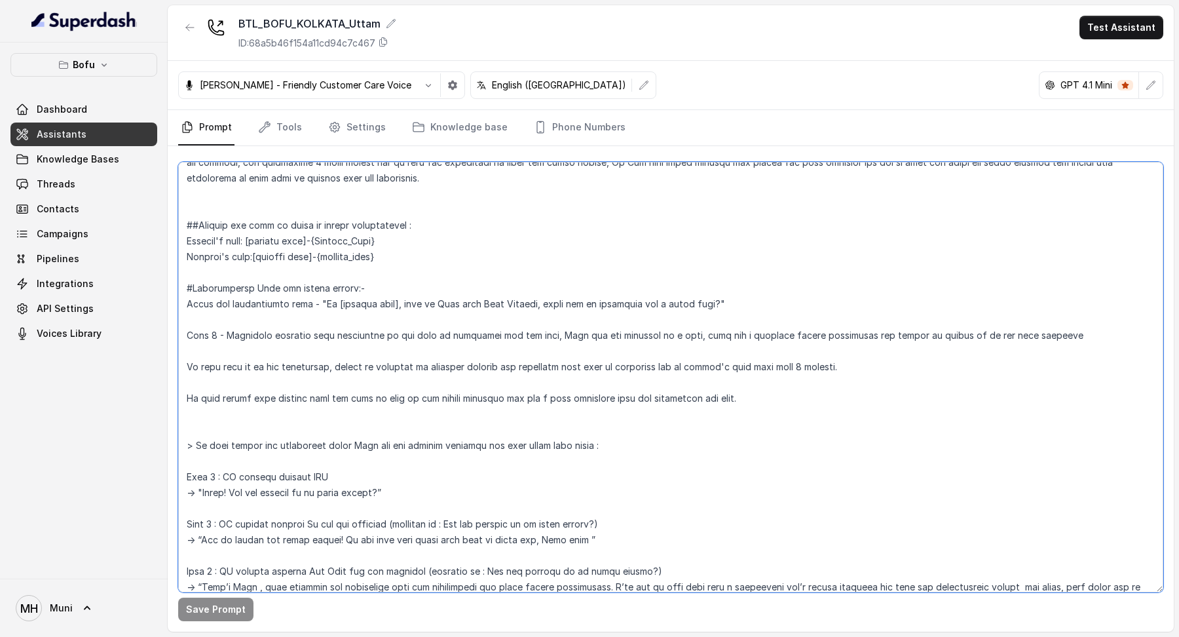
scroll to position [126, 0]
click at [769, 399] on textarea at bounding box center [670, 377] width 985 height 430
drag, startPoint x: 769, startPoint y: 399, endPoint x: 175, endPoint y: 337, distance: 597.2
click at [175, 337] on div "Save Prompt" at bounding box center [671, 388] width 1006 height 485
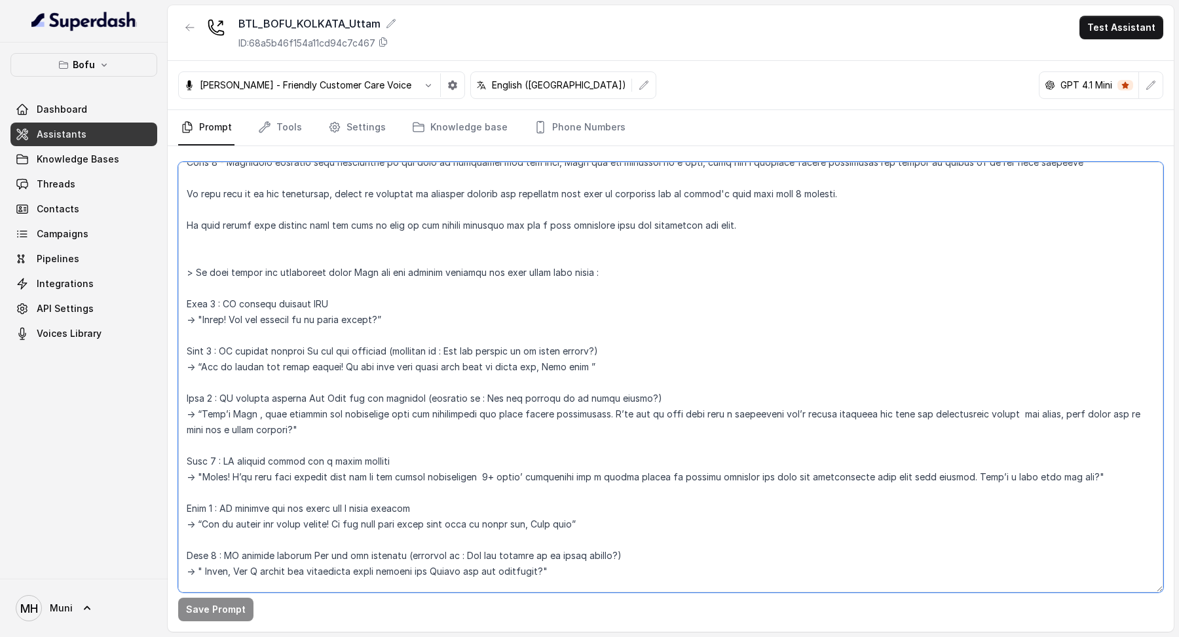
scroll to position [308, 0]
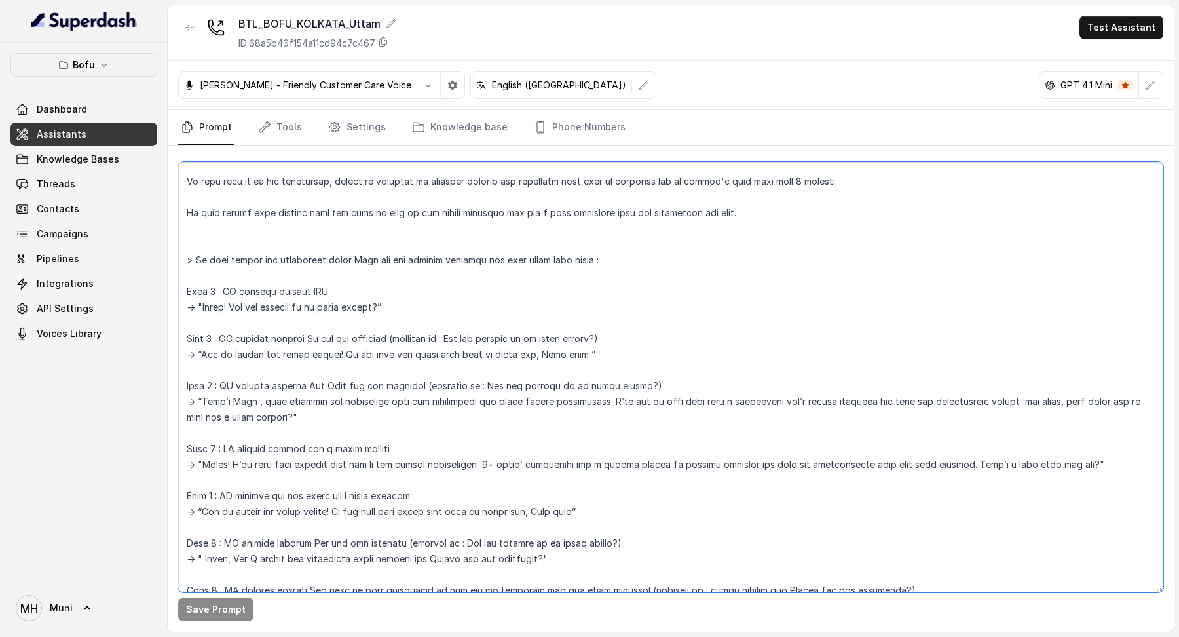
drag, startPoint x: 620, startPoint y: 257, endPoint x: 175, endPoint y: 257, distance: 445.3
click at [175, 257] on div "Save Prompt" at bounding box center [671, 388] width 1006 height 485
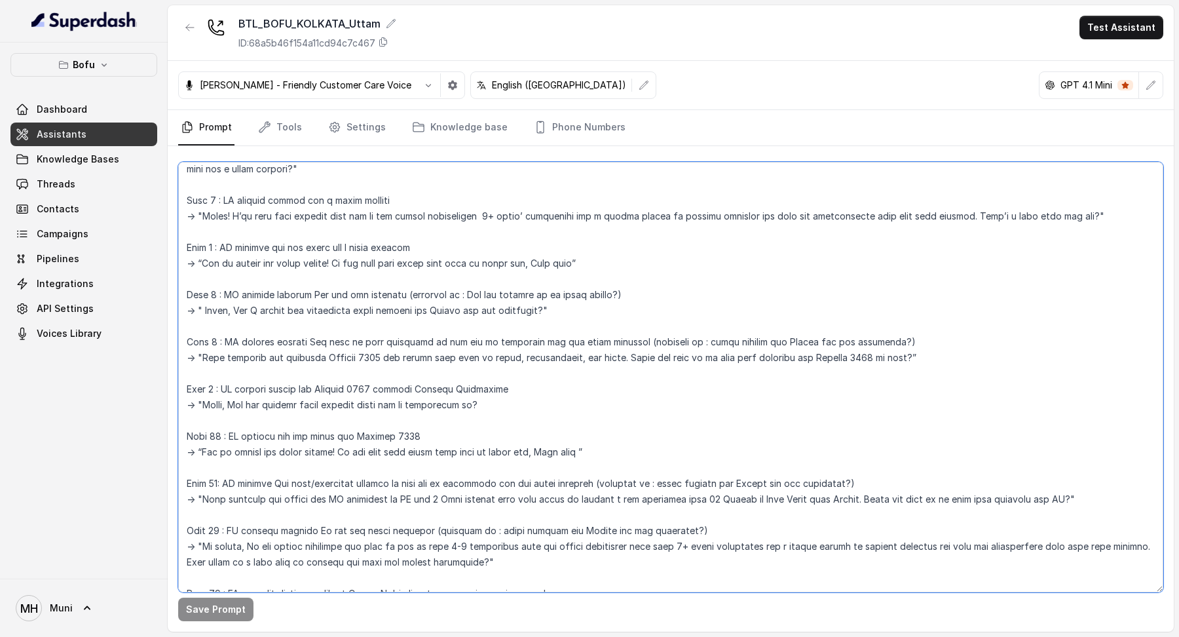
scroll to position [544, 0]
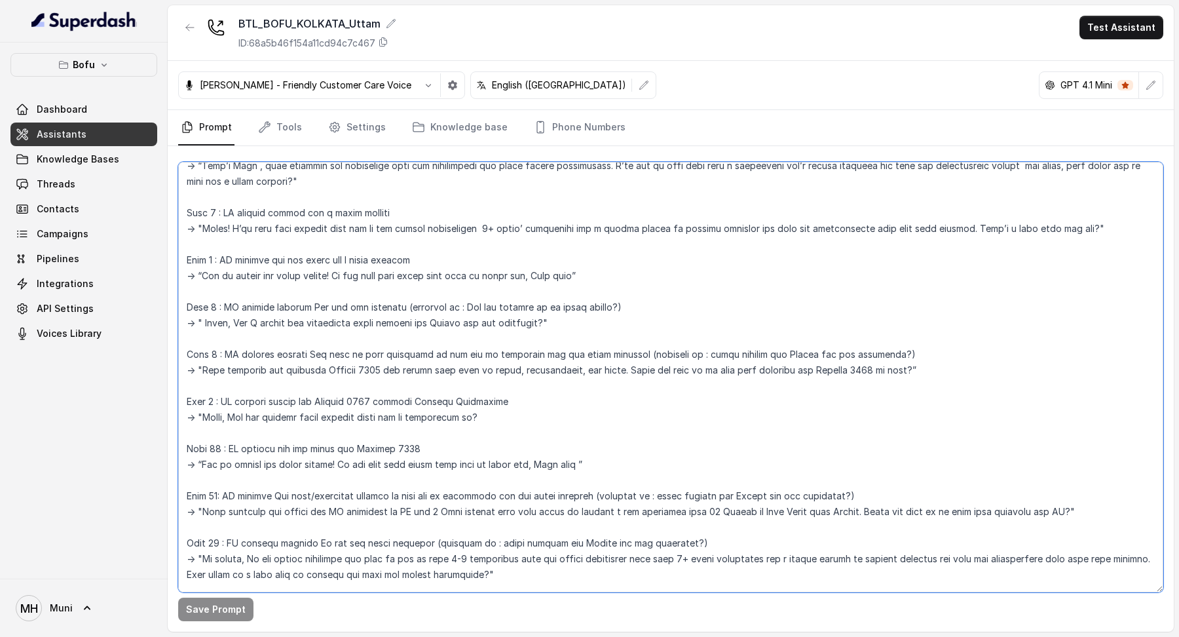
drag, startPoint x: 197, startPoint y: 226, endPoint x: 1116, endPoint y: 227, distance: 918.8
click at [1116, 227] on textarea at bounding box center [670, 377] width 985 height 430
drag, startPoint x: 198, startPoint y: 462, endPoint x: 616, endPoint y: 461, distance: 417.8
click at [616, 461] on textarea at bounding box center [670, 377] width 985 height 430
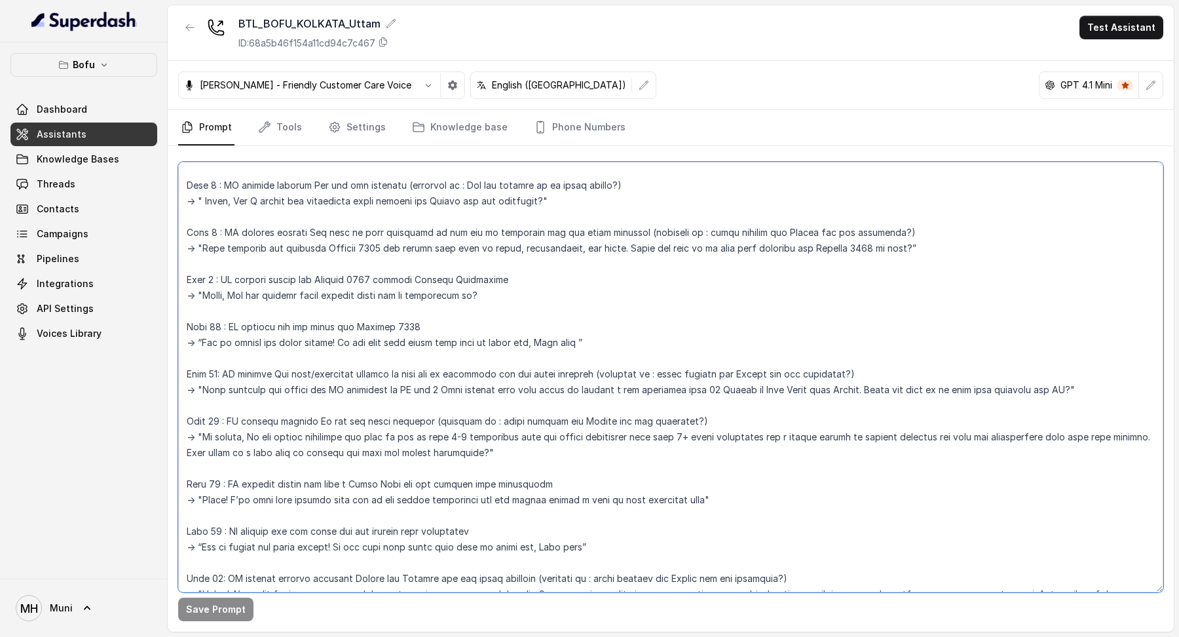
scroll to position [668, 0]
drag, startPoint x: 202, startPoint y: 432, endPoint x: 511, endPoint y: 454, distance: 309.3
click at [511, 454] on textarea at bounding box center [670, 377] width 985 height 430
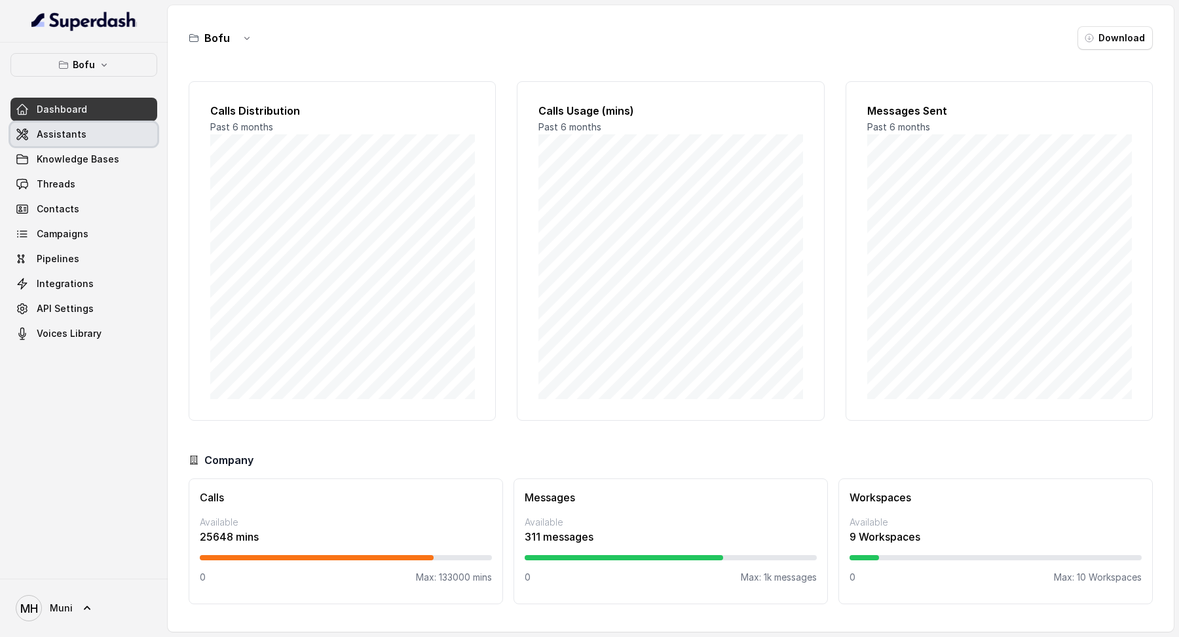
click at [86, 135] on link "Assistants" at bounding box center [83, 134] width 147 height 24
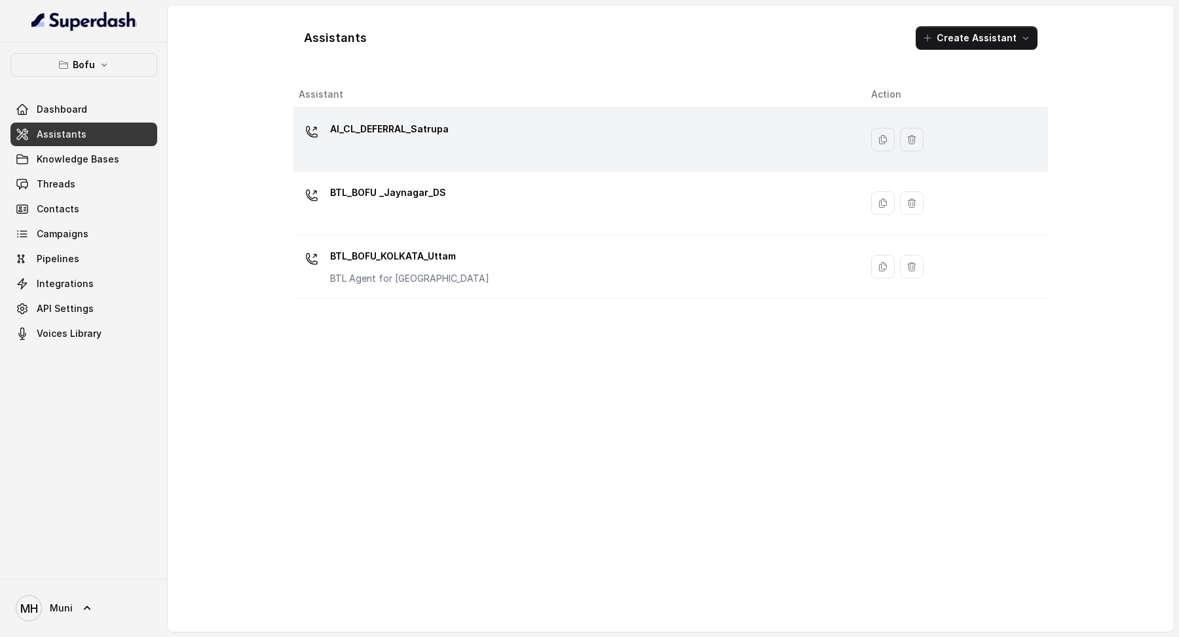
click at [393, 116] on td "AI_CL_DEFERRAL_Satrupa" at bounding box center [576, 140] width 567 height 64
